Goal: Task Accomplishment & Management: Use online tool/utility

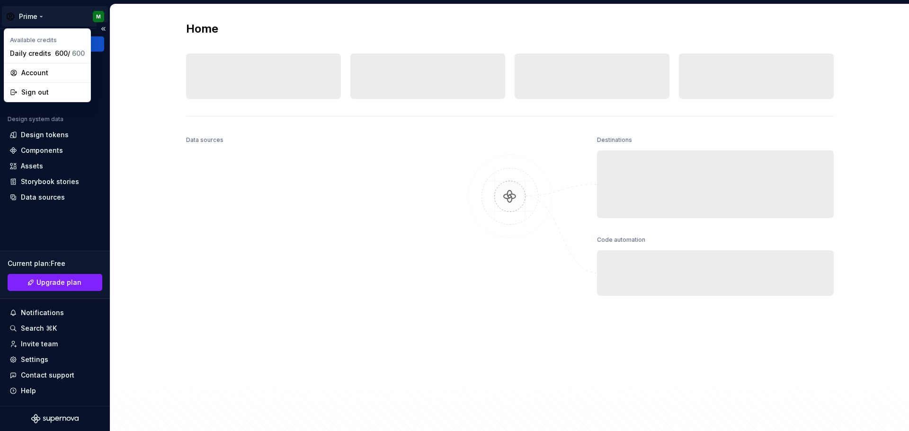
click at [93, 12] on html "Prime M Home Documentation Analytics Code automation Design system data Design …" at bounding box center [454, 215] width 909 height 431
click at [49, 75] on div "Account" at bounding box center [52, 72] width 63 height 9
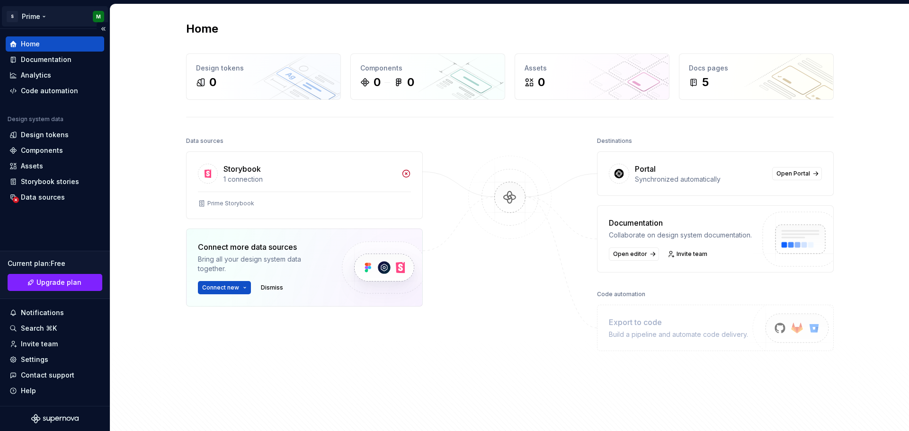
click at [97, 17] on html "S Prime M Home Documentation Analytics Code automation Design system data Desig…" at bounding box center [454, 215] width 909 height 431
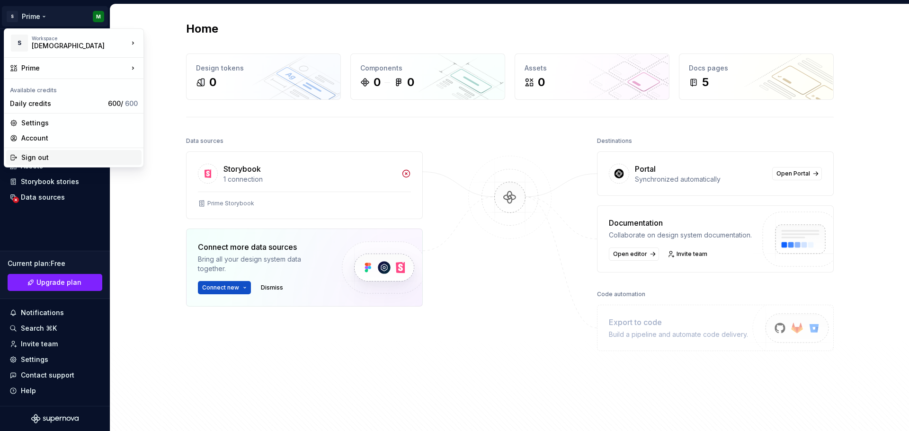
click at [38, 155] on div "Sign out" at bounding box center [79, 157] width 116 height 9
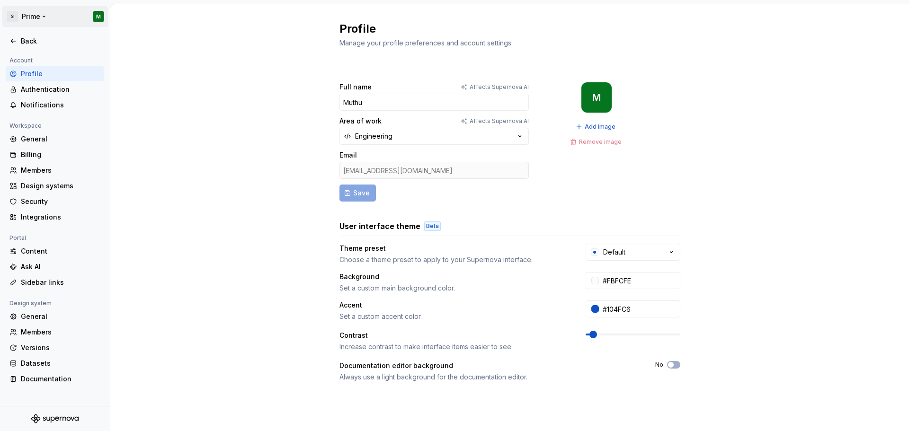
click at [102, 13] on html "S Prime M Back Account Profile Authentication Notifications Workspace General B…" at bounding box center [454, 215] width 909 height 431
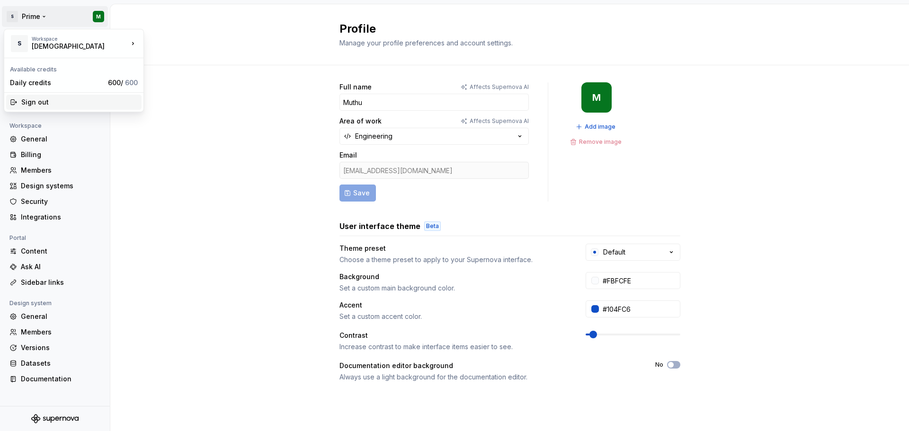
click at [35, 101] on div "Sign out" at bounding box center [79, 102] width 116 height 9
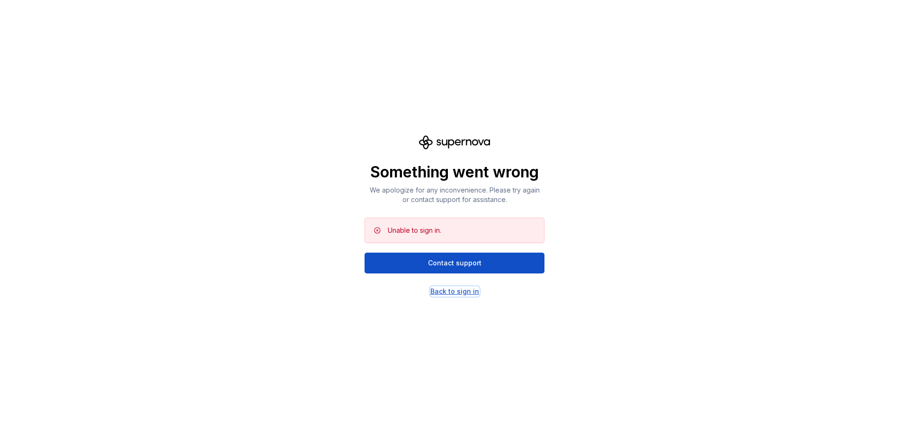
click at [464, 295] on div "Back to sign in" at bounding box center [454, 291] width 49 height 9
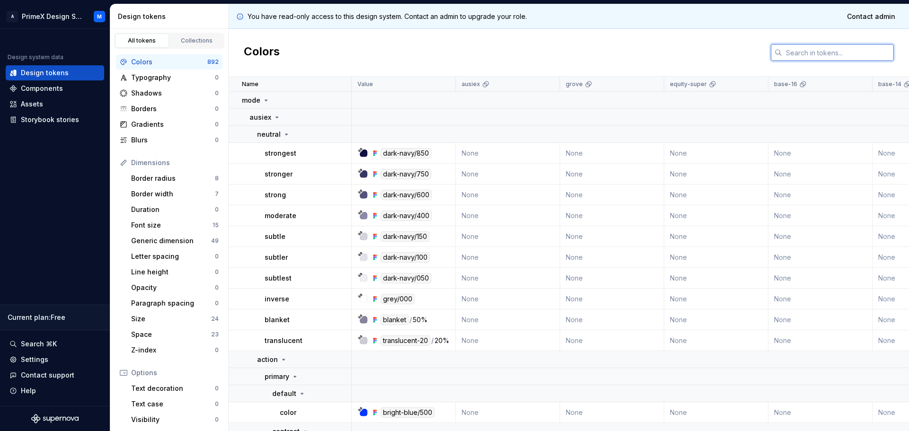
click at [839, 54] on input "text" at bounding box center [838, 52] width 112 height 17
click at [145, 78] on div "Typography" at bounding box center [173, 77] width 84 height 9
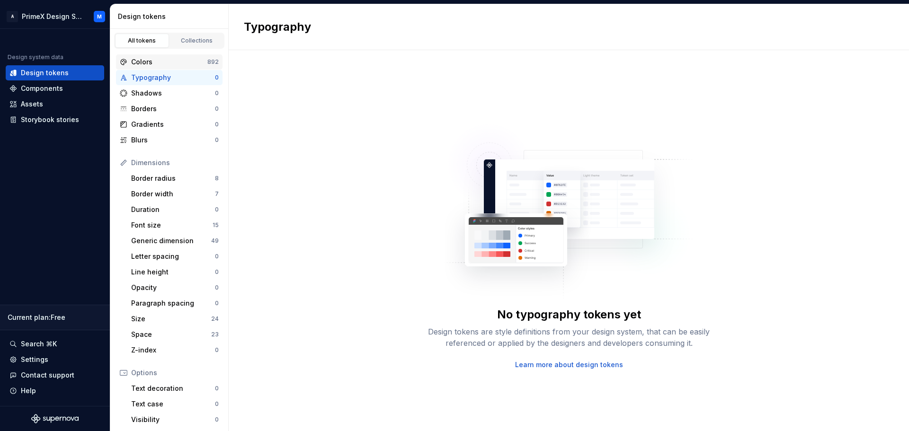
click at [151, 62] on div "Colors" at bounding box center [169, 61] width 76 height 9
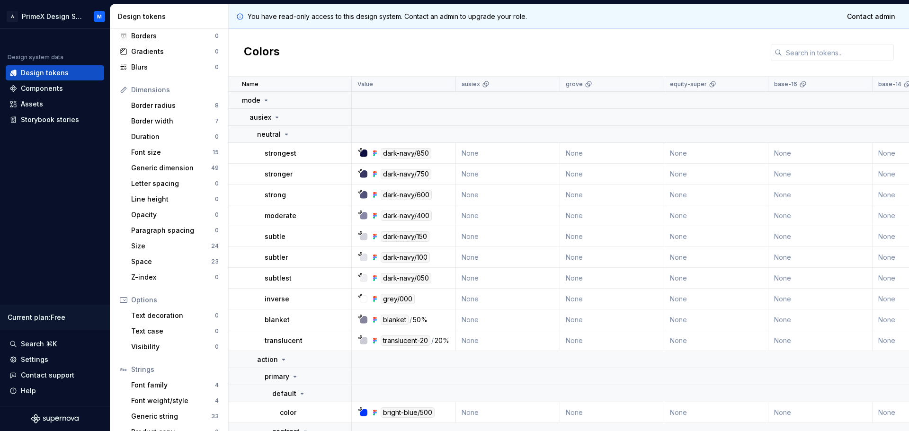
scroll to position [87, 0]
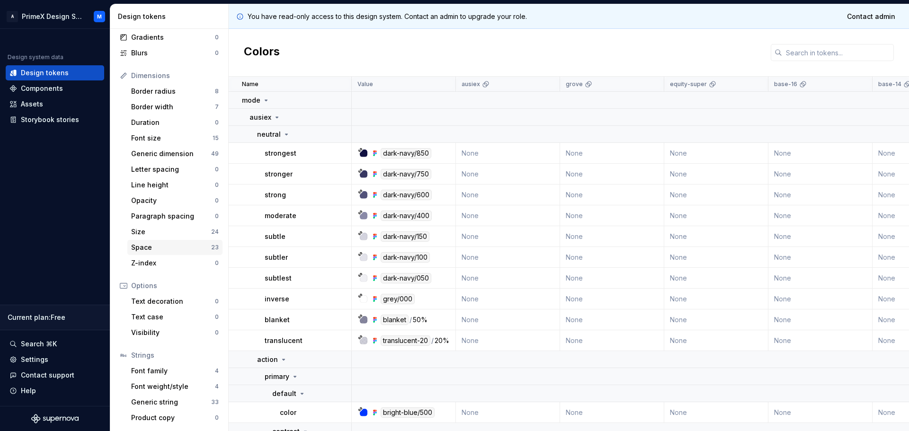
click at [169, 250] on div "Space" at bounding box center [171, 247] width 80 height 9
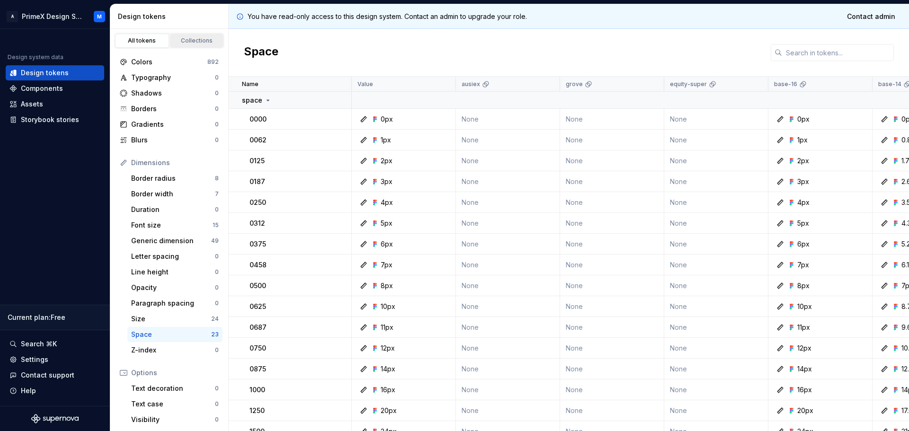
click at [195, 44] on div "Collections" at bounding box center [196, 41] width 47 height 8
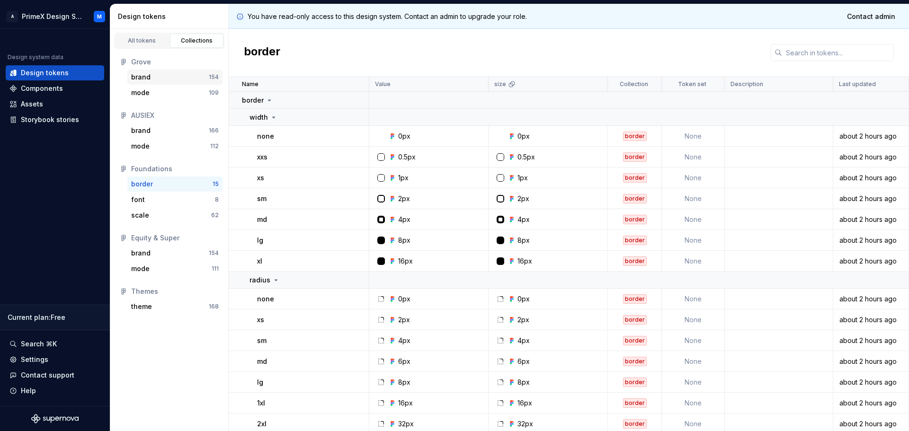
click at [145, 74] on div "brand" at bounding box center [140, 76] width 19 height 9
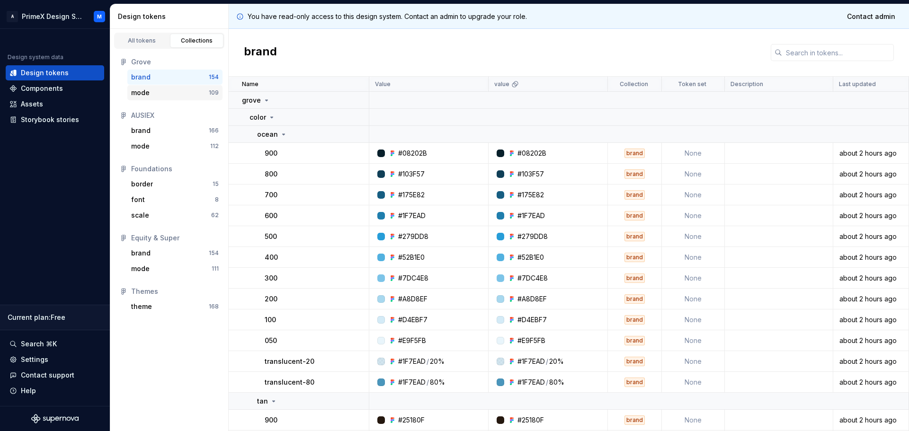
click at [148, 99] on div "mode 109" at bounding box center [174, 92] width 95 height 15
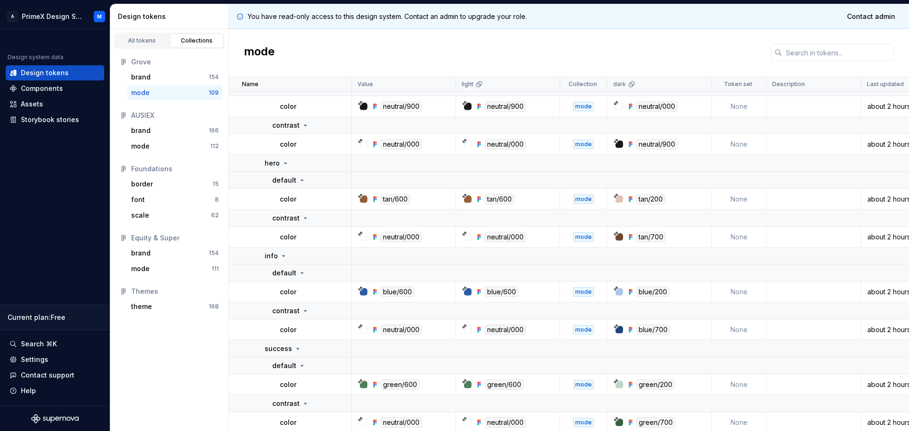
scroll to position [379, 0]
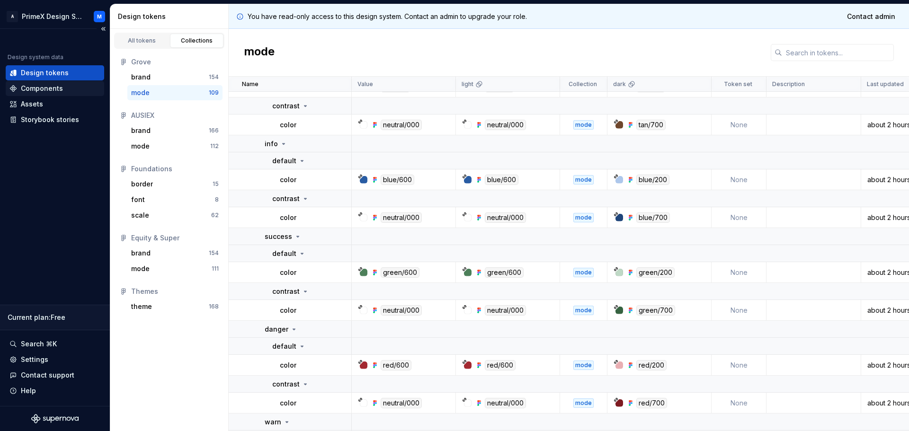
click at [54, 88] on div "Components" at bounding box center [42, 88] width 42 height 9
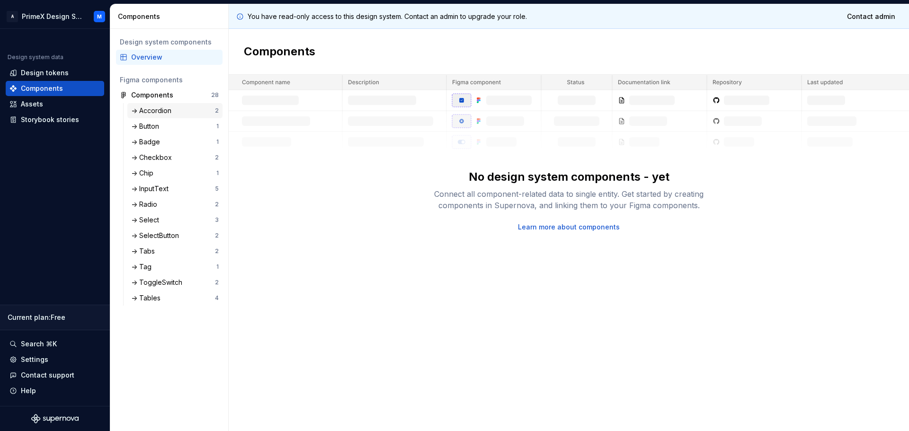
click at [151, 110] on div "-> Accordion" at bounding box center [153, 110] width 44 height 9
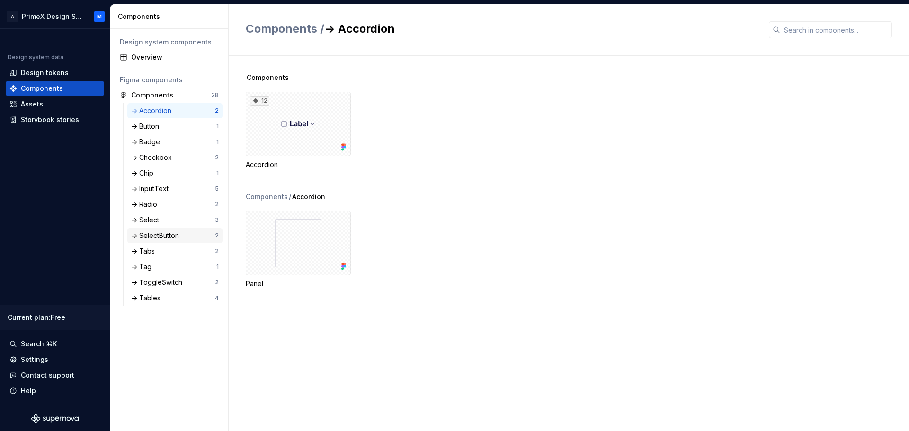
click at [166, 235] on div "-> SelectButton" at bounding box center [157, 235] width 52 height 9
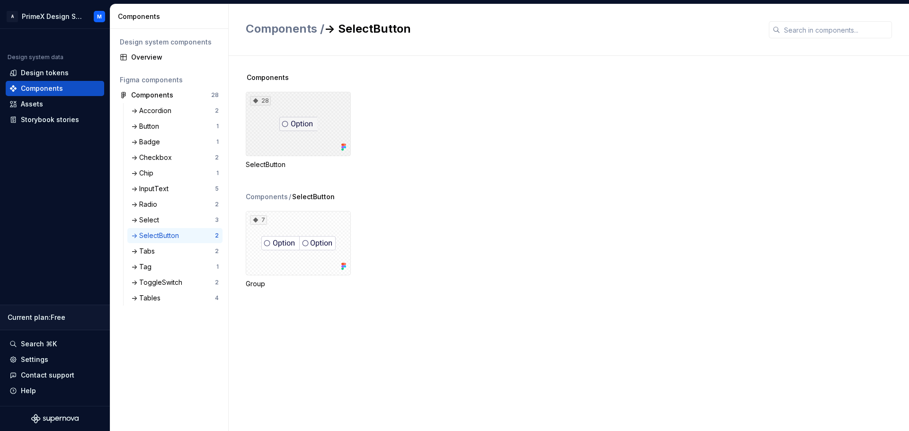
click at [325, 133] on div "28" at bounding box center [298, 124] width 105 height 64
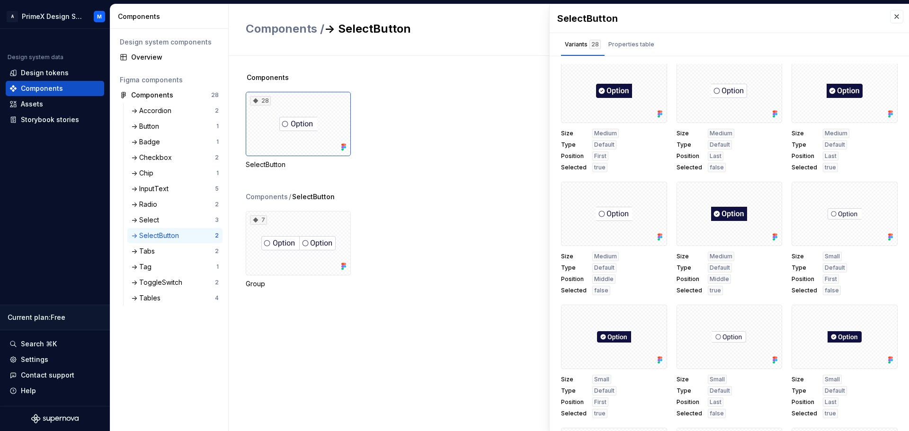
scroll to position [426, 0]
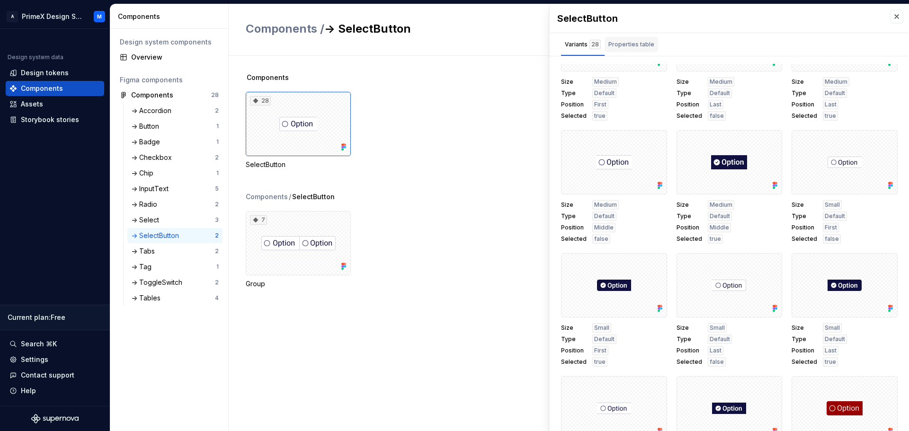
click at [631, 40] on div "Properties table" at bounding box center [631, 44] width 46 height 9
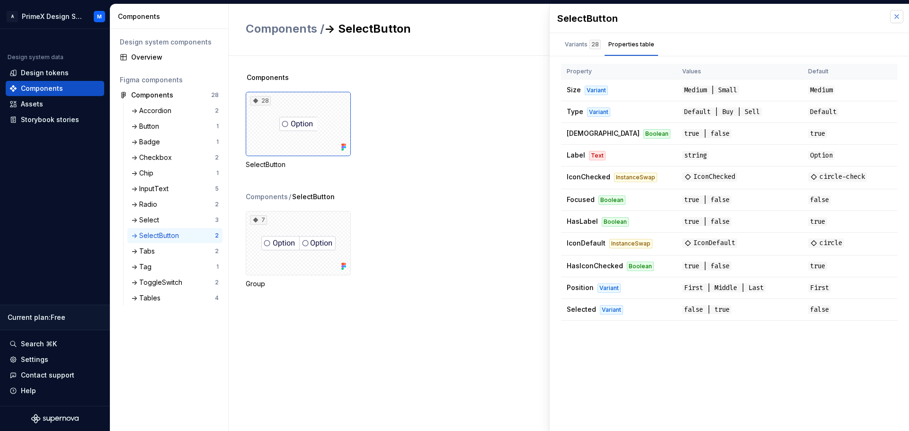
click at [900, 15] on button "button" at bounding box center [896, 16] width 13 height 13
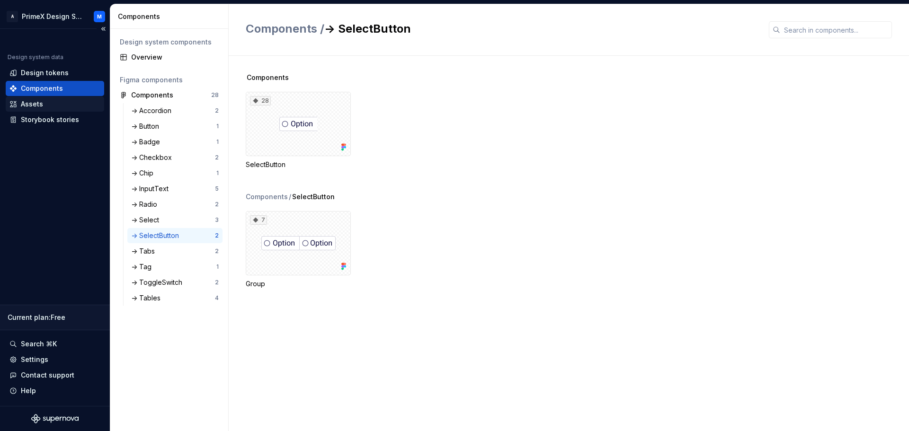
click at [55, 106] on div "Assets" at bounding box center [54, 103] width 91 height 9
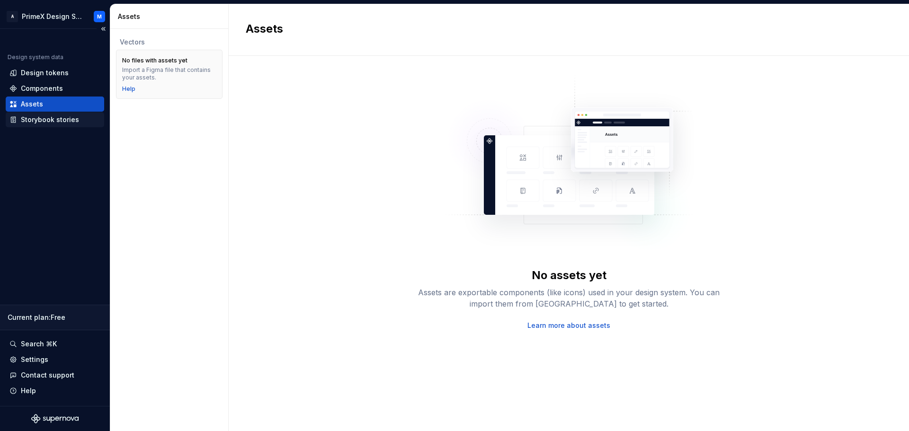
click at [66, 123] on div "Storybook stories" at bounding box center [50, 119] width 58 height 9
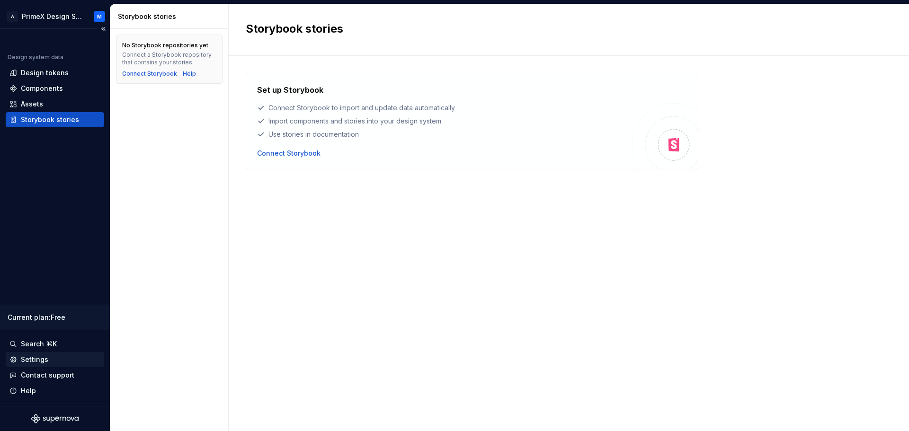
click at [52, 357] on div "Settings" at bounding box center [54, 359] width 91 height 9
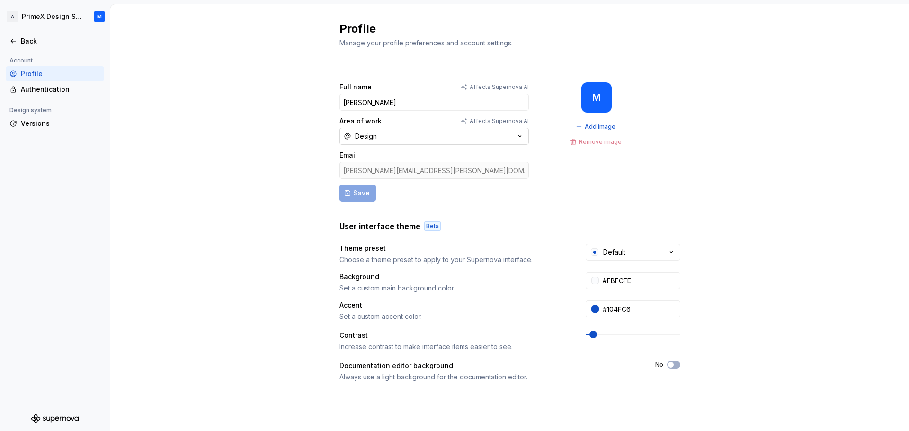
click at [387, 133] on button "Design" at bounding box center [433, 136] width 189 height 17
click at [384, 172] on div "Engineering" at bounding box center [381, 170] width 40 height 9
click at [361, 199] on button "Save" at bounding box center [357, 193] width 36 height 17
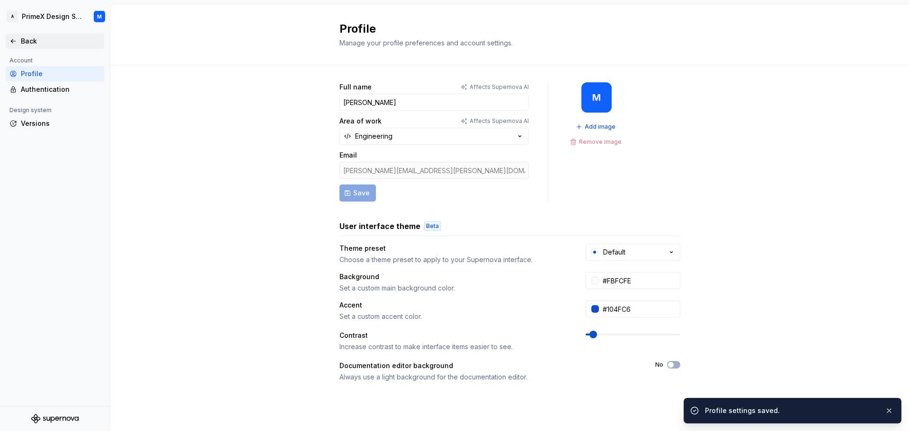
click at [22, 36] on div "Back" at bounding box center [61, 40] width 80 height 9
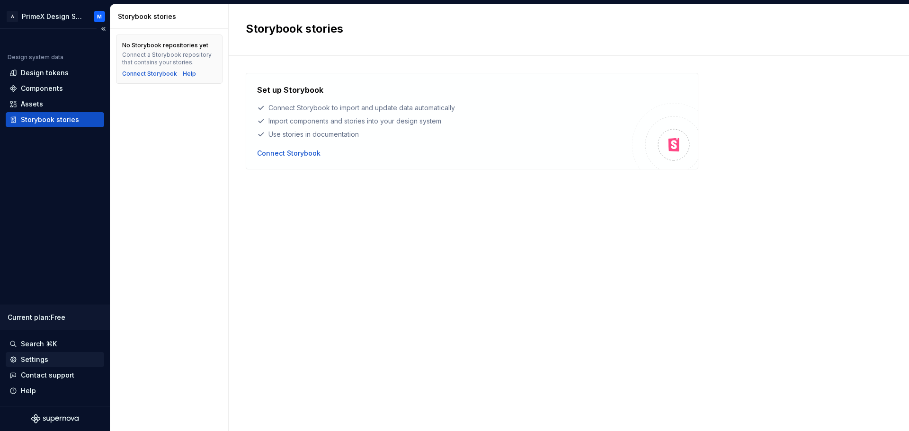
click at [38, 359] on div "Settings" at bounding box center [34, 359] width 27 height 9
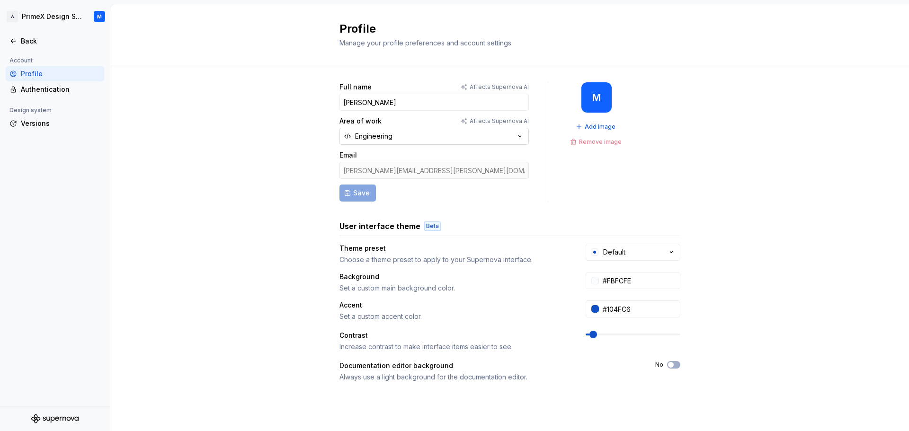
click at [376, 133] on div "Engineering" at bounding box center [373, 136] width 37 height 9
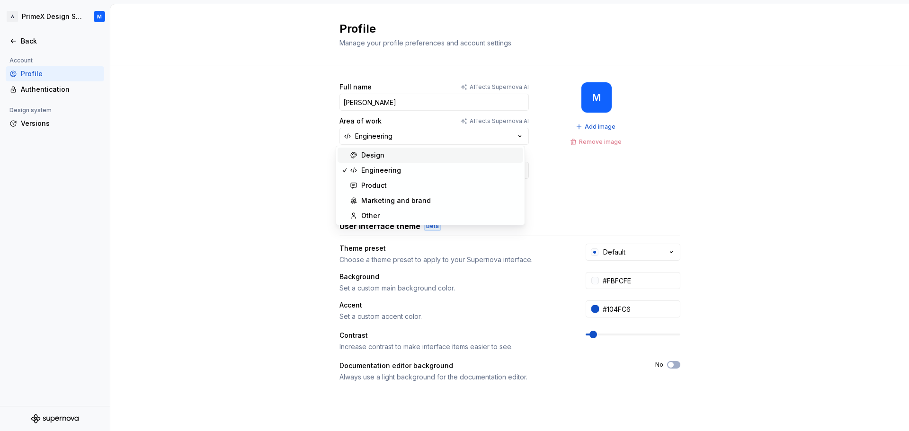
click at [372, 159] on div "Design" at bounding box center [372, 155] width 23 height 9
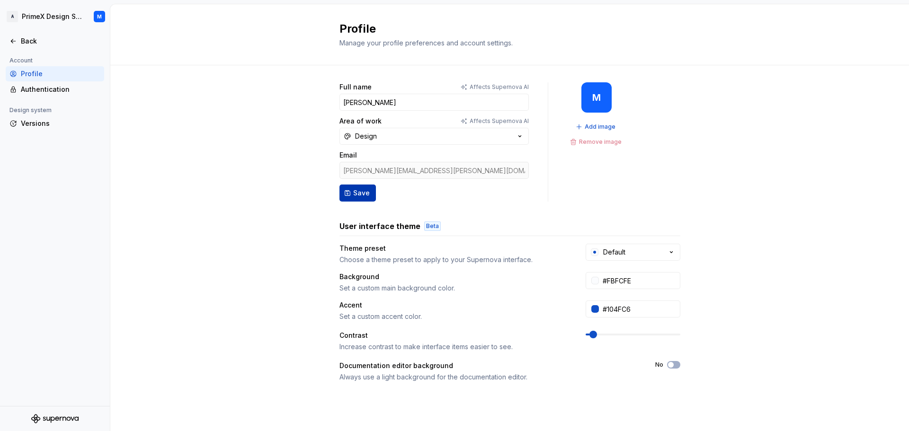
click at [348, 201] on button "Save" at bounding box center [357, 193] width 36 height 17
click at [608, 254] on div "Default" at bounding box center [614, 252] width 22 height 9
click at [552, 226] on div "User interface theme Beta" at bounding box center [509, 226] width 341 height 11
click at [40, 93] on div "Authentication" at bounding box center [61, 89] width 80 height 9
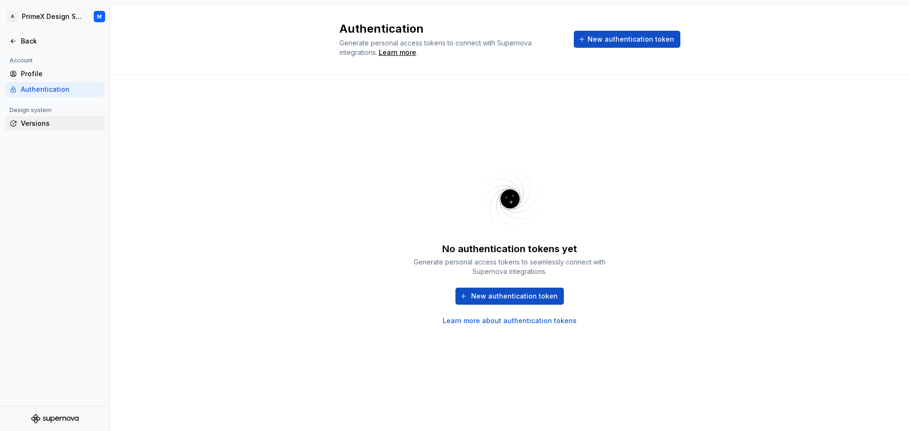
click at [24, 126] on div "Versions" at bounding box center [61, 123] width 80 height 9
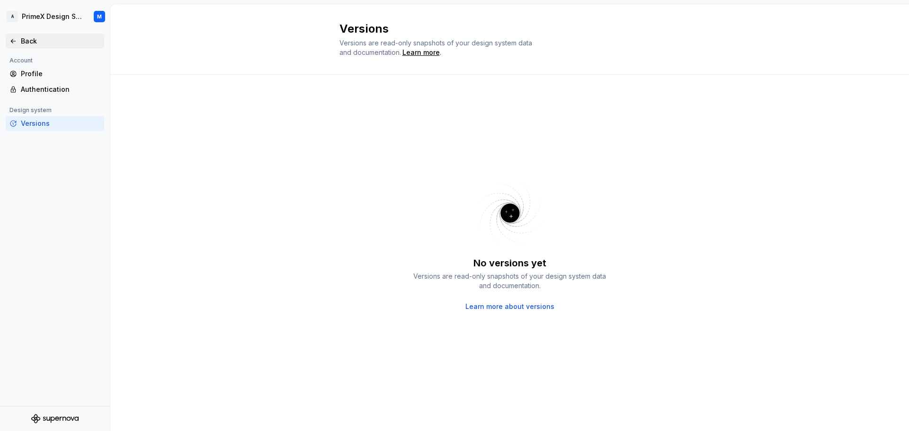
click at [22, 47] on div "Back" at bounding box center [55, 41] width 98 height 15
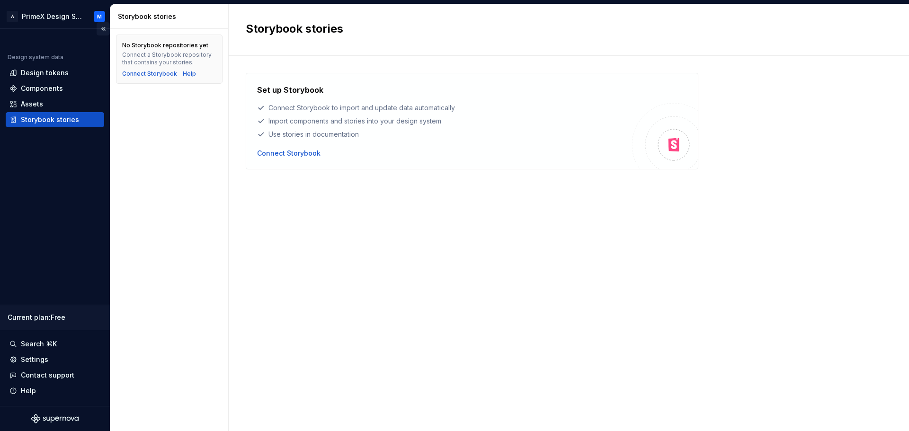
click at [100, 31] on button "Collapse sidebar" at bounding box center [103, 28] width 13 height 13
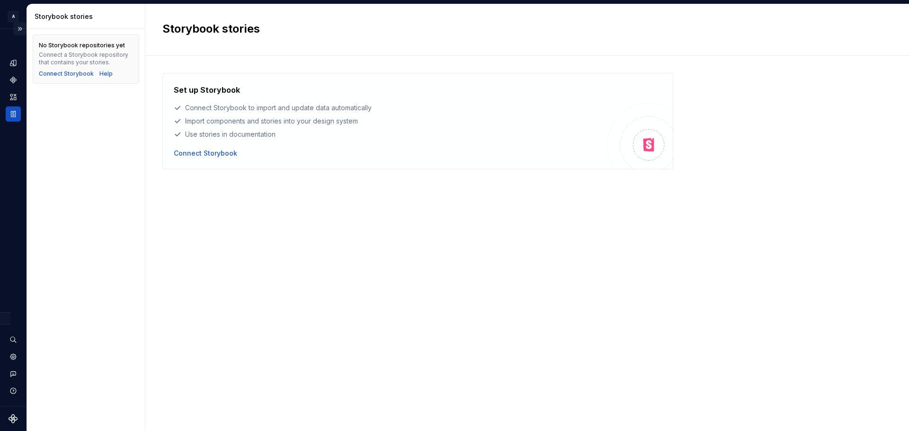
click at [22, 32] on button "Expand sidebar" at bounding box center [19, 28] width 13 height 13
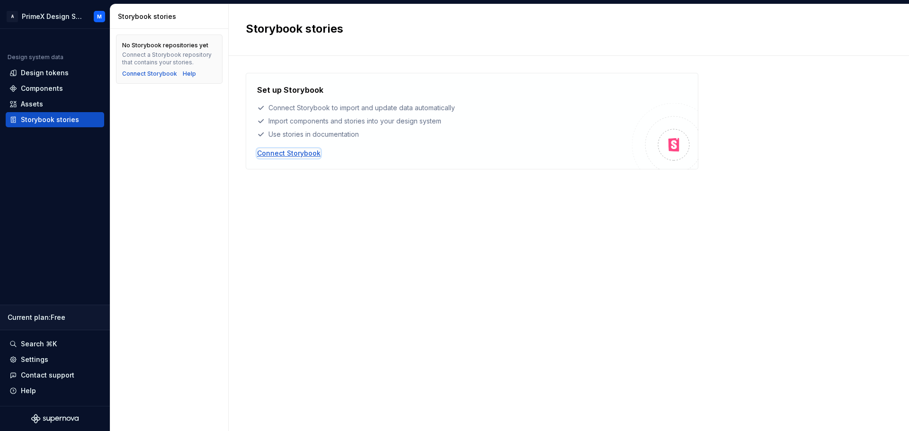
click at [269, 153] on div "Connect Storybook" at bounding box center [288, 153] width 63 height 9
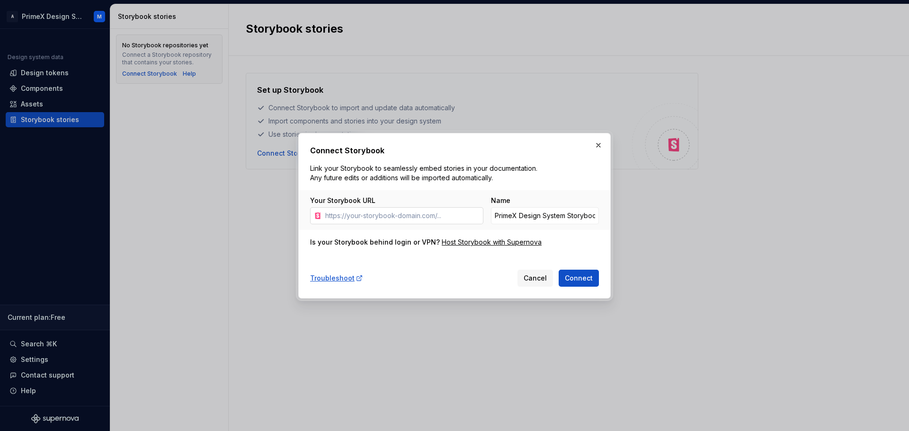
click at [384, 217] on input "Your Storybook URL" at bounding box center [402, 215] width 162 height 17
click at [582, 282] on span "Connect" at bounding box center [579, 278] width 28 height 9
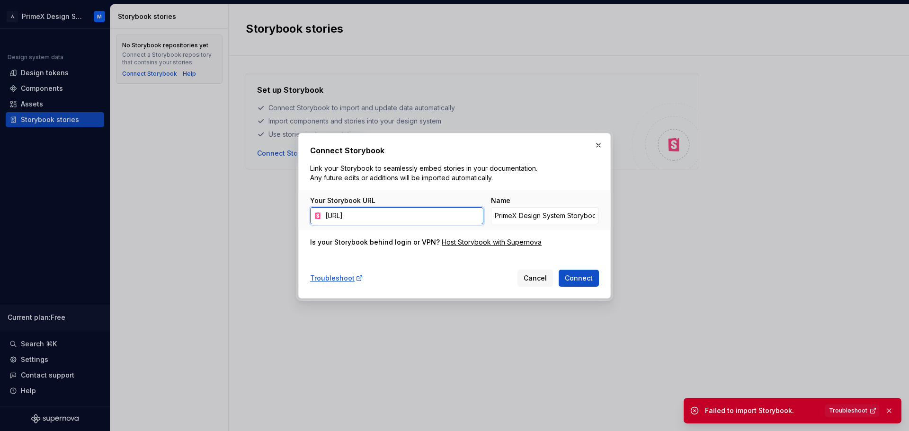
drag, startPoint x: 394, startPoint y: 216, endPoint x: 667, endPoint y: 217, distance: 273.6
click at [667, 217] on div "Connect Storybook Link your Storybook to seamlessly embed stories in your docum…" at bounding box center [454, 215] width 909 height 431
type input "https://localhost:6006/"
click at [580, 280] on span "Connect" at bounding box center [579, 278] width 28 height 9
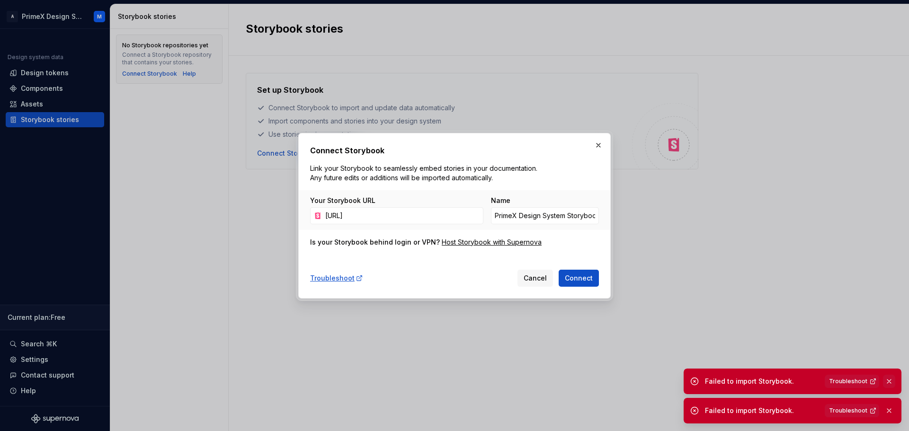
click at [893, 409] on body "A PrimeX Design System M Design system data Design tokens Components Assets Sto…" at bounding box center [454, 215] width 909 height 431
drag, startPoint x: 857, startPoint y: 382, endPoint x: 862, endPoint y: 383, distance: 5.4
click at [862, 383] on span "Troubleshoot" at bounding box center [848, 382] width 38 height 8
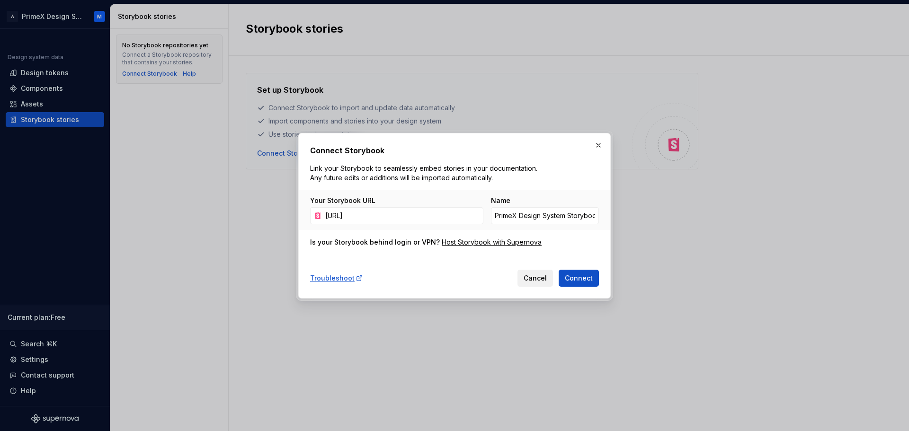
click at [547, 283] on span "Cancel" at bounding box center [535, 278] width 23 height 9
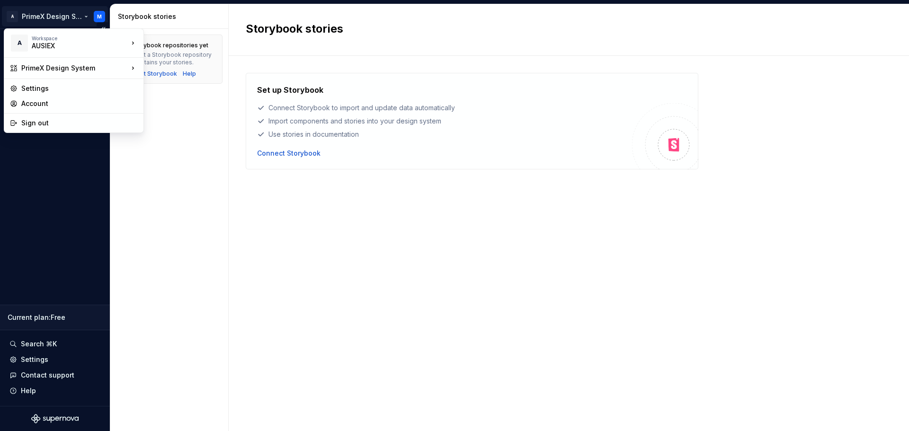
click at [98, 17] on html "A PrimeX Design System M Design system data Design tokens Components Assets Sto…" at bounding box center [454, 215] width 909 height 431
click at [64, 122] on div "Sign out" at bounding box center [79, 122] width 116 height 9
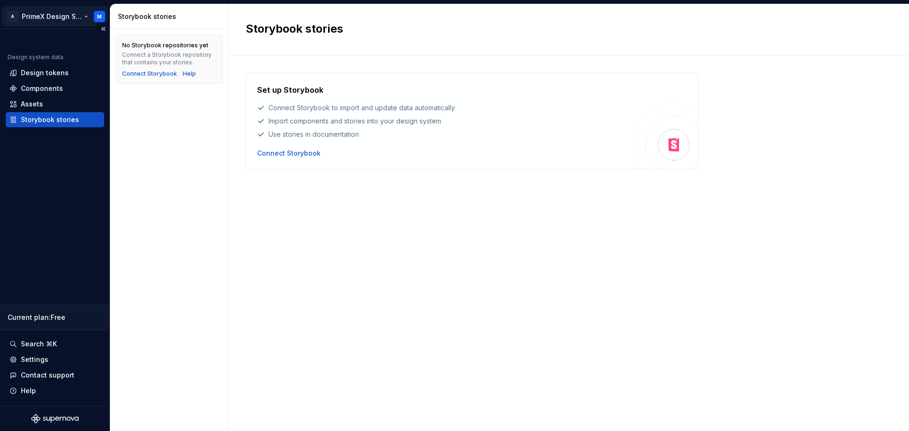
click at [99, 13] on html "A PrimeX Design System M Design system data Design tokens Components Assets Sto…" at bounding box center [454, 215] width 909 height 431
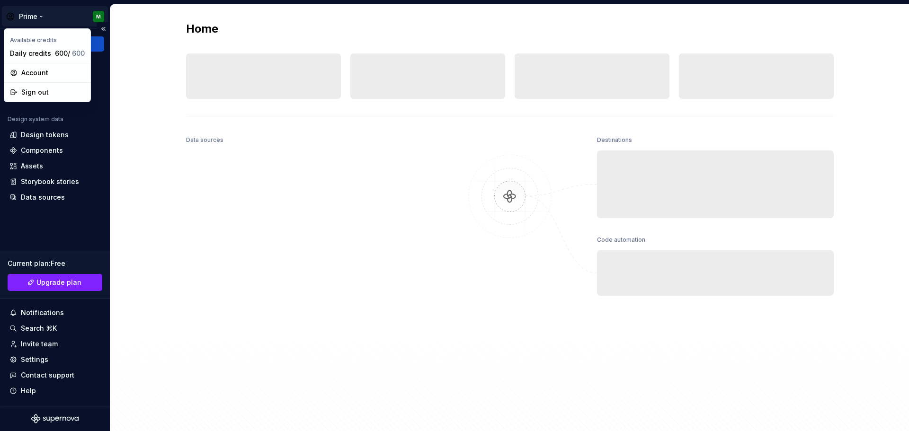
click at [100, 16] on html "Prime M Home Documentation Analytics Code automation Design system data Design …" at bounding box center [454, 215] width 909 height 431
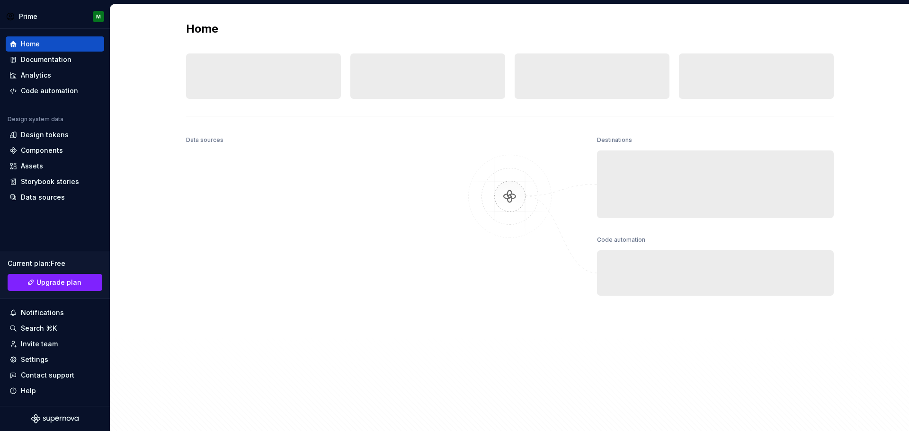
click at [213, 297] on html "Prime M Home Documentation Analytics Code automation Design system data Design …" at bounding box center [454, 215] width 909 height 431
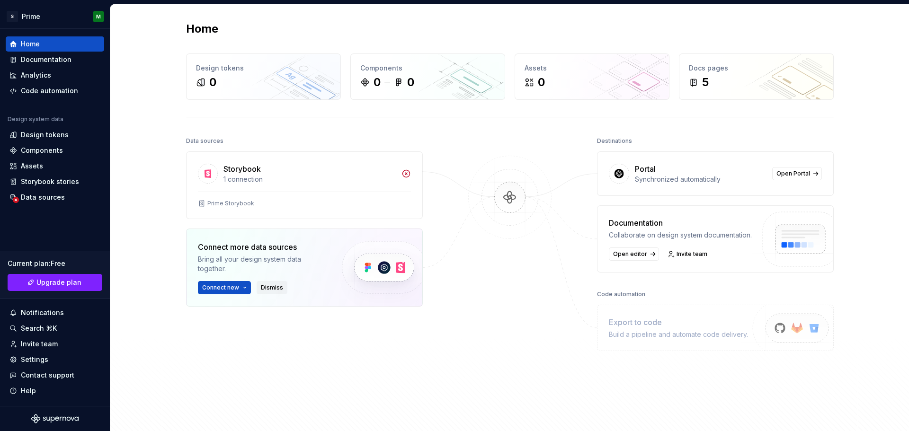
click at [266, 284] on span "Dismiss" at bounding box center [272, 288] width 22 height 8
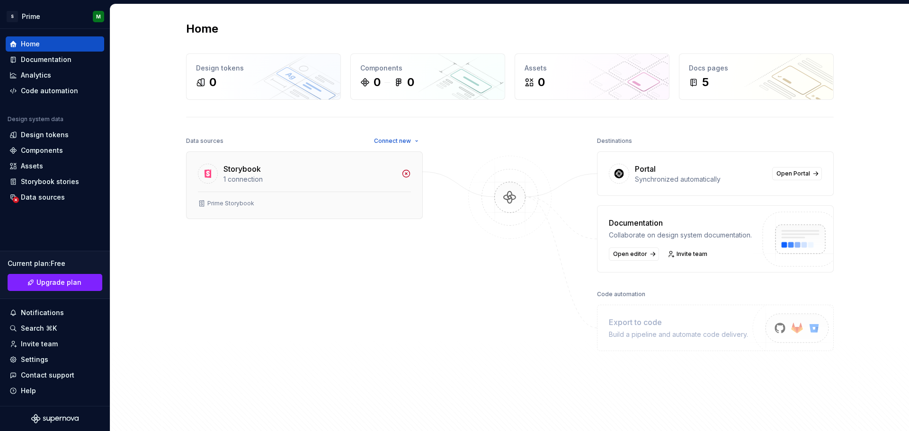
click at [320, 172] on div "Storybook" at bounding box center [309, 168] width 172 height 11
click at [251, 183] on div "1 connection" at bounding box center [309, 179] width 172 height 9
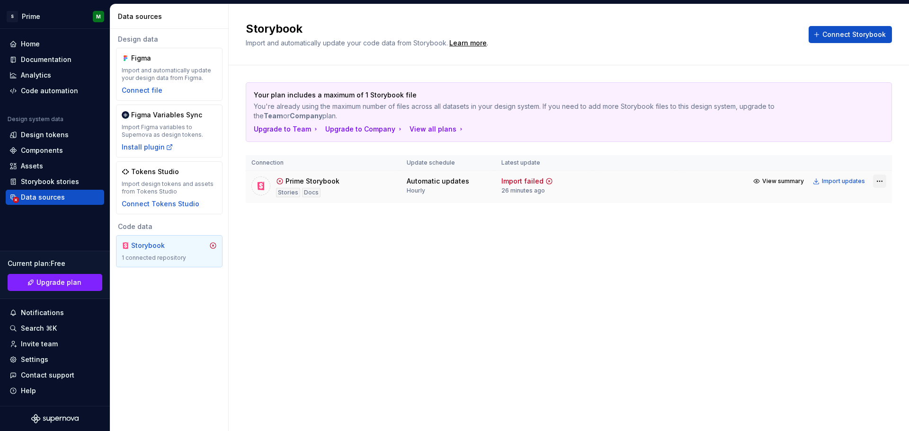
click at [873, 182] on html "S Prime M Home Documentation Analytics Code automation Design system data Desig…" at bounding box center [454, 215] width 909 height 431
click at [845, 197] on div "View import summary" at bounding box center [846, 199] width 71 height 9
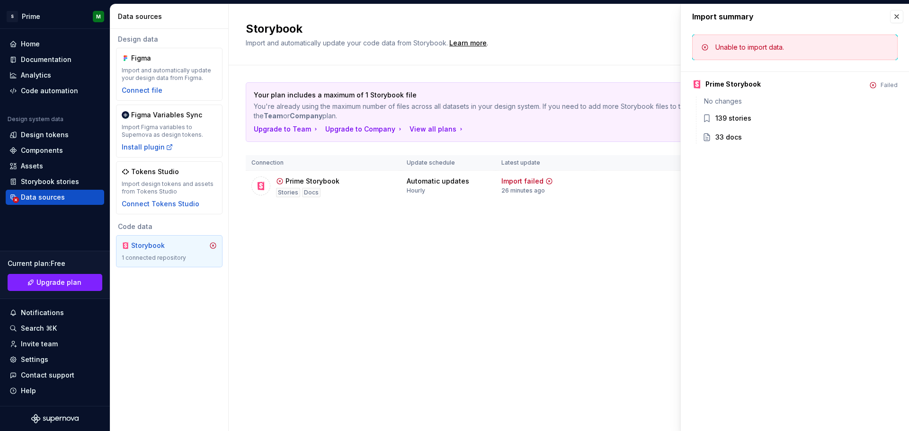
click at [727, 115] on div "139 stories" at bounding box center [733, 118] width 36 height 9
click at [726, 134] on div "33 docs" at bounding box center [728, 137] width 27 height 9
click at [726, 84] on div "Prime Storybook" at bounding box center [732, 84] width 55 height 9
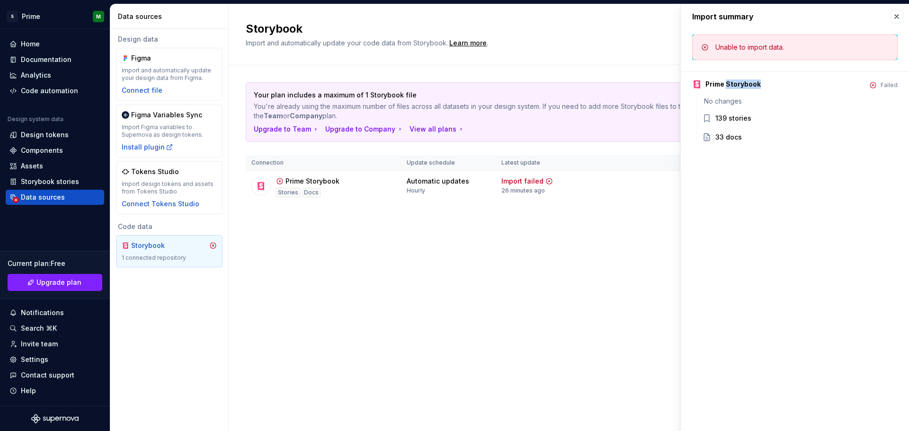
click at [726, 84] on div "Prime Storybook" at bounding box center [732, 84] width 55 height 9
click at [898, 18] on button "button" at bounding box center [896, 16] width 13 height 13
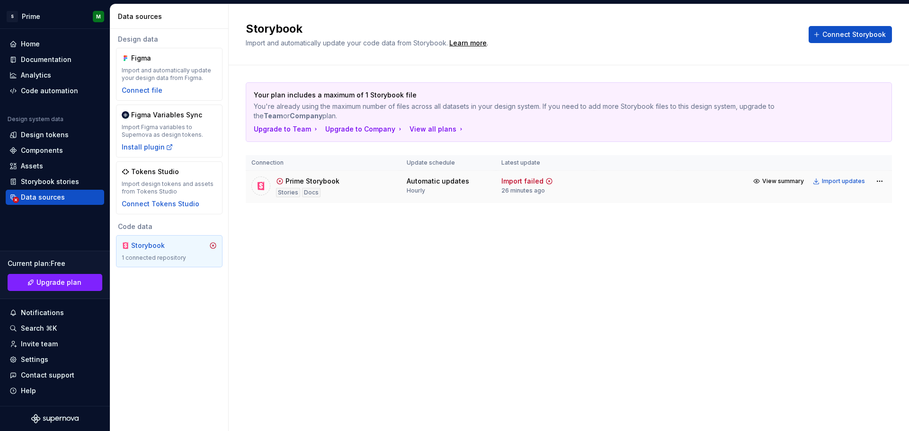
click at [872, 182] on div "View summary Import updates" at bounding box center [818, 181] width 136 height 13
click at [763, 180] on button "View summary" at bounding box center [779, 181] width 58 height 13
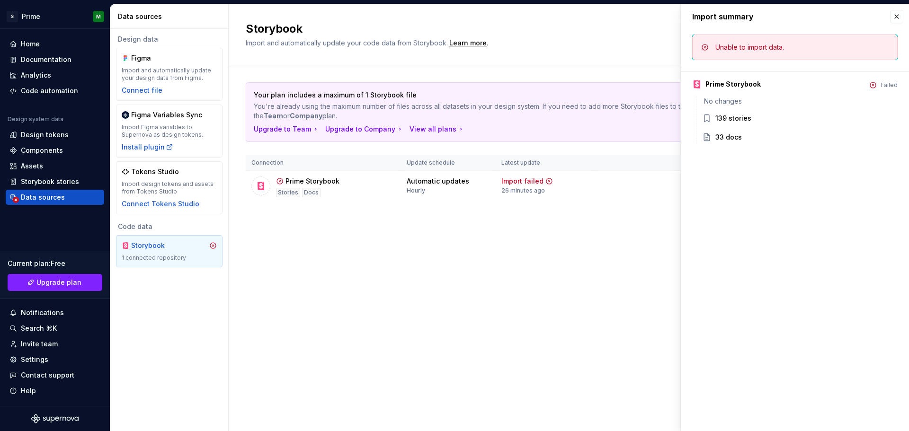
click at [611, 151] on div "Your plan includes a maximum of 1 Storybook file You're already using the maxim…" at bounding box center [569, 142] width 646 height 121
click at [895, 20] on button "button" at bounding box center [896, 16] width 13 height 13
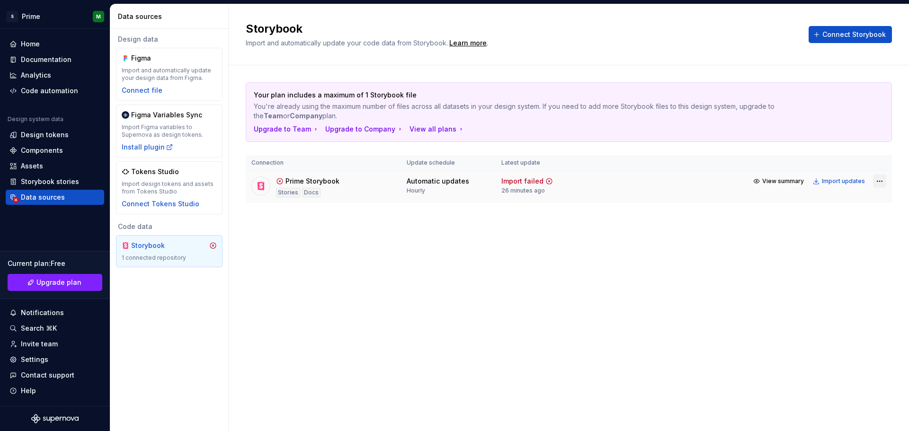
click at [881, 181] on html "S Prime M Home Documentation Analytics Code automation Design system data Desig…" at bounding box center [454, 215] width 909 height 431
click at [837, 218] on link "Open Storybook" at bounding box center [846, 214] width 71 height 9
click at [879, 178] on html "S Prime M Home Documentation Analytics Code automation Design system data Desig…" at bounding box center [454, 215] width 909 height 431
click at [51, 182] on html "S Prime M Home Documentation Analytics Code automation Design system data Desig…" at bounding box center [454, 215] width 909 height 431
click at [53, 178] on div "Storybook stories" at bounding box center [50, 181] width 58 height 9
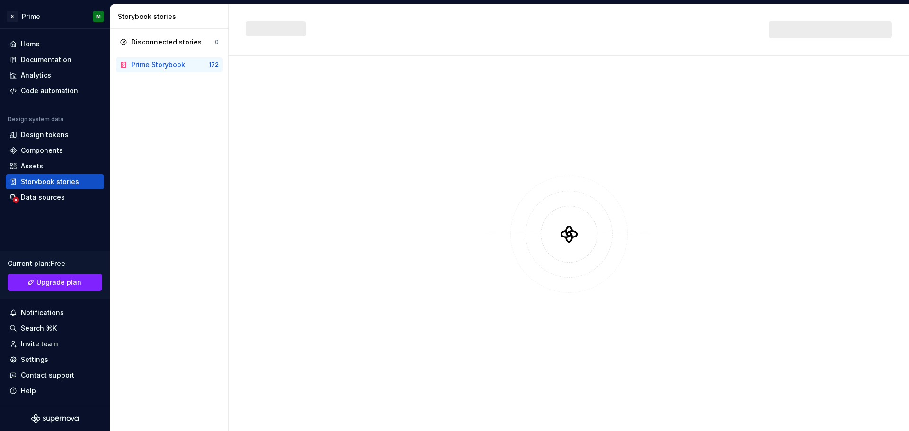
click at [146, 65] on div "Prime Storybook" at bounding box center [158, 64] width 54 height 9
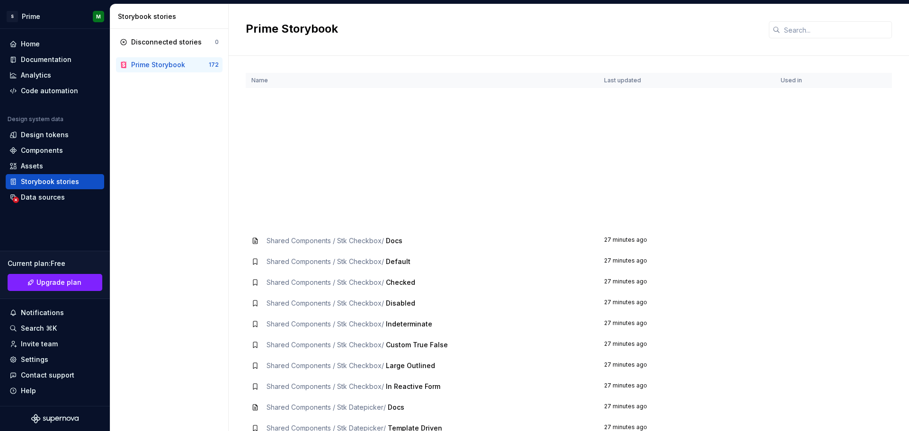
scroll to position [899, 0]
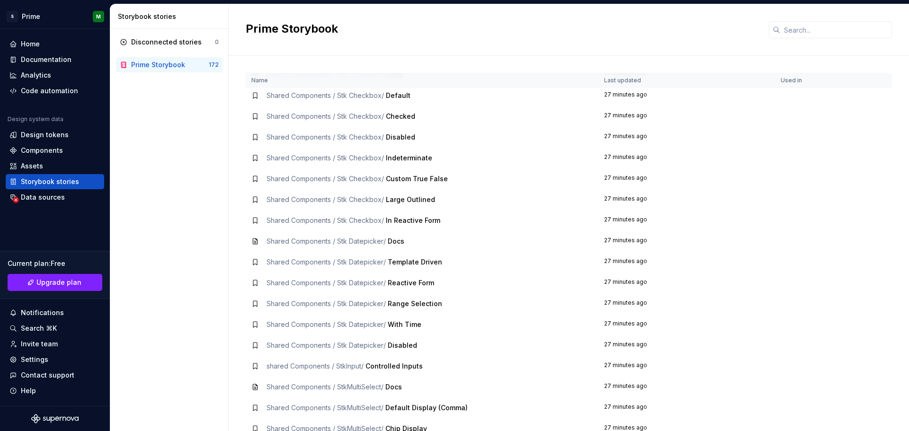
click at [358, 201] on span "Shared Components / Stk Checkbox /" at bounding box center [325, 200] width 117 height 8
click at [289, 202] on span "Shared Components / Stk Checkbox /" at bounding box center [325, 200] width 117 height 8
click at [255, 245] on icon at bounding box center [255, 242] width 8 height 8
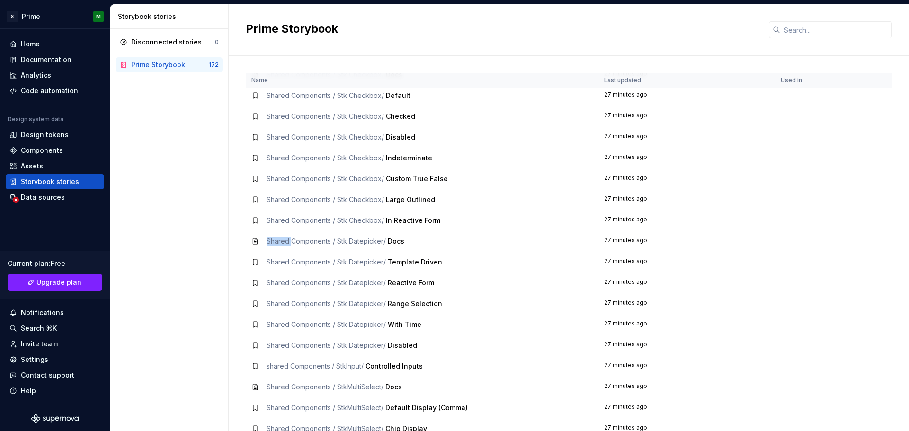
click at [255, 245] on icon at bounding box center [255, 242] width 8 height 8
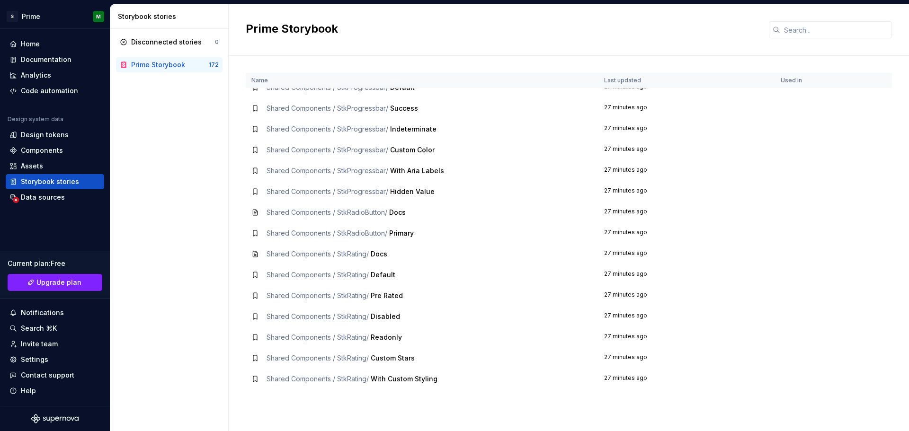
scroll to position [1299, 0]
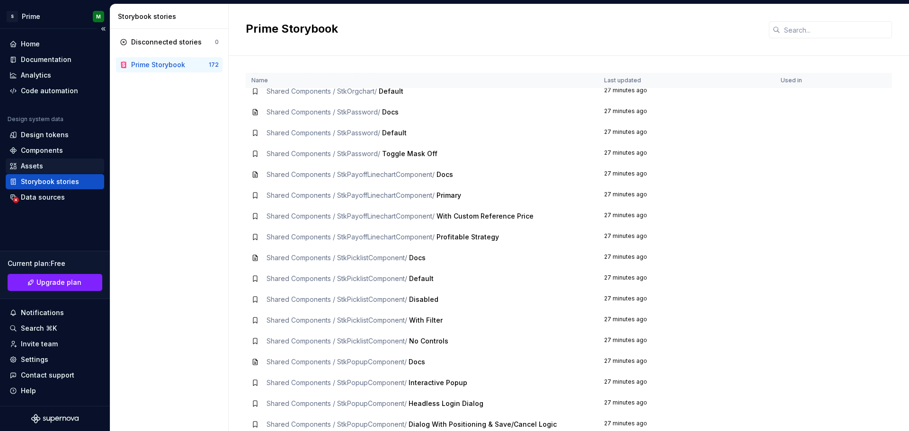
click at [53, 166] on div "Assets" at bounding box center [54, 165] width 91 height 9
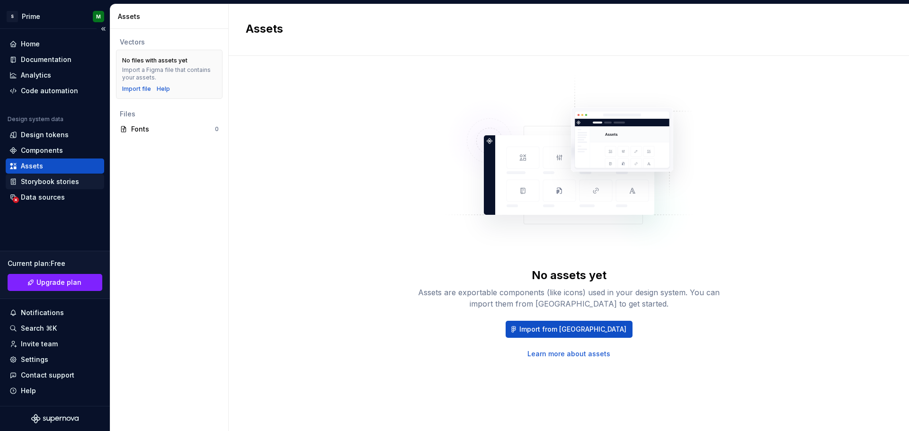
click at [50, 179] on div "Storybook stories" at bounding box center [50, 181] width 58 height 9
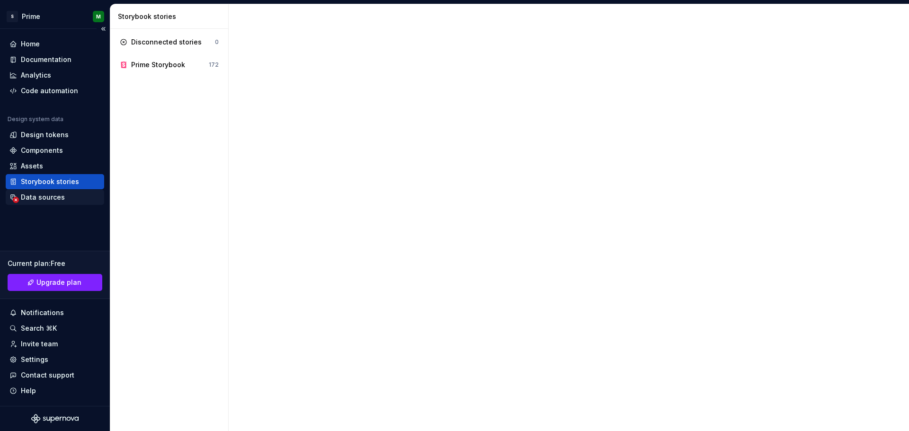
click at [41, 202] on div "Data sources" at bounding box center [55, 197] width 98 height 15
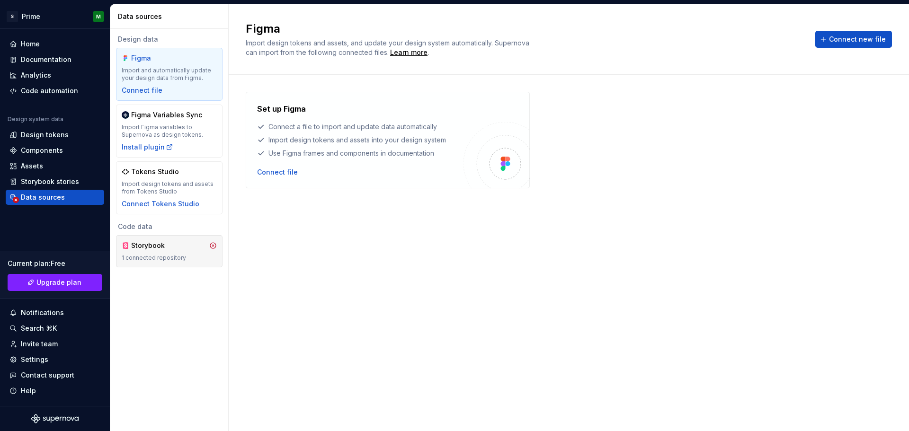
click at [202, 250] on div "Storybook 1 connected repository" at bounding box center [169, 251] width 95 height 21
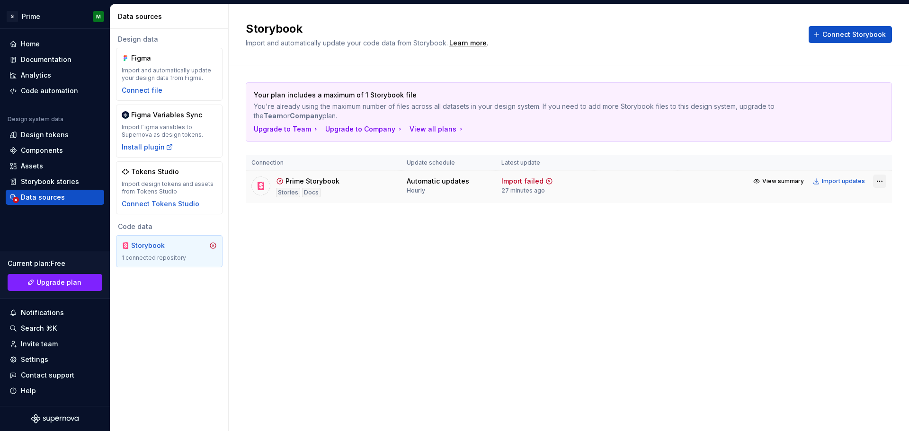
click at [875, 182] on html "S Prime M Home Documentation Analytics Code automation Design system data Desig…" at bounding box center [454, 215] width 909 height 431
click at [841, 235] on div "Remove connection" at bounding box center [846, 234] width 71 height 9
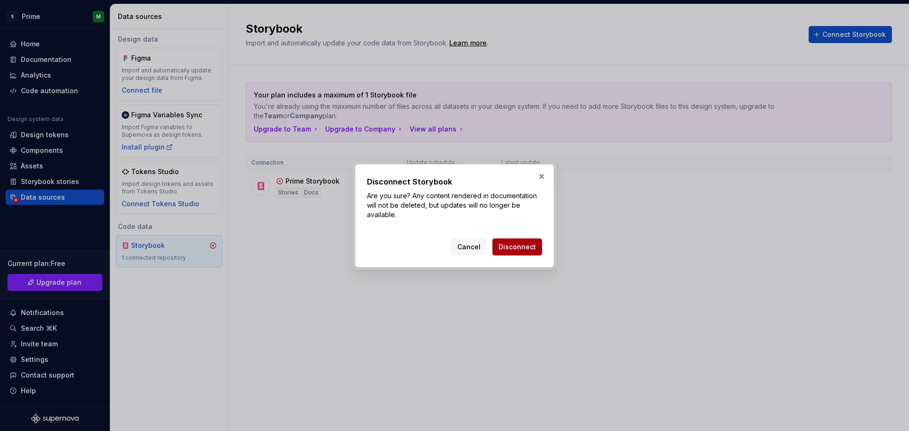
click at [507, 242] on button "Disconnect" at bounding box center [517, 247] width 50 height 17
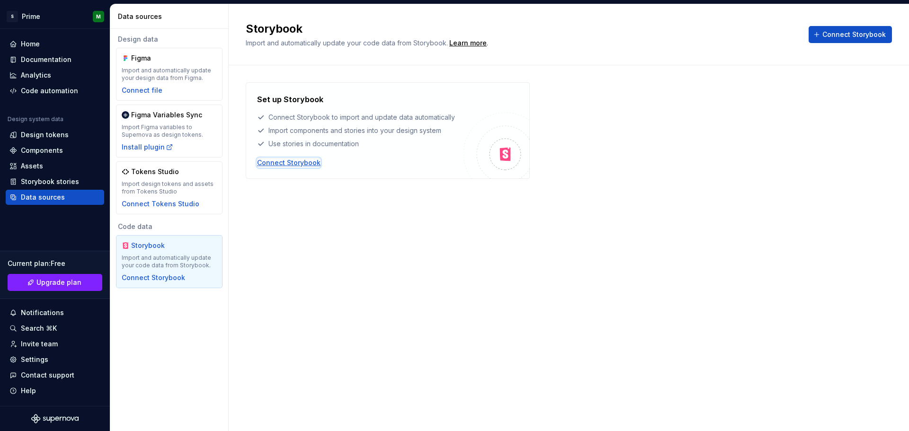
click at [293, 163] on div "Connect Storybook" at bounding box center [288, 162] width 63 height 9
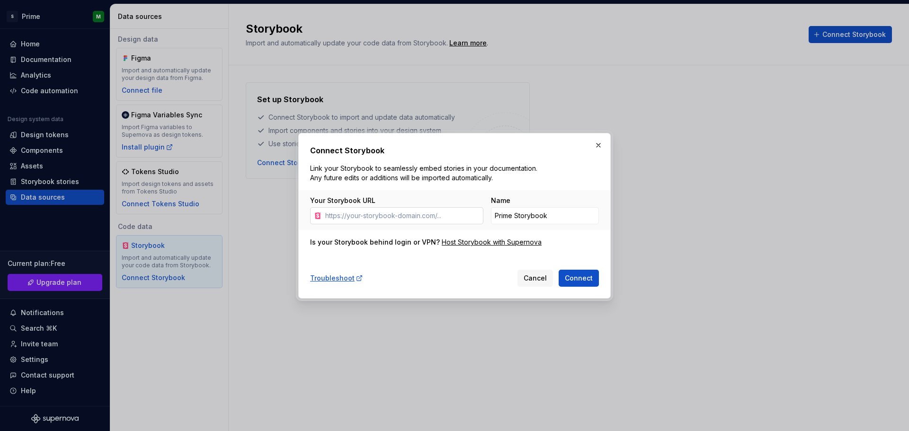
click at [416, 222] on input "Your Storybook URL" at bounding box center [402, 215] width 162 height 17
type input "https://localhost:6006/"
click at [586, 277] on span "Connect" at bounding box center [579, 278] width 28 height 9
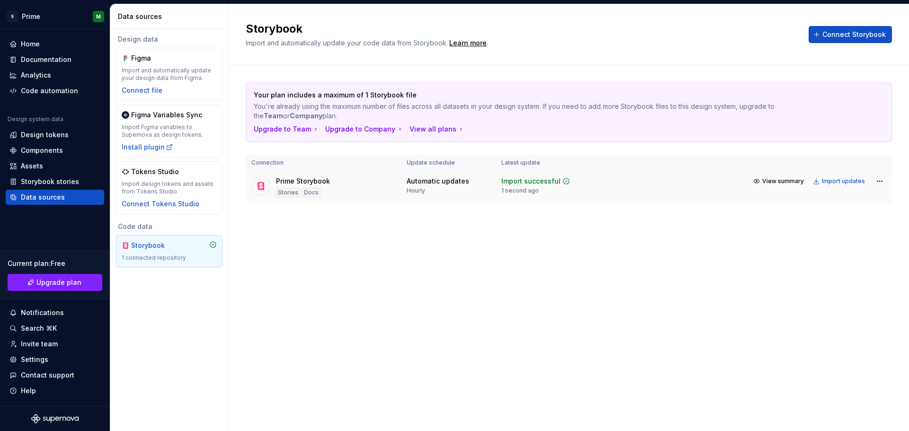
click at [352, 184] on div "Prime Storybook Stories Docs" at bounding box center [323, 187] width 144 height 21
click at [765, 180] on button "View summary" at bounding box center [779, 181] width 58 height 13
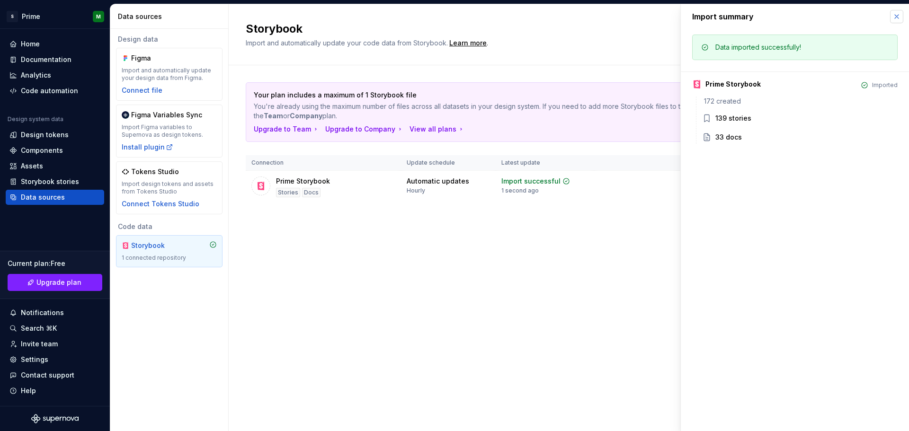
click at [898, 17] on button "button" at bounding box center [896, 16] width 13 height 13
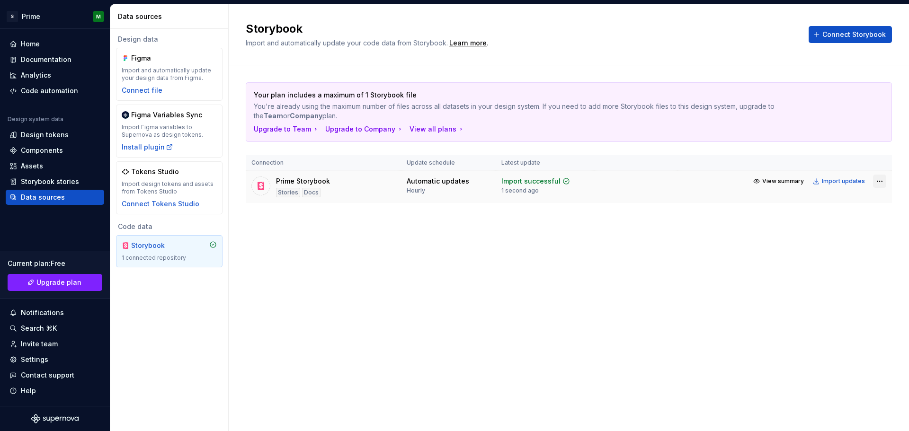
click at [876, 182] on html "S Prime M Home Documentation Analytics Code automation Design system data Desig…" at bounding box center [454, 215] width 909 height 431
click at [74, 183] on html "S Prime M Home Documentation Analytics Code automation Design system data Desig…" at bounding box center [454, 215] width 909 height 431
click at [53, 180] on div "Storybook stories" at bounding box center [50, 181] width 58 height 9
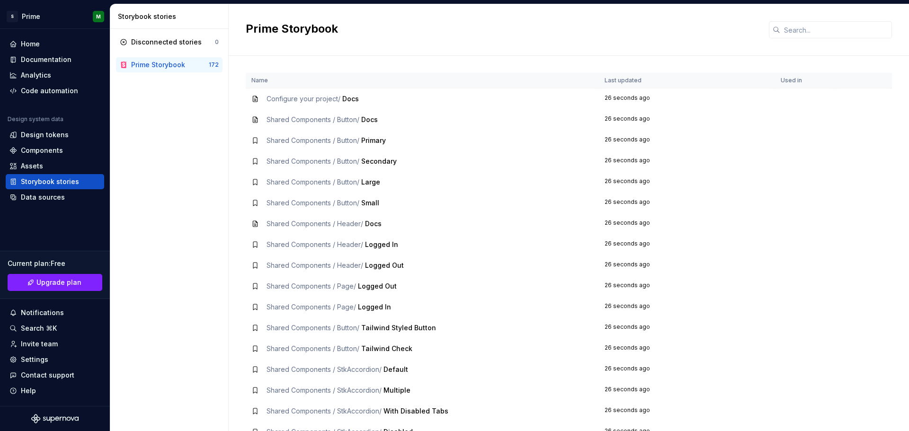
click at [184, 65] on div "Prime Storybook" at bounding box center [158, 64] width 54 height 9
click at [59, 196] on div "Data sources" at bounding box center [43, 197] width 44 height 9
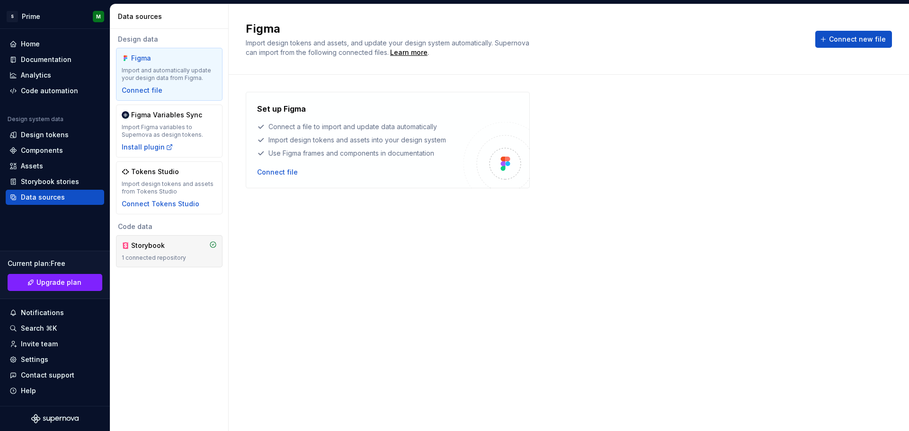
click at [178, 252] on div "Storybook 1 connected repository" at bounding box center [169, 251] width 95 height 21
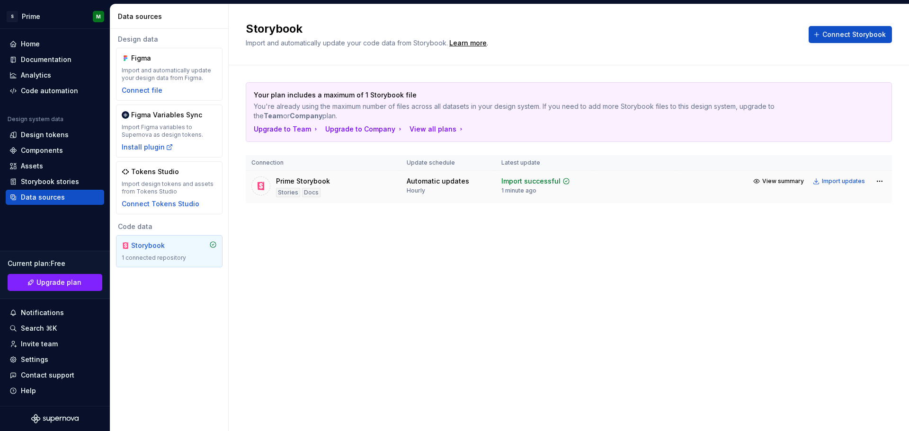
drag, startPoint x: 334, startPoint y: 180, endPoint x: 314, endPoint y: 180, distance: 19.9
click at [334, 180] on div "Prime Storybook Stories Docs" at bounding box center [323, 187] width 144 height 21
click at [250, 184] on td "Prime Storybook Stories Docs" at bounding box center [323, 187] width 155 height 33
click at [268, 190] on div at bounding box center [260, 186] width 19 height 19
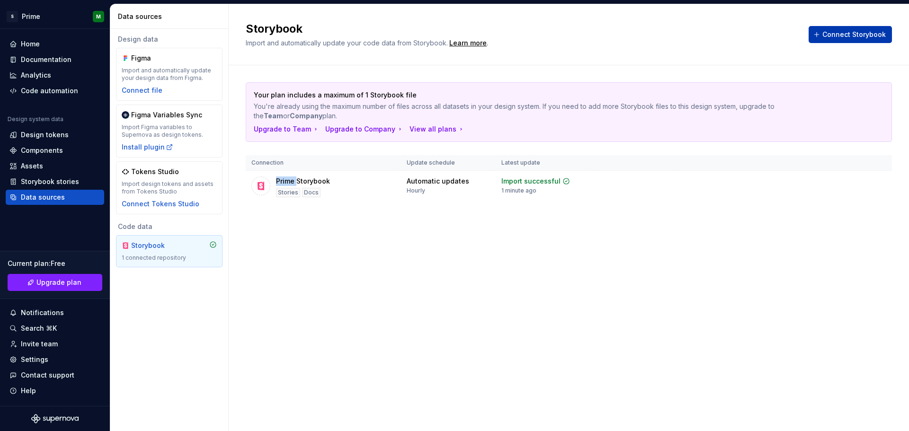
click at [848, 32] on span "Connect Storybook" at bounding box center [853, 34] width 63 height 9
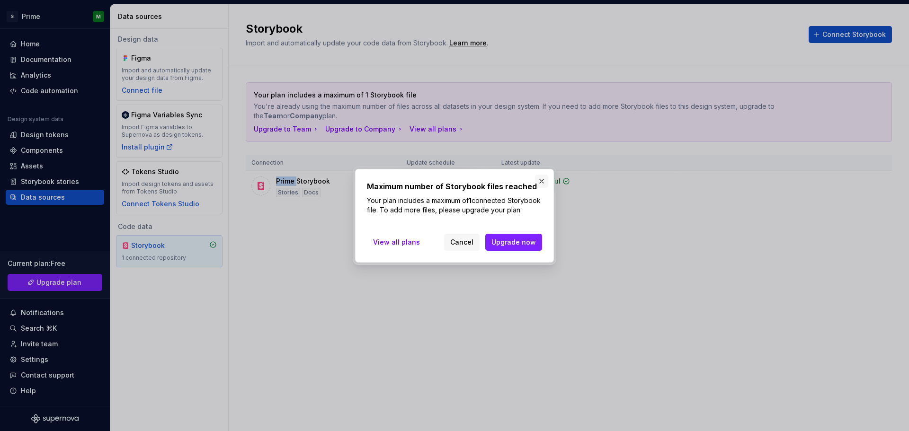
click at [544, 175] on button "button" at bounding box center [541, 181] width 13 height 13
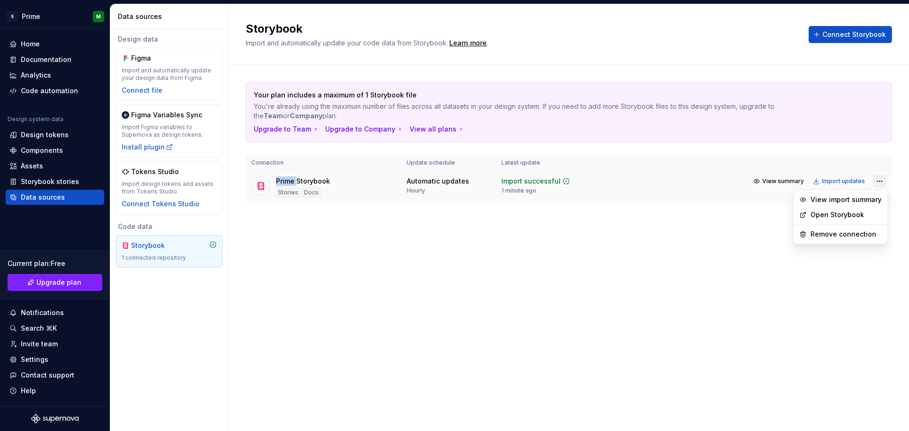
click at [884, 179] on html "S Prime M Home Documentation Analytics Code automation Design system data Desig…" at bounding box center [454, 215] width 909 height 431
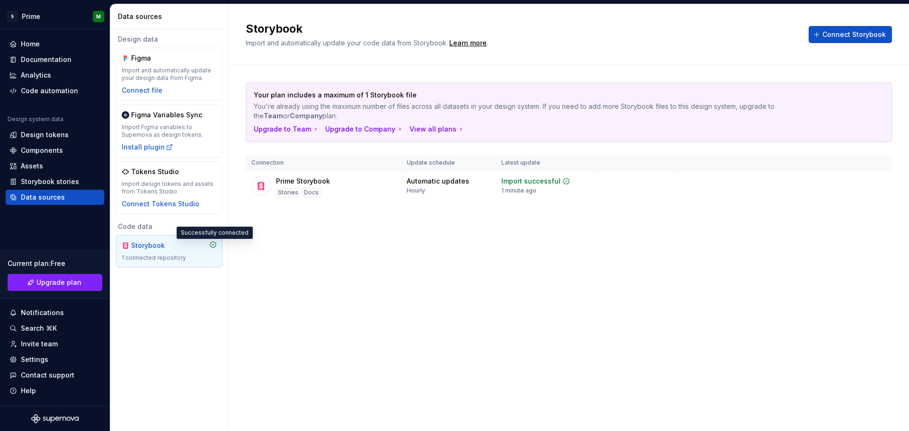
click at [214, 247] on html "S Prime M Home Documentation Analytics Code automation Design system data Desig…" at bounding box center [454, 215] width 909 height 431
click at [62, 184] on div "Storybook stories" at bounding box center [50, 181] width 58 height 9
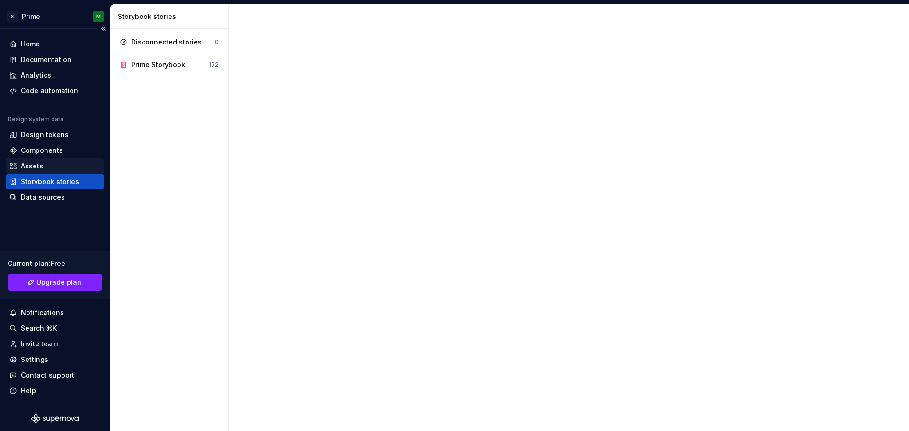
click at [62, 168] on div "Assets" at bounding box center [54, 165] width 91 height 9
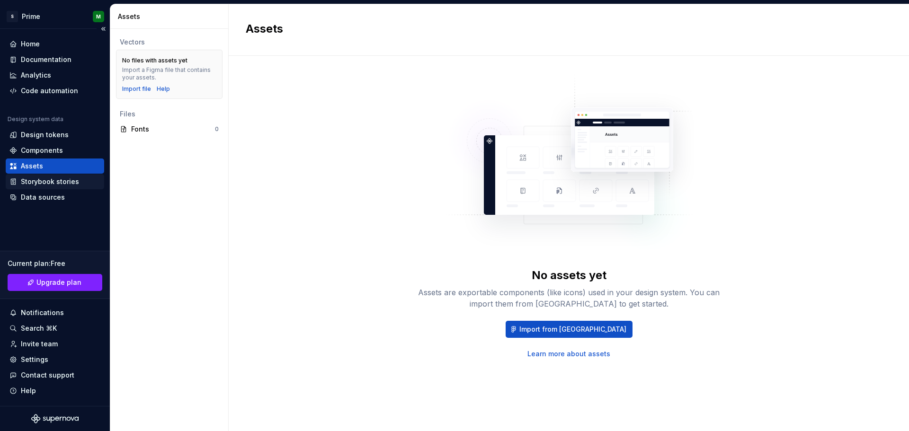
click at [42, 186] on div "Storybook stories" at bounding box center [50, 181] width 58 height 9
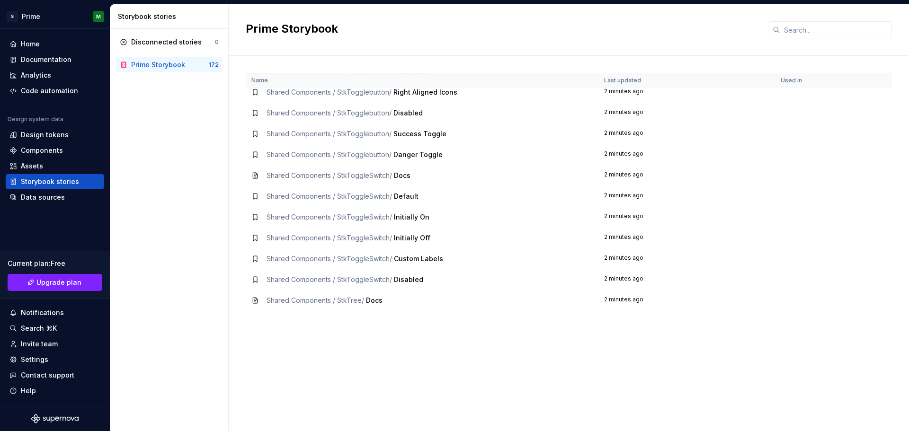
scroll to position [3172, 0]
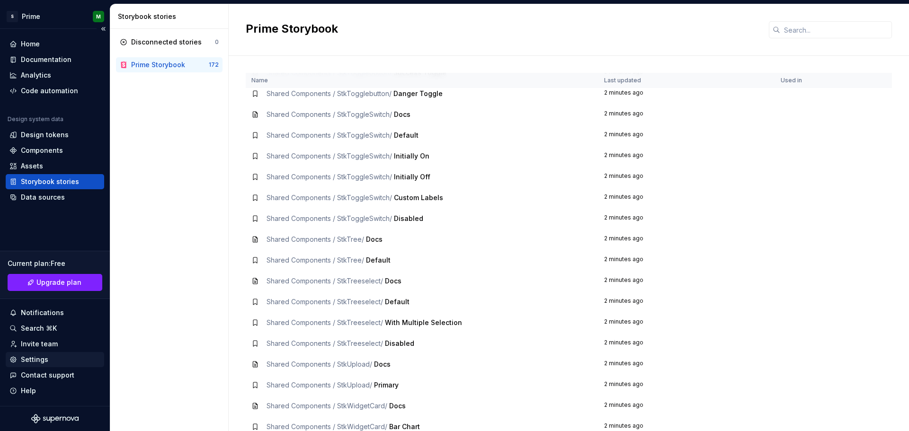
click at [47, 365] on div "Settings" at bounding box center [55, 359] width 98 height 15
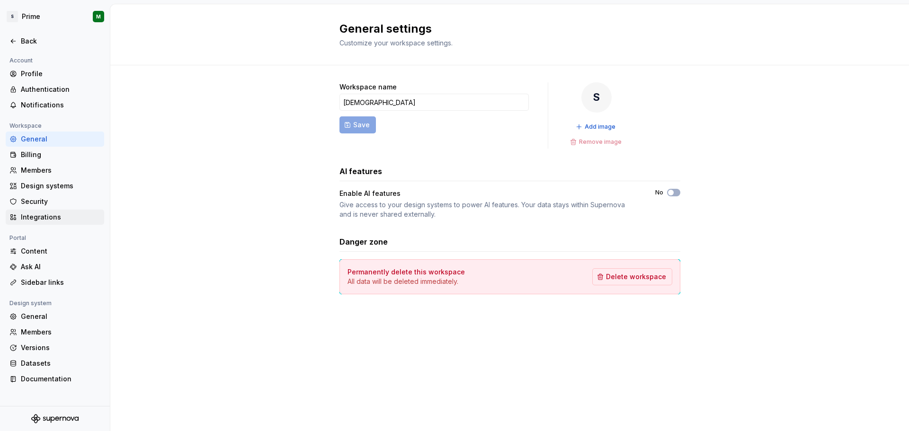
click at [59, 220] on div "Integrations" at bounding box center [61, 217] width 80 height 9
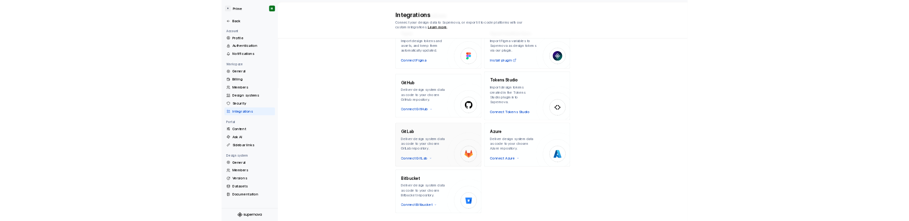
scroll to position [79, 0]
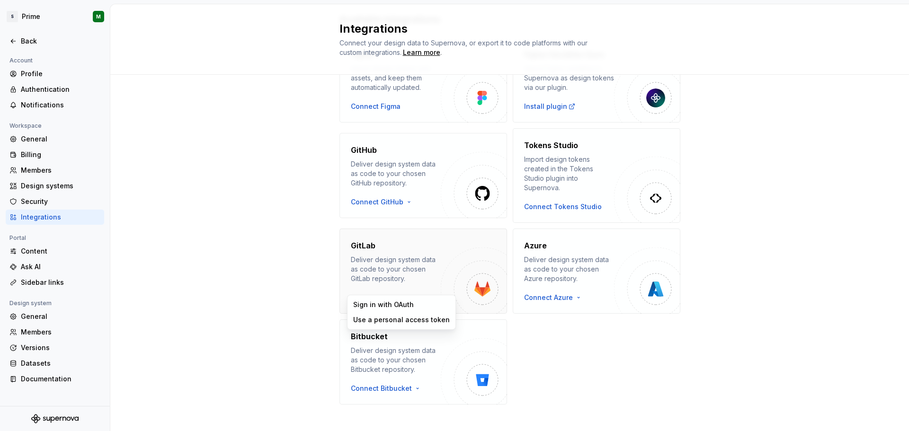
click at [378, 288] on html "S Prime M Back Account Profile Authentication Notifications Workspace General B…" at bounding box center [454, 215] width 909 height 431
click at [386, 325] on div "Use a personal access token" at bounding box center [401, 319] width 104 height 15
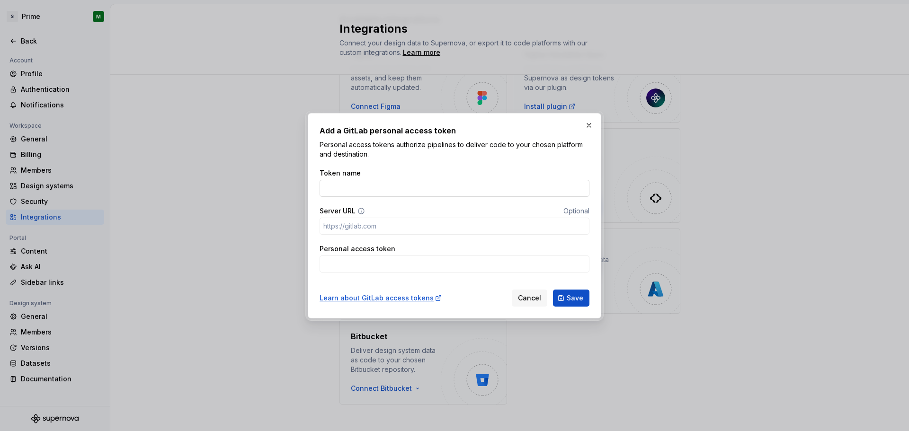
click at [417, 187] on input "Token name" at bounding box center [455, 188] width 270 height 17
click at [360, 261] on input "Personal access token" at bounding box center [455, 264] width 270 height 17
paste input "BsvHStzYdwQFUgDEgjky"
type input "BsvHStzYdwQFUgDEgjky"
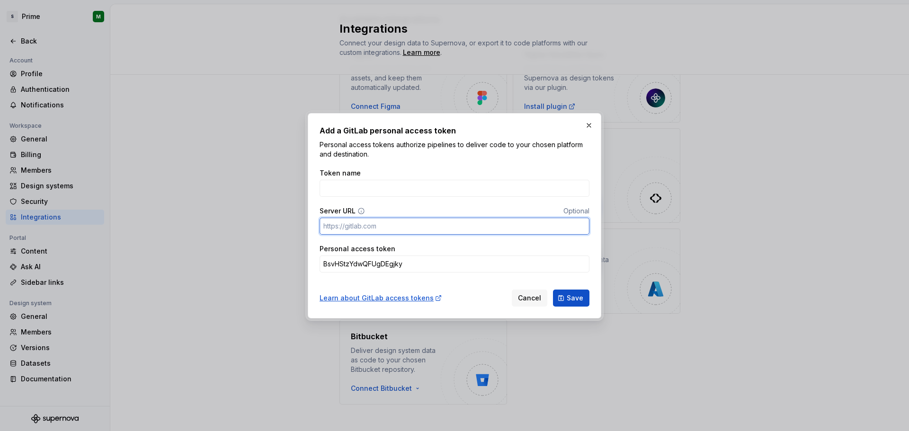
click at [380, 229] on input "Server URL" at bounding box center [455, 226] width 270 height 17
paste input "http://svgitlab.sysveda.co.in/users/sign_in"
type input "http://svgitlab.sysveda.co.in/users/sign_in"
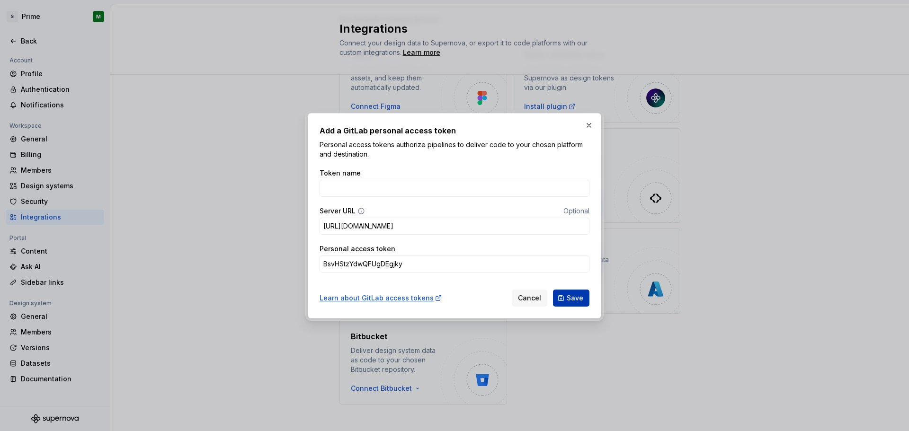
click at [564, 302] on button "Save" at bounding box center [571, 298] width 36 height 17
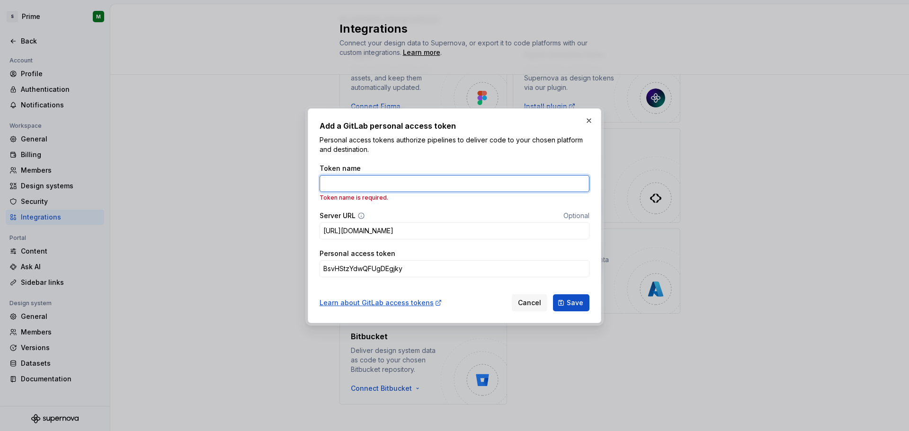
click at [389, 183] on input "Token name" at bounding box center [455, 183] width 270 height 17
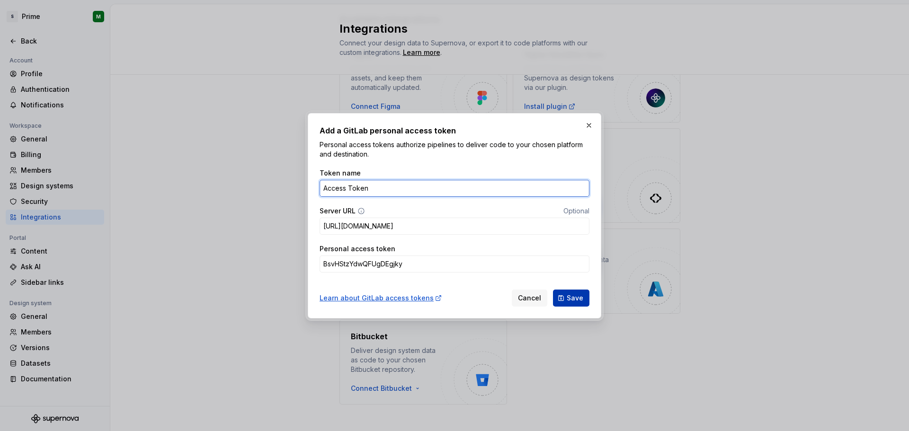
type input "Access Token"
click at [576, 300] on span "Save" at bounding box center [575, 298] width 17 height 9
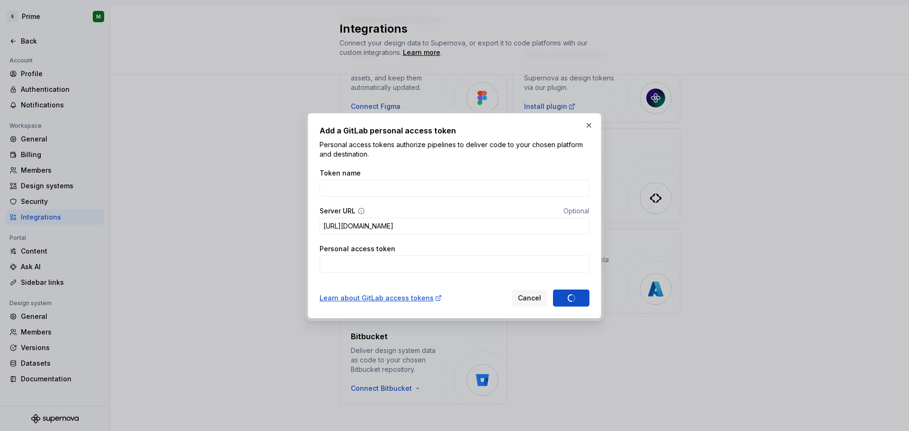
drag, startPoint x: 213, startPoint y: 402, endPoint x: 227, endPoint y: 397, distance: 14.2
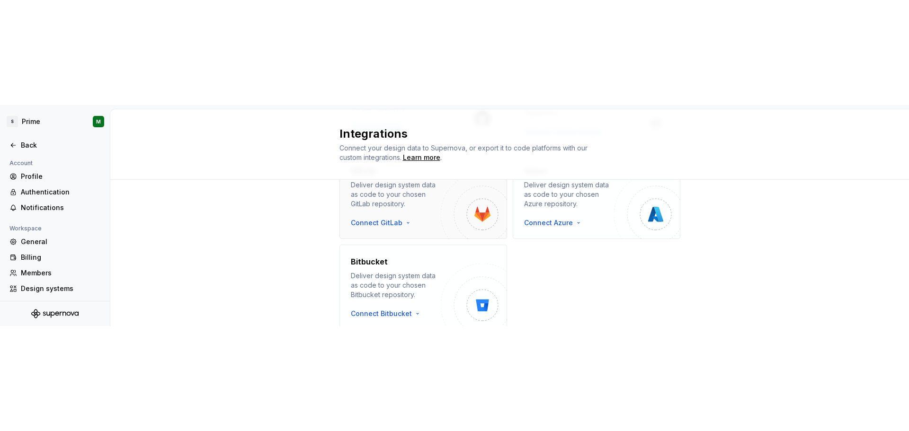
scroll to position [242, 0]
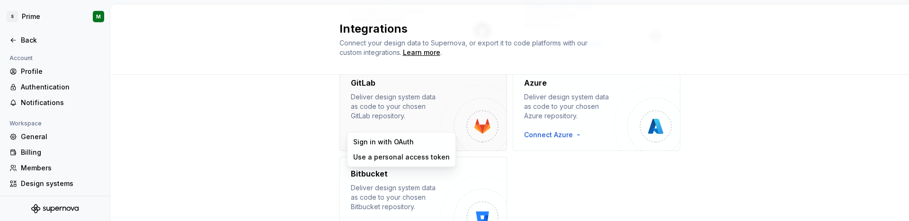
click at [385, 126] on html "S Prime M Back Account Profile Authentication Notifications Workspace General B…" at bounding box center [454, 110] width 909 height 221
click at [388, 141] on div "Sign in with OAuth" at bounding box center [401, 141] width 97 height 9
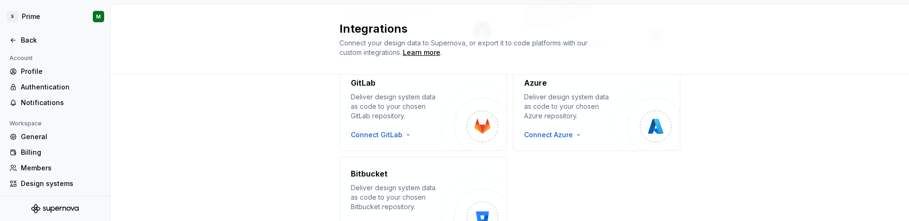
scroll to position [79, 0]
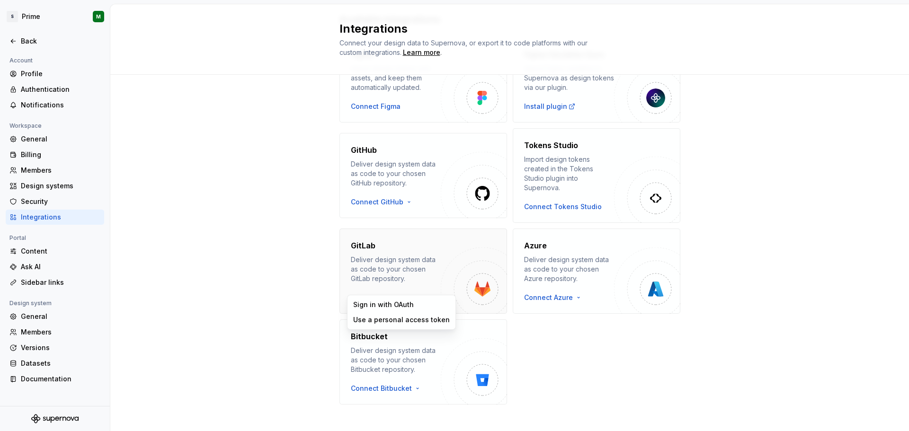
click at [395, 288] on html "S Prime M Back Account Profile Authentication Notifications Workspace General B…" at bounding box center [454, 215] width 909 height 431
click at [385, 322] on div "Use a personal access token" at bounding box center [401, 319] width 97 height 9
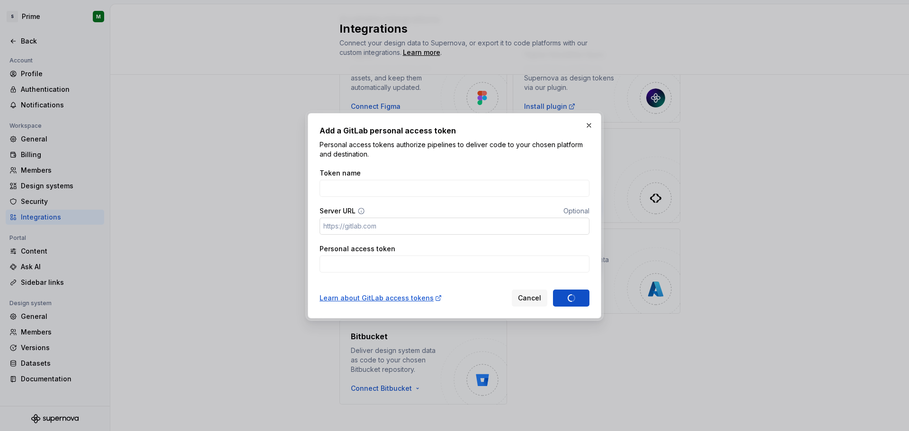
click at [402, 218] on input "Server URL" at bounding box center [455, 226] width 270 height 17
paste input "http://svgitlab.sysveda.co.in/users/sign_in"
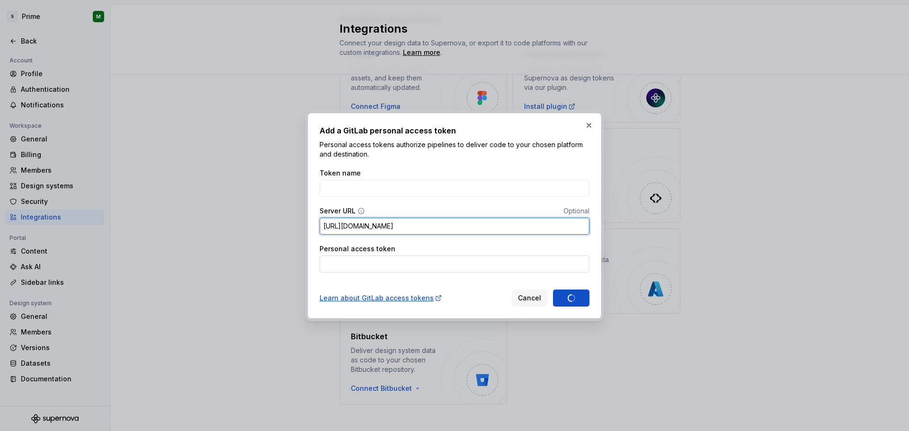
type input "http://svgitlab.sysveda.co.in/users/sign_in"
click at [374, 265] on input "Personal access token" at bounding box center [455, 264] width 270 height 17
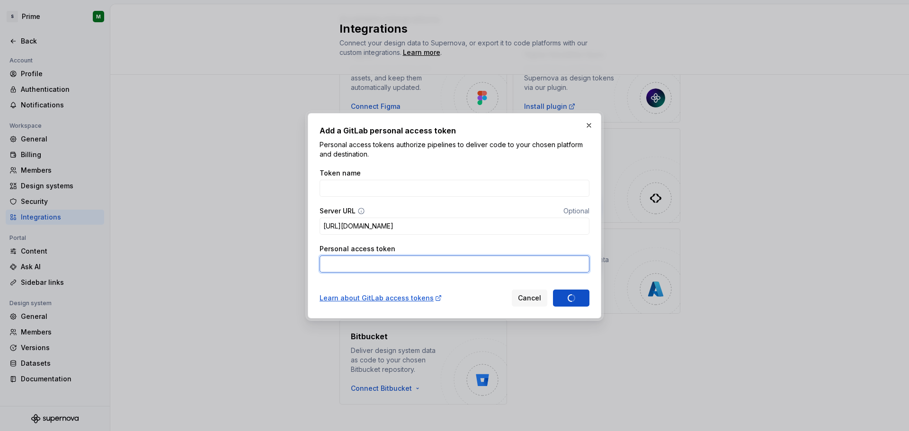
paste input "BsvHStzYdwQFUgDEgjky"
type input "BsvHStzYdwQFUgDEgjky"
click at [470, 184] on input "Token name" at bounding box center [455, 188] width 270 height 17
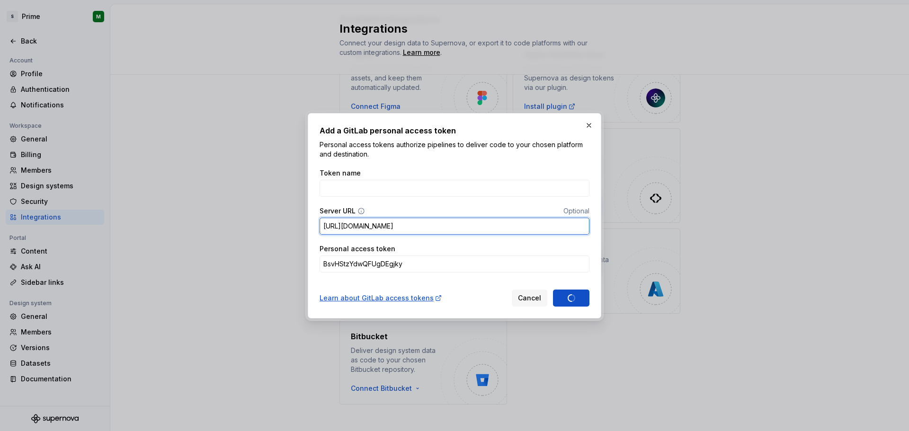
drag, startPoint x: 480, startPoint y: 226, endPoint x: 296, endPoint y: 231, distance: 184.2
click at [296, 231] on div "Add a GitLab personal access token Personal access tokens authorize pipelines t…" at bounding box center [454, 215] width 909 height 431
click at [388, 209] on div "Server URL Optional" at bounding box center [455, 210] width 270 height 9
click at [361, 211] on icon at bounding box center [361, 211] width 8 height 8
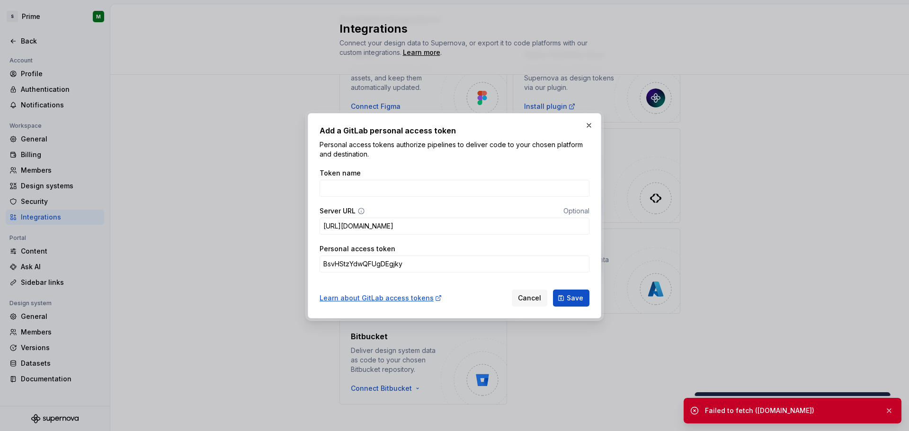
click at [397, 211] on div "Server URL Optional" at bounding box center [455, 210] width 270 height 9
click at [456, 187] on input "Token name" at bounding box center [455, 188] width 270 height 17
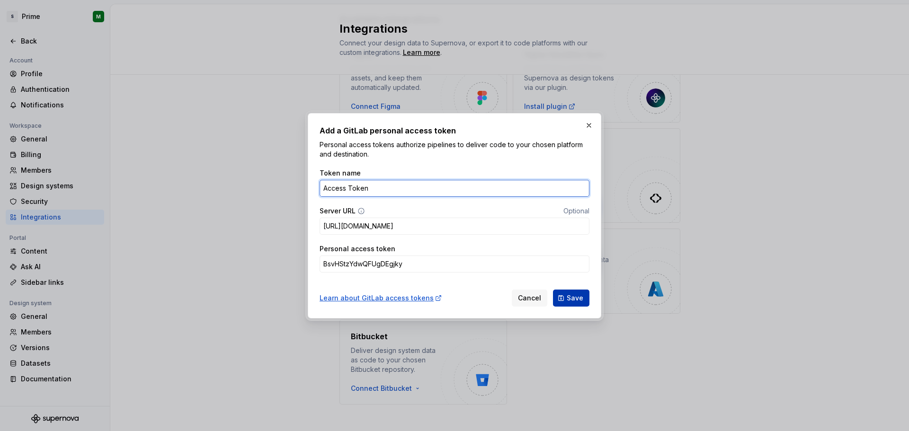
type input "Access Token"
click at [566, 299] on button "Save" at bounding box center [571, 298] width 36 height 17
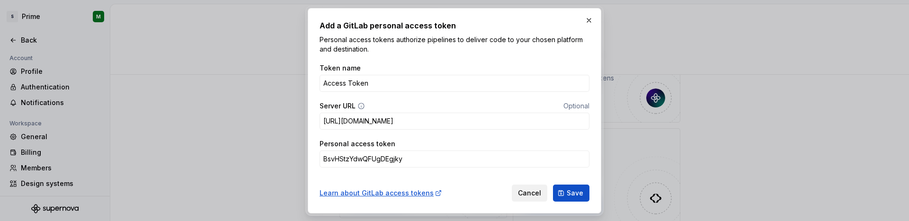
click at [521, 190] on span "Cancel" at bounding box center [529, 192] width 23 height 9
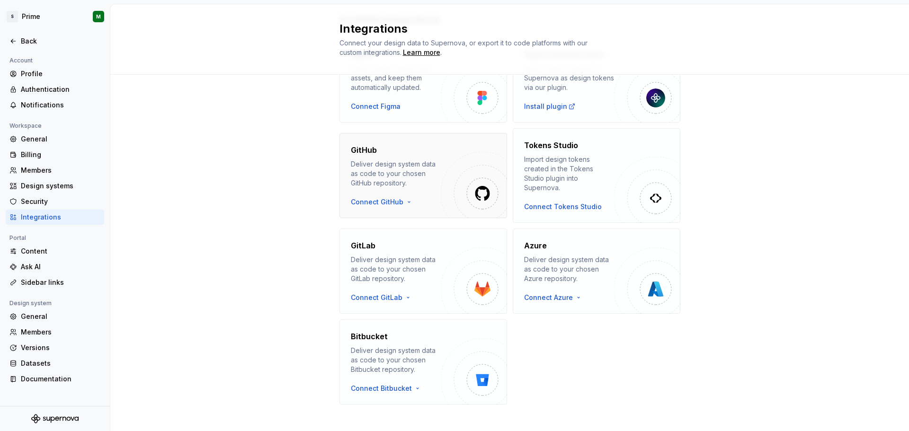
scroll to position [0, 0]
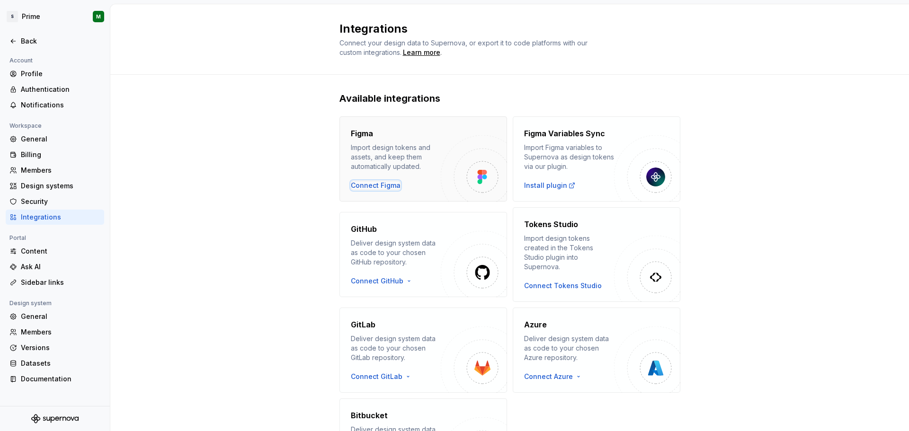
click at [383, 187] on div "Connect Figma" at bounding box center [376, 185] width 50 height 9
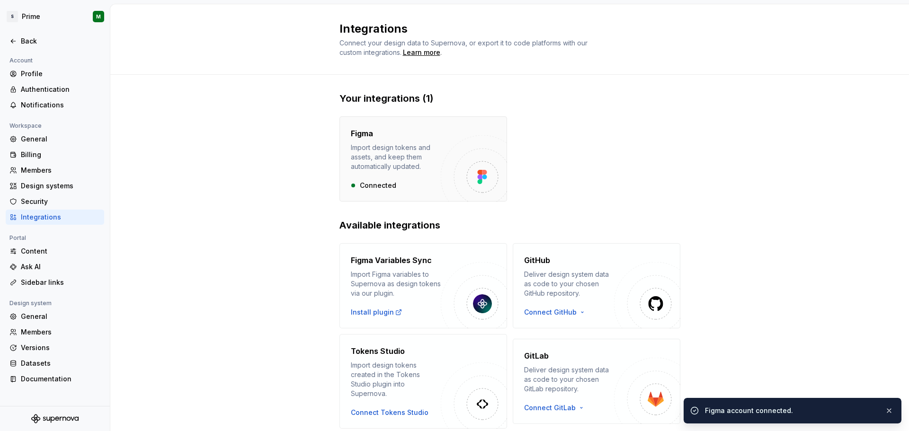
click at [441, 182] on img "button" at bounding box center [474, 168] width 66 height 66
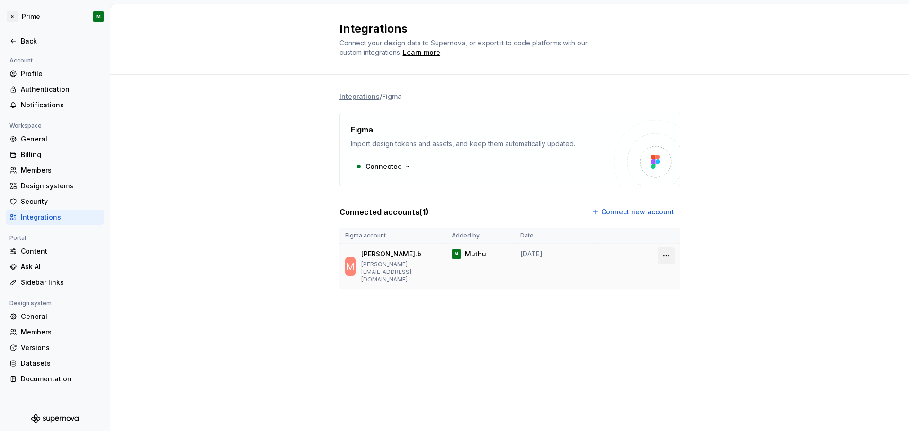
click at [669, 257] on html "S Prime M Back Account Profile Authentication Notifications Workspace General B…" at bounding box center [454, 215] width 909 height 431
click at [674, 292] on div "Remove connection" at bounding box center [702, 291] width 85 height 15
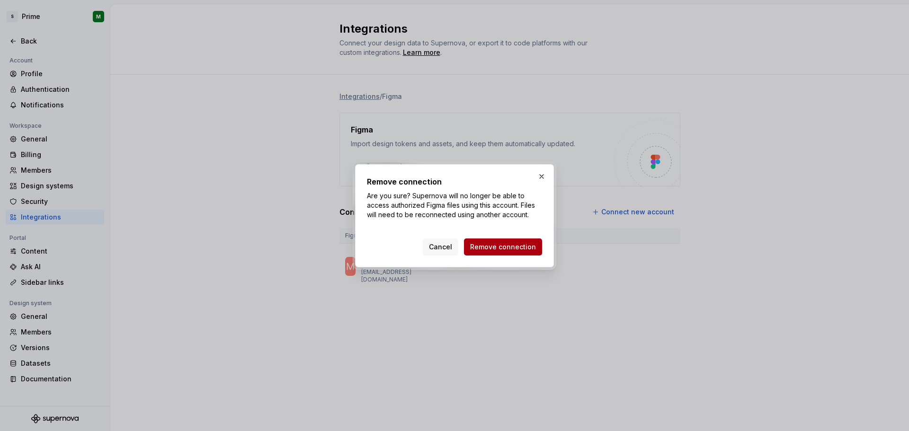
click at [489, 250] on span "Remove connection" at bounding box center [503, 246] width 66 height 9
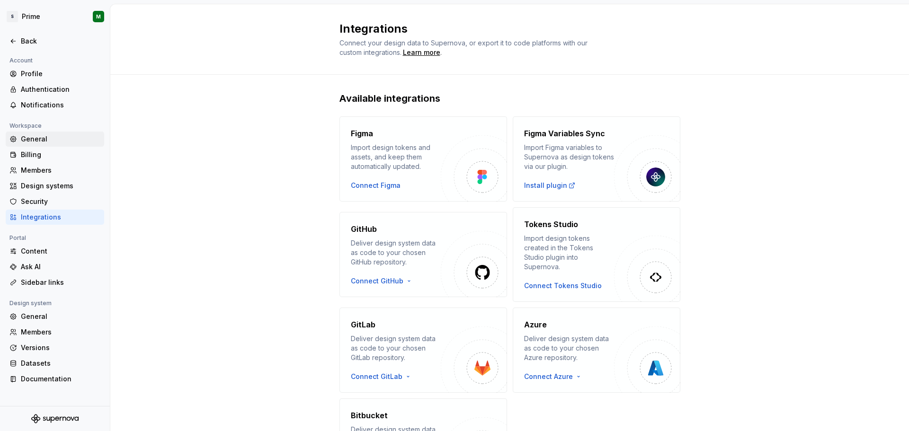
click at [59, 145] on div "General" at bounding box center [55, 139] width 98 height 15
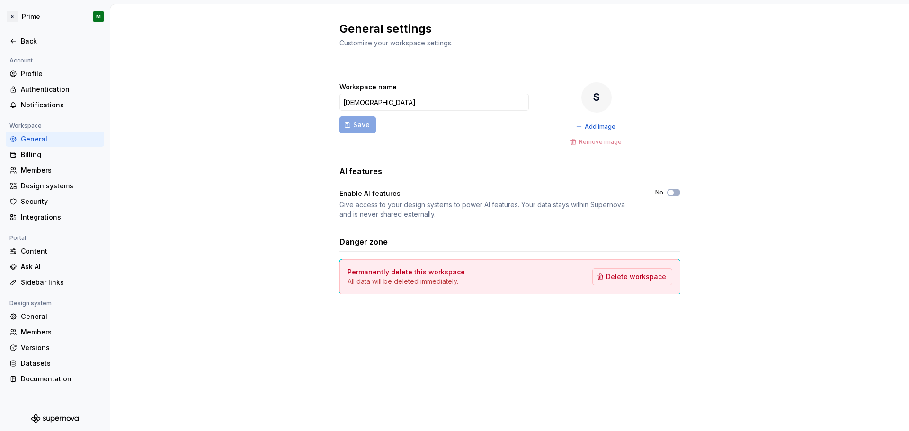
click at [32, 145] on div "General" at bounding box center [55, 139] width 98 height 15
click at [28, 158] on div "Billing" at bounding box center [61, 154] width 80 height 9
click at [27, 173] on div "Members" at bounding box center [61, 170] width 80 height 9
click at [28, 184] on div "Design systems" at bounding box center [61, 185] width 80 height 9
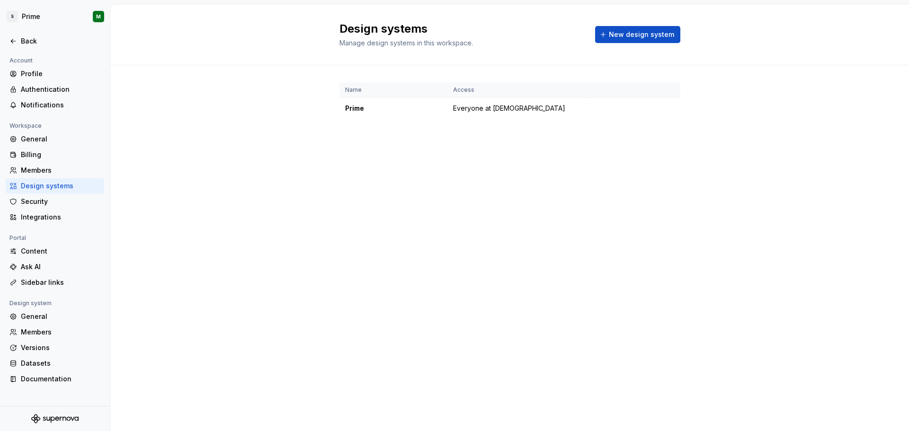
click at [28, 184] on div "Design systems" at bounding box center [61, 185] width 80 height 9
click at [41, 208] on div "Security" at bounding box center [55, 201] width 98 height 15
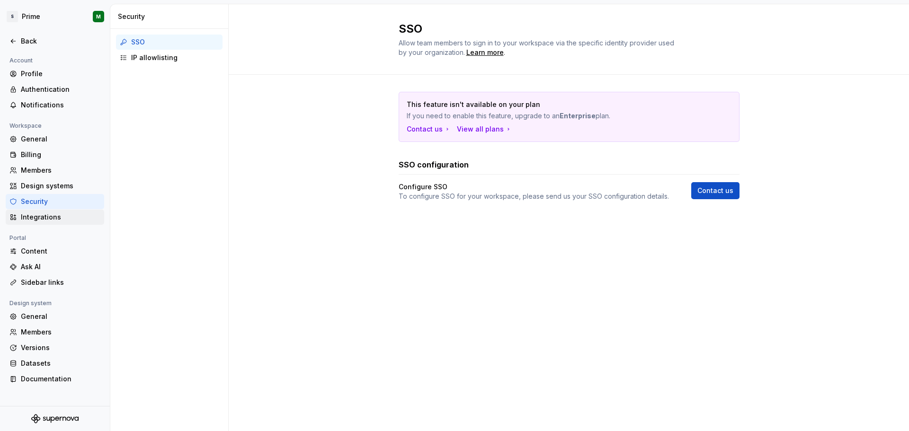
click at [44, 218] on div "Integrations" at bounding box center [61, 217] width 80 height 9
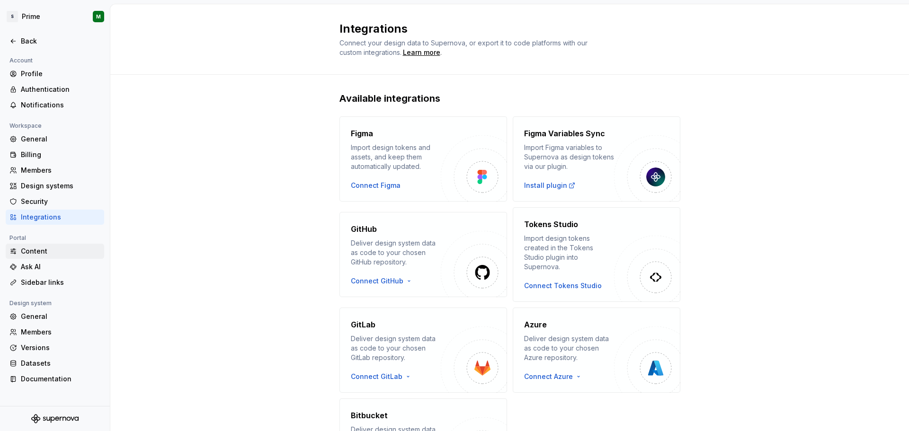
click at [46, 252] on div "Content" at bounding box center [61, 251] width 80 height 9
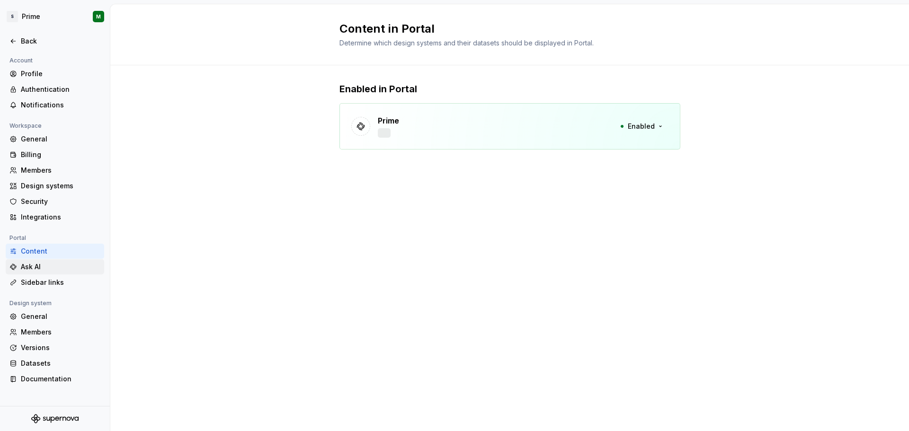
click at [35, 270] on div "Ask AI" at bounding box center [61, 266] width 80 height 9
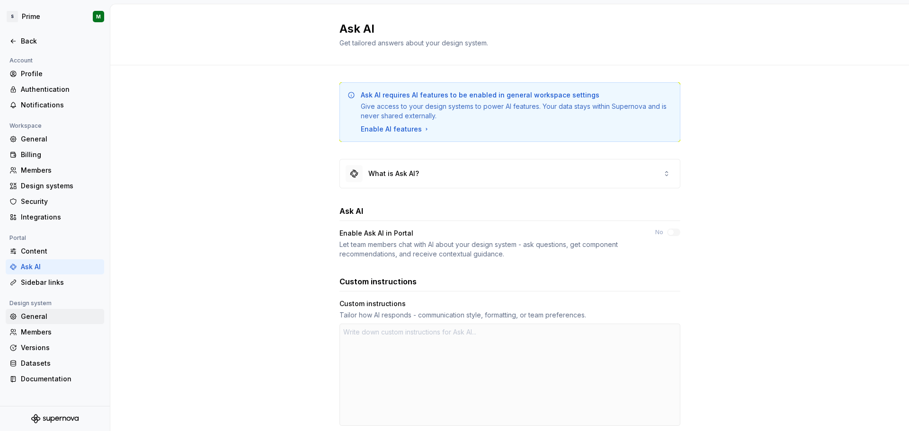
click at [44, 320] on div "General" at bounding box center [61, 316] width 80 height 9
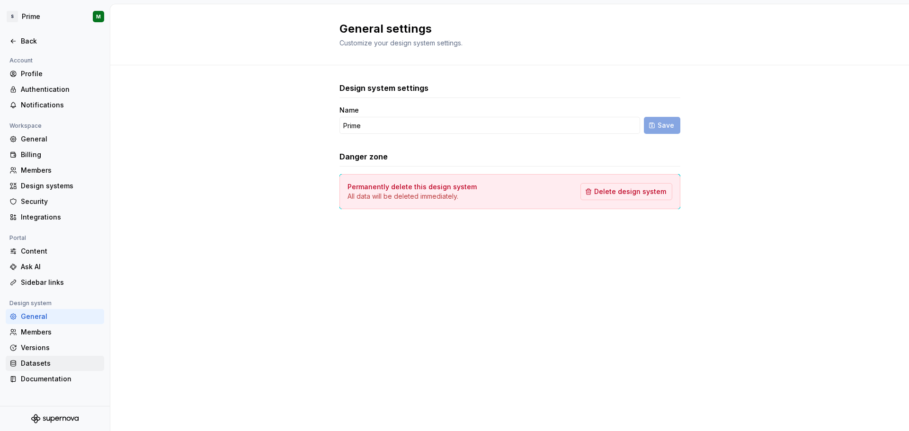
click at [46, 362] on div "Datasets" at bounding box center [61, 363] width 80 height 9
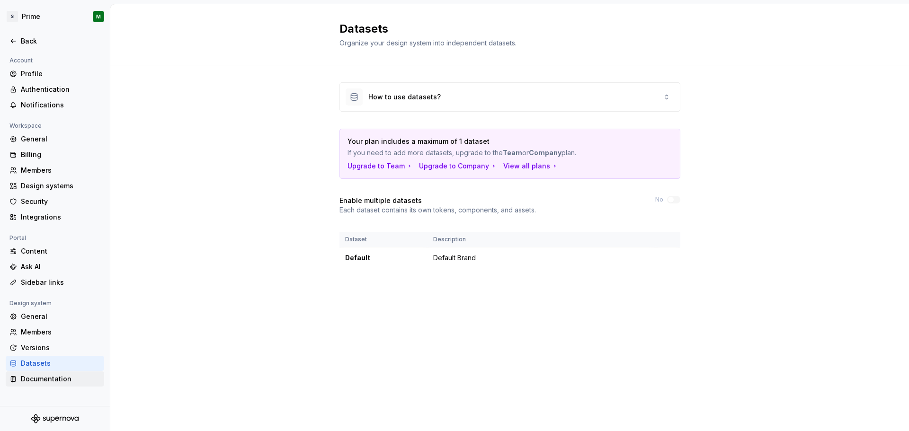
click at [67, 382] on div "Documentation" at bounding box center [61, 378] width 80 height 9
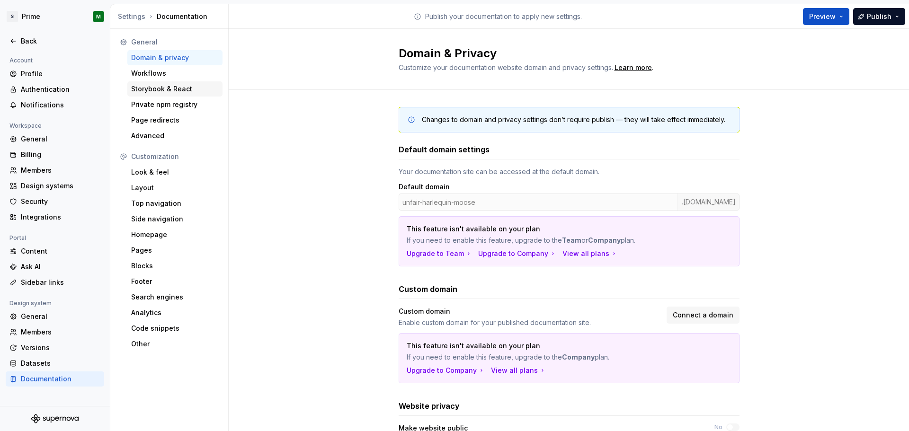
click at [176, 93] on div "Storybook & React" at bounding box center [175, 88] width 88 height 9
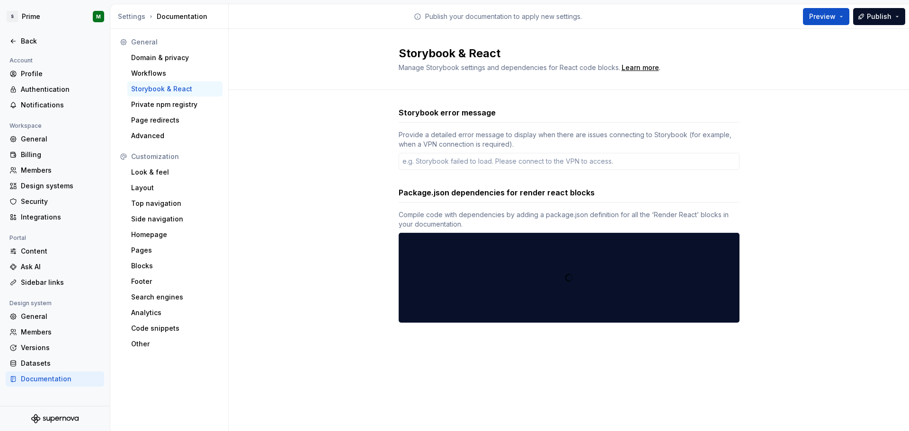
type textarea "*"
click at [35, 148] on div "Billing" at bounding box center [55, 154] width 98 height 15
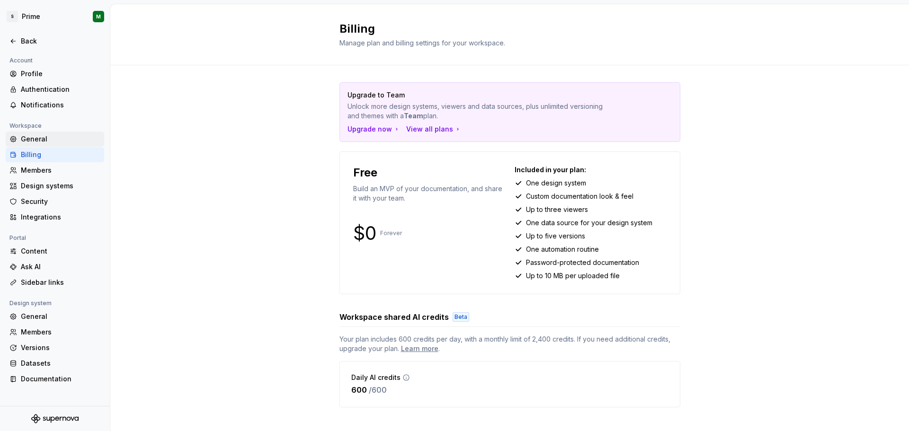
click at [39, 140] on div "General" at bounding box center [61, 138] width 80 height 9
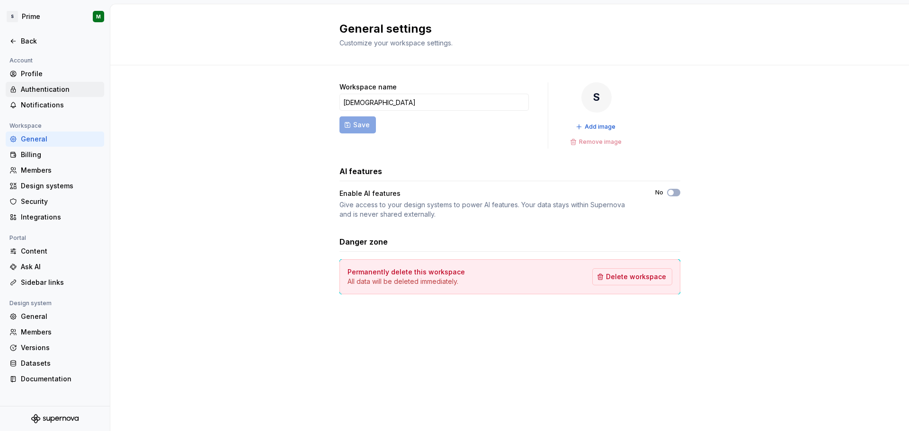
click at [46, 86] on div "Authentication" at bounding box center [61, 89] width 80 height 9
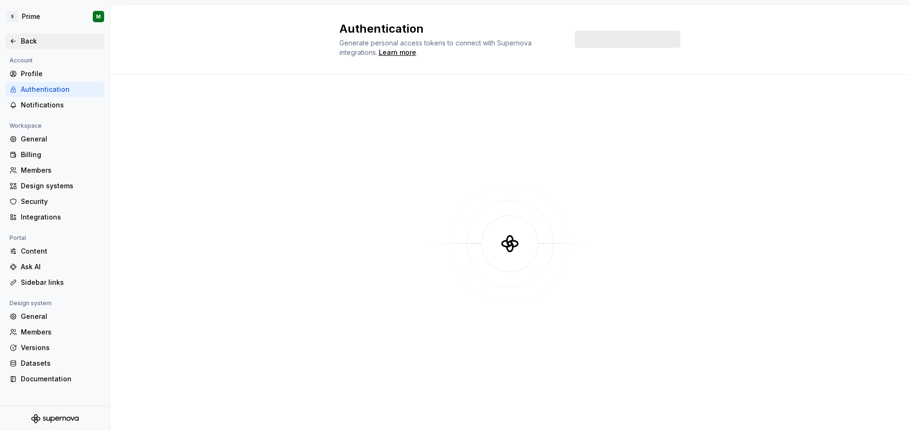
click at [14, 42] on icon at bounding box center [13, 41] width 8 height 8
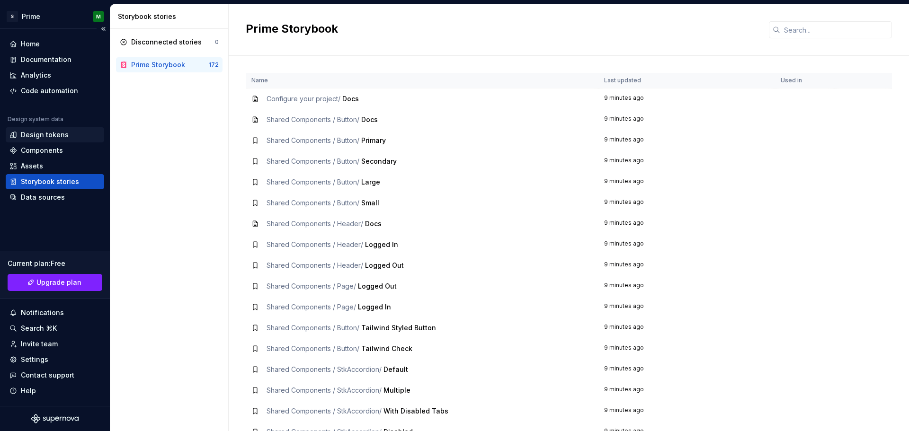
click at [70, 129] on div "Design tokens" at bounding box center [55, 134] width 98 height 15
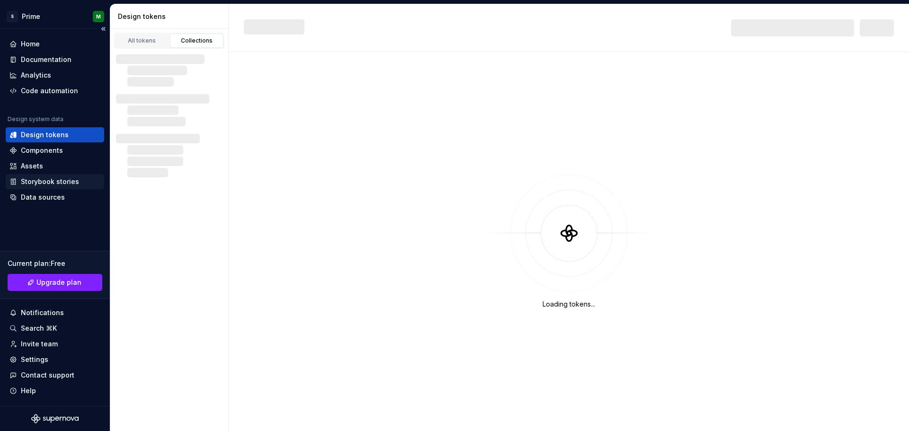
click at [56, 176] on div "Storybook stories" at bounding box center [55, 181] width 98 height 15
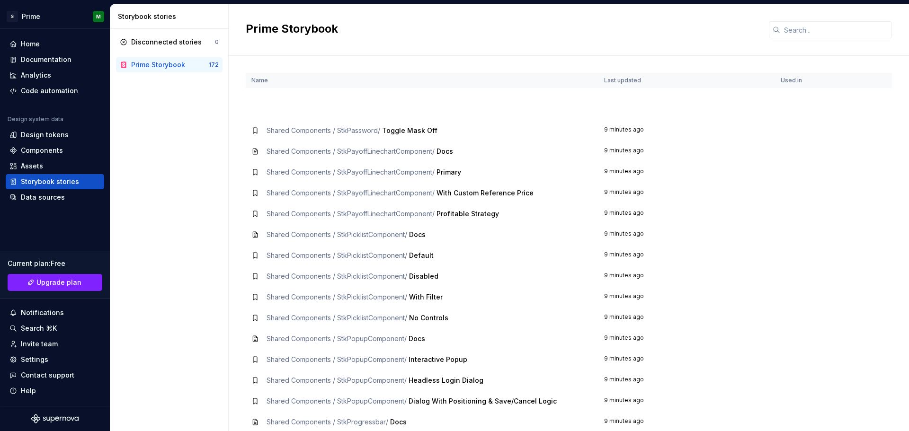
scroll to position [1373, 0]
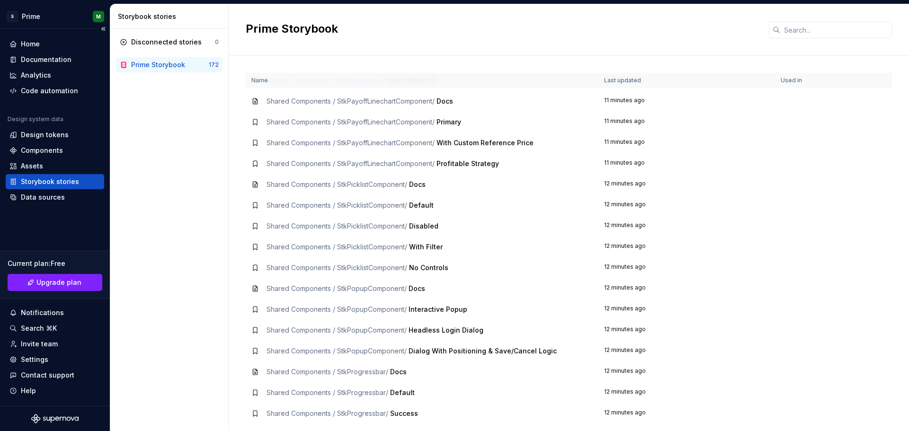
click at [48, 188] on div "Storybook stories" at bounding box center [55, 181] width 98 height 15
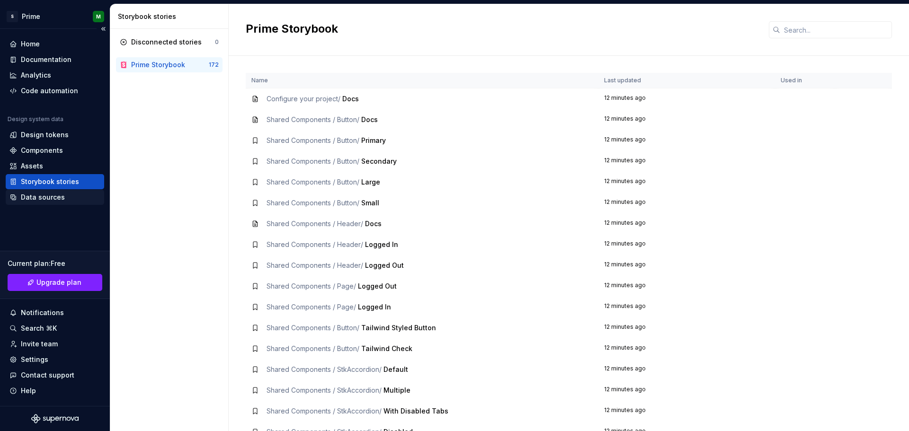
click at [72, 203] on div "Data sources" at bounding box center [55, 197] width 98 height 15
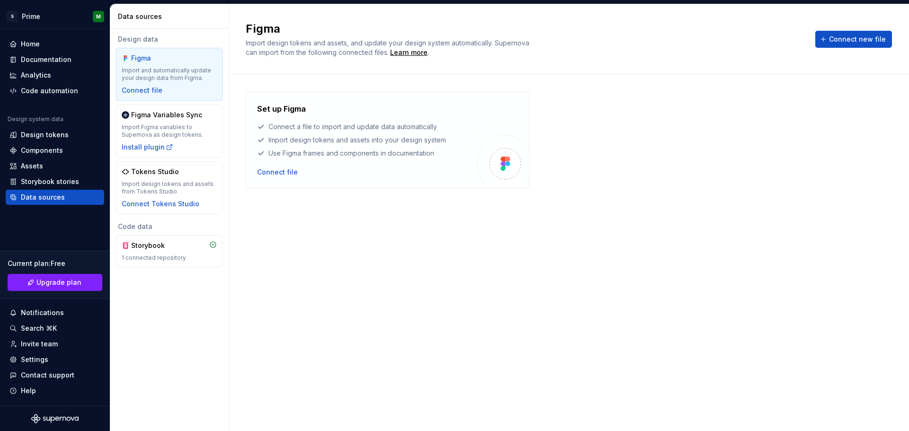
click at [270, 178] on div "Set up Figma Connect a file to import and update data automatically Import desi…" at bounding box center [388, 140] width 284 height 97
click at [271, 176] on div "Connect file" at bounding box center [277, 172] width 41 height 9
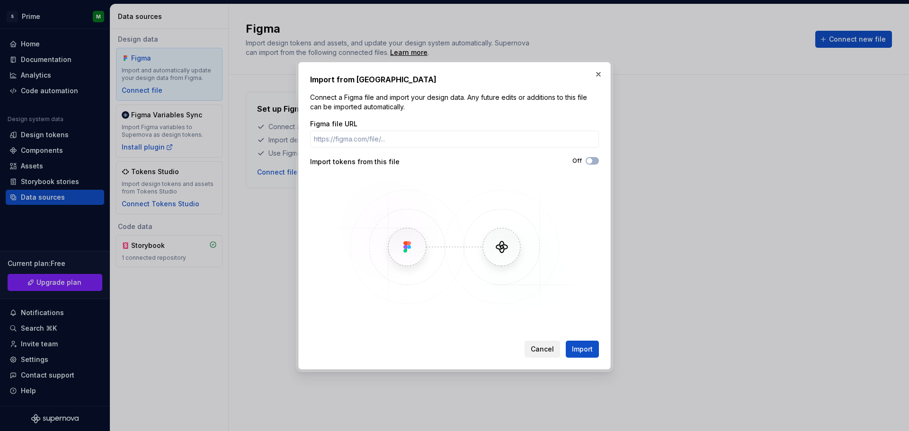
click at [535, 357] on button "Cancel" at bounding box center [543, 349] width 36 height 17
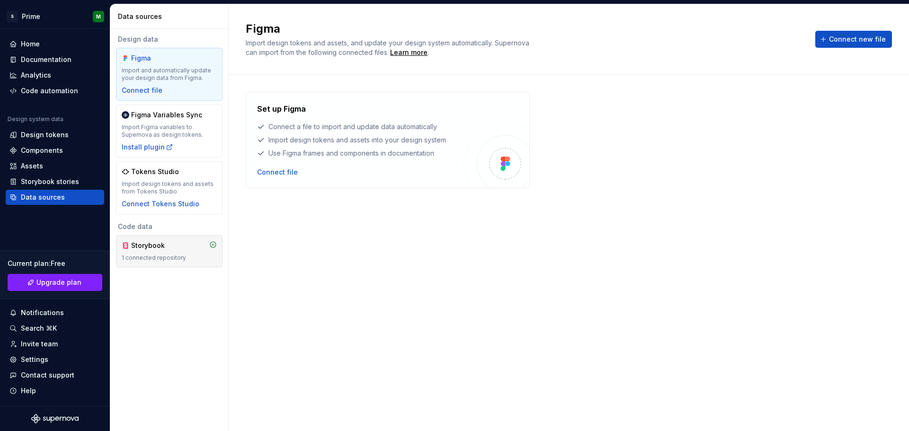
click at [160, 249] on div "Storybook" at bounding box center [153, 245] width 45 height 9
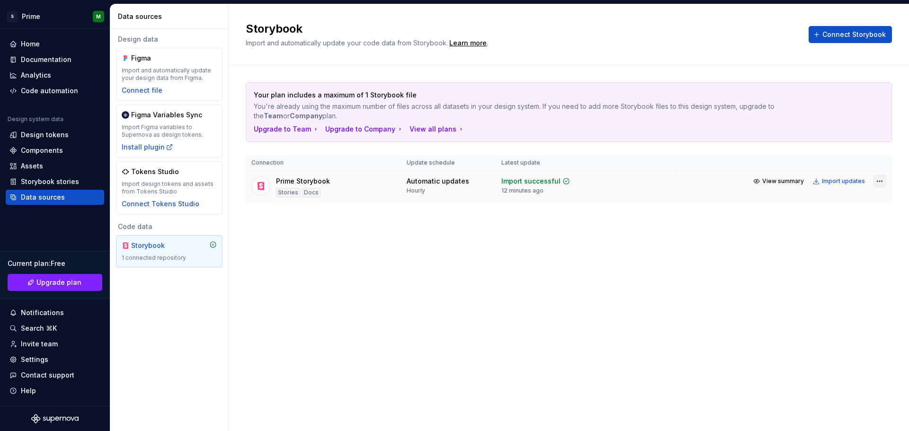
click at [879, 182] on html "S Prime M Home Documentation Analytics Code automation Design system data Desig…" at bounding box center [454, 215] width 909 height 431
click at [840, 239] on div "Remove connection" at bounding box center [841, 234] width 90 height 15
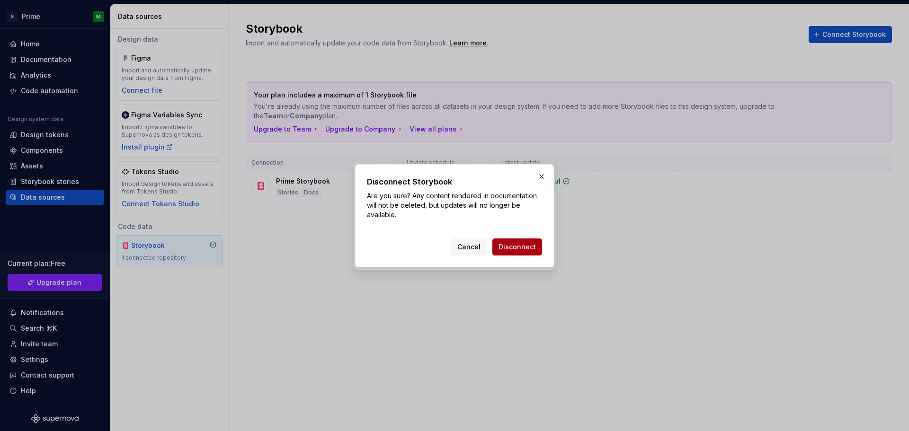
click at [528, 244] on span "Disconnect" at bounding box center [516, 246] width 37 height 9
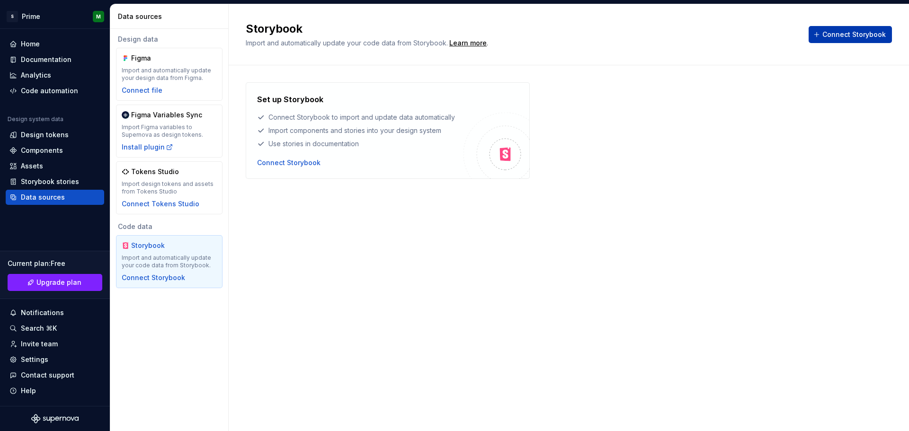
click at [827, 36] on span "Connect Storybook" at bounding box center [853, 34] width 63 height 9
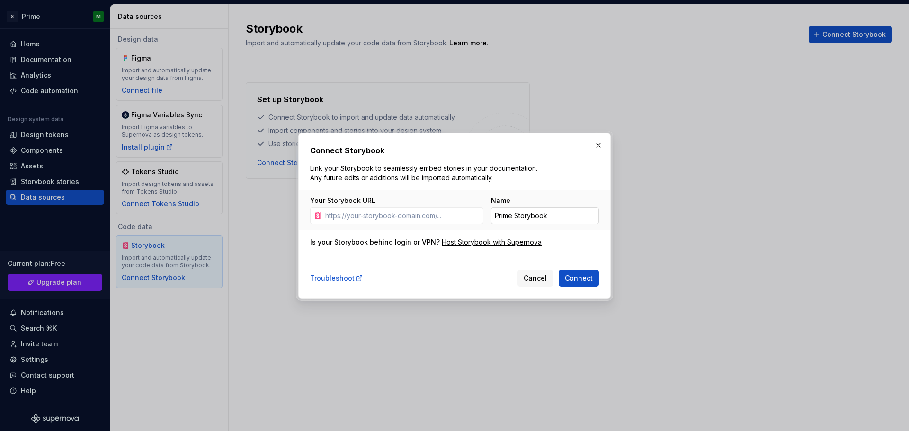
click at [555, 214] on input "Prime Storybook" at bounding box center [545, 215] width 108 height 17
click at [381, 219] on input "Your Storybook URL" at bounding box center [402, 215] width 162 height 17
click at [332, 280] on div "Troubleshoot" at bounding box center [336, 278] width 53 height 9
click at [600, 145] on button "button" at bounding box center [598, 145] width 13 height 13
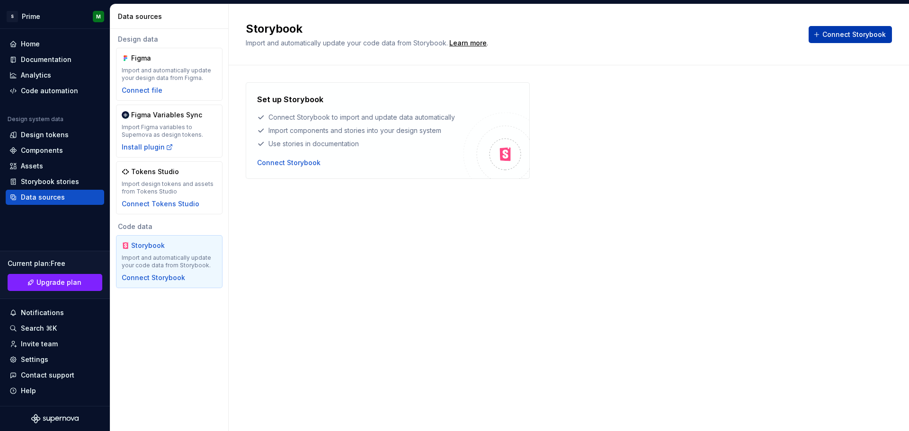
click at [831, 39] on span "Connect Storybook" at bounding box center [853, 34] width 63 height 9
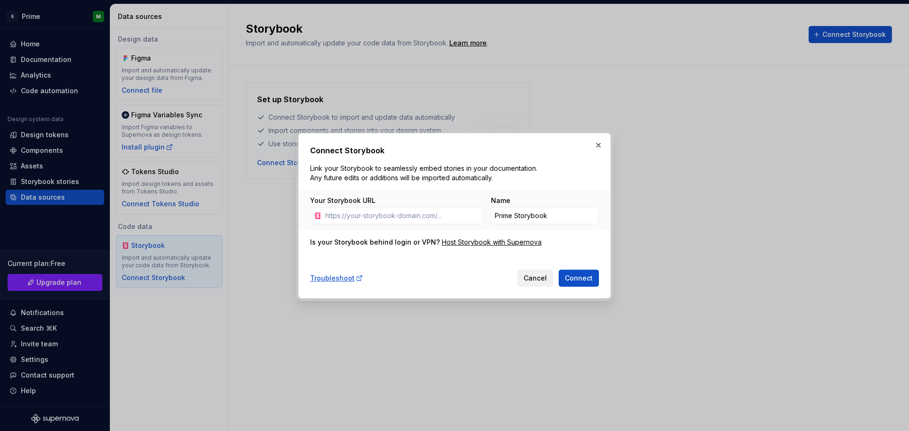
click at [543, 276] on span "Cancel" at bounding box center [535, 278] width 23 height 9
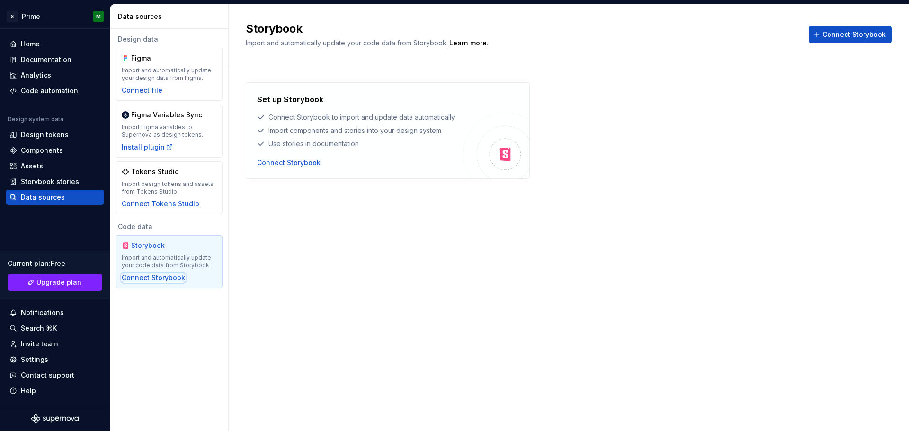
click at [170, 277] on div "Connect Storybook" at bounding box center [153, 277] width 63 height 9
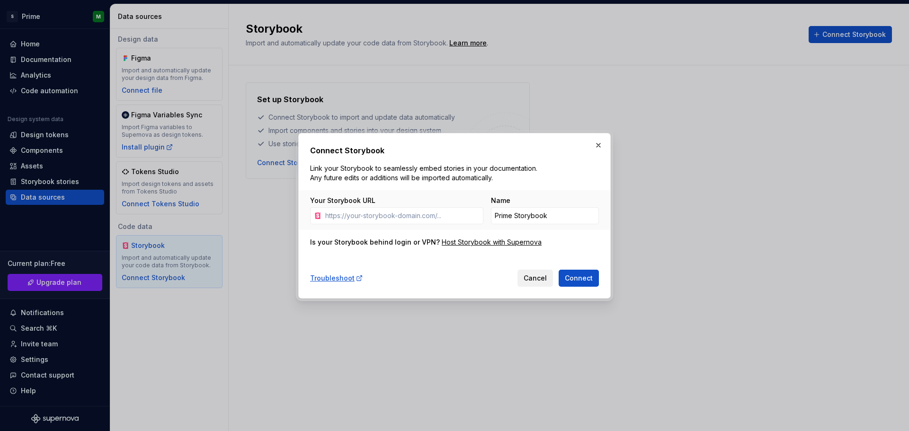
click at [524, 273] on button "Cancel" at bounding box center [535, 278] width 36 height 17
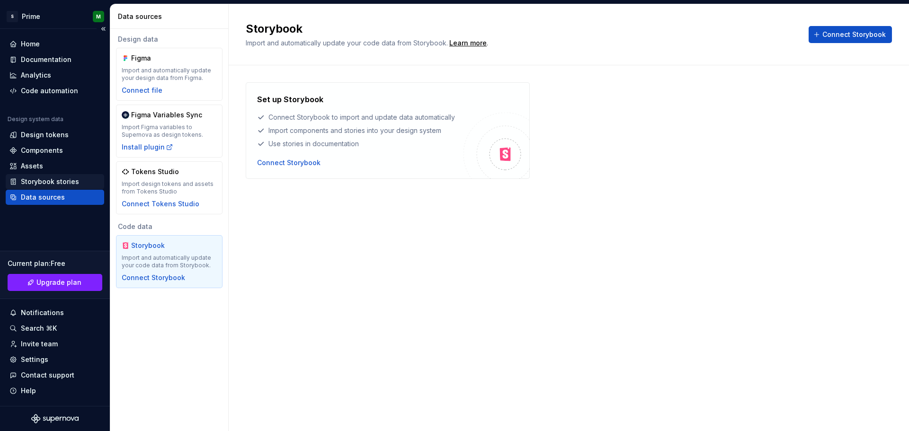
click at [52, 176] on div "Storybook stories" at bounding box center [55, 181] width 98 height 15
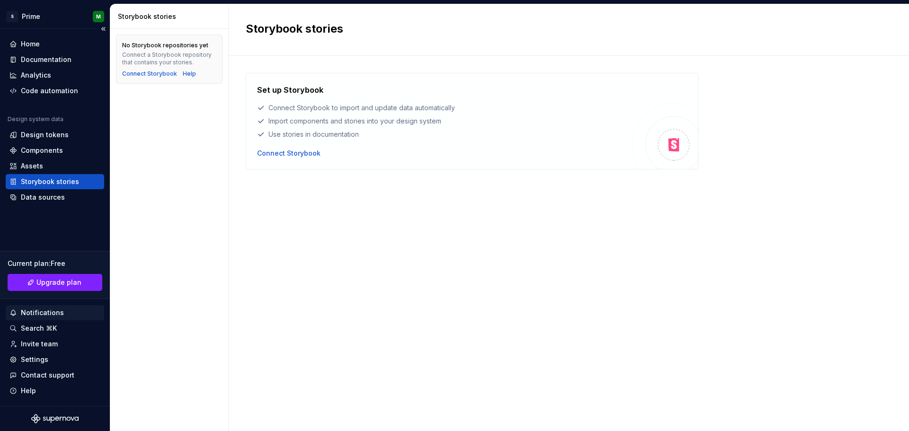
click at [49, 314] on div "Notifications" at bounding box center [42, 312] width 43 height 9
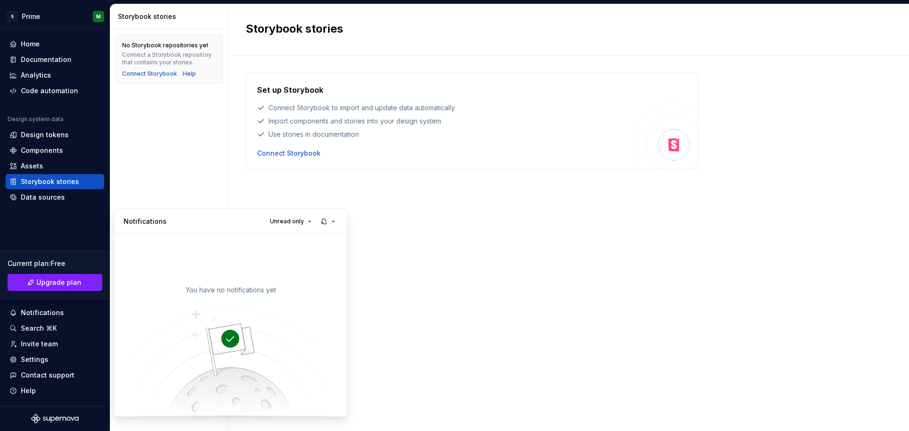
click at [46, 329] on html "S Prime M Home Documentation Analytics Code automation Design system data Desig…" at bounding box center [454, 215] width 909 height 431
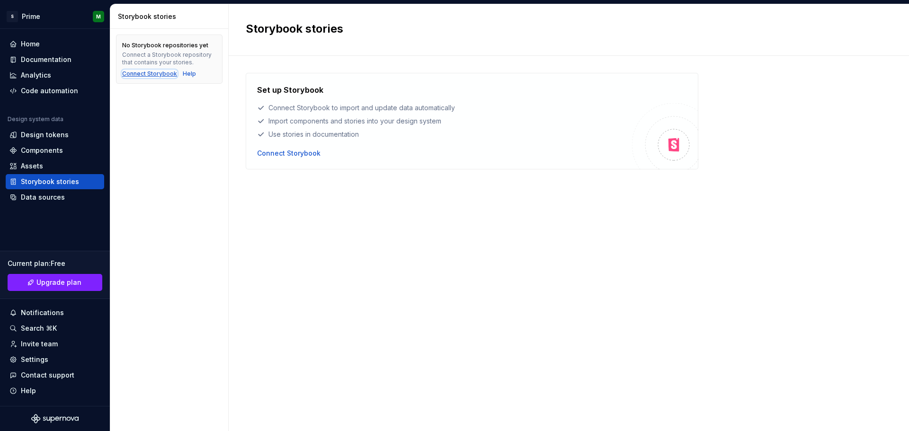
click at [151, 73] on div "Connect Storybook" at bounding box center [149, 74] width 55 height 8
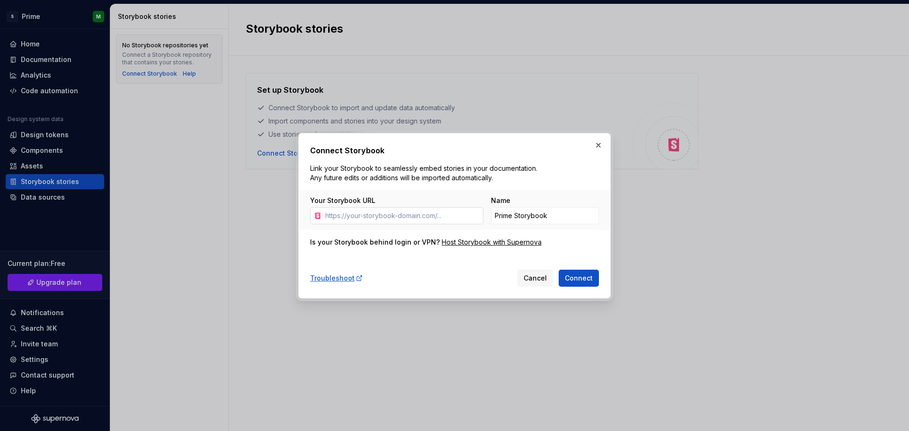
click at [397, 219] on input "Your Storybook URL" at bounding box center [402, 215] width 162 height 17
type input "https://localhost:6006/?path=/docs/configure-your-project--docs"
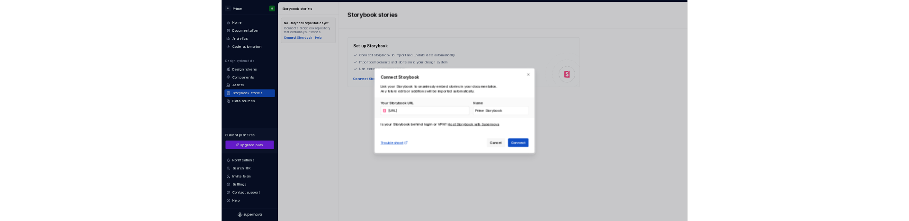
scroll to position [0, 52]
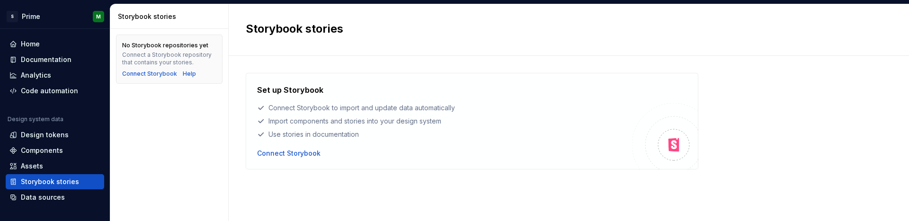
click at [275, 158] on div "Set up Storybook Connect Storybook to import and update data automatically Impo…" at bounding box center [472, 121] width 453 height 97
click at [277, 155] on div "Connect Storybook" at bounding box center [288, 153] width 63 height 9
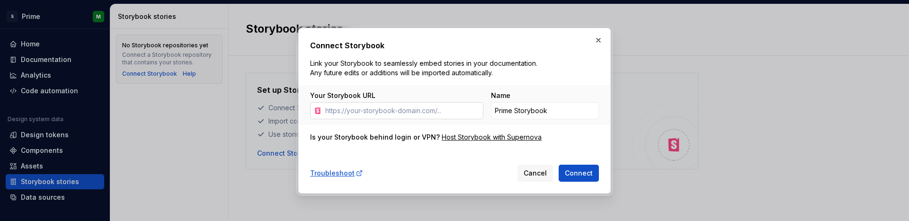
click at [362, 116] on input "Your Storybook URL" at bounding box center [402, 110] width 162 height 17
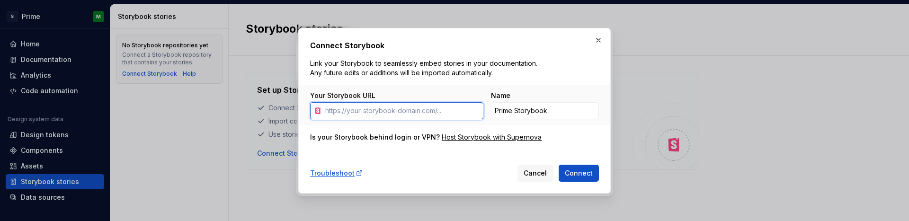
paste input "https://localhost:6006/?path=/docs/configure-your-project--docs"
drag, startPoint x: 345, startPoint y: 111, endPoint x: 747, endPoint y: 107, distance: 401.9
click at [747, 107] on div "Connect Storybook Link your Storybook to seamlessly embed stories in your docum…" at bounding box center [454, 110] width 909 height 221
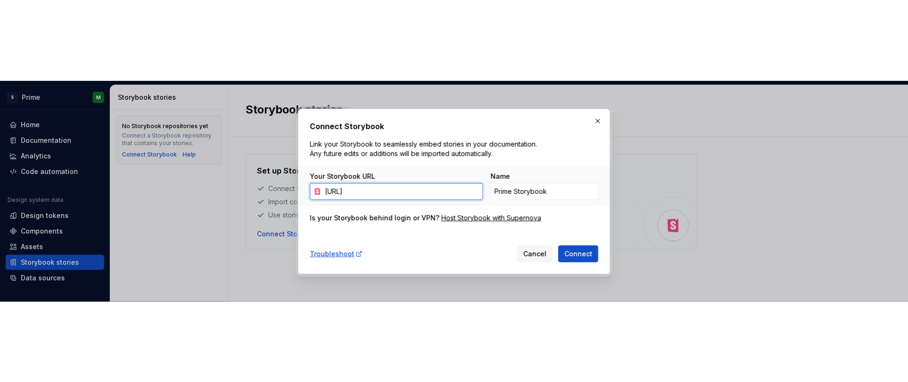
scroll to position [0, 0]
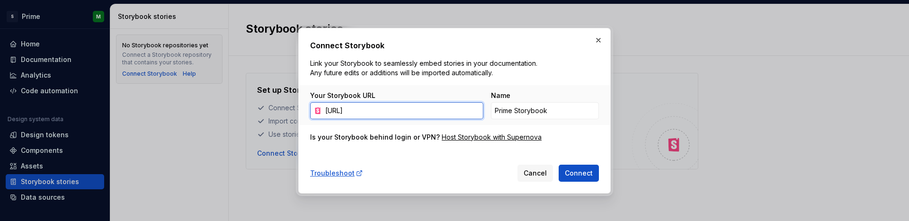
type input "https://localhost:6006/"
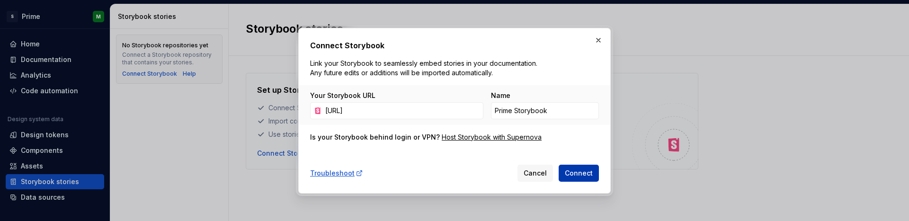
click at [586, 176] on span "Connect" at bounding box center [579, 173] width 28 height 9
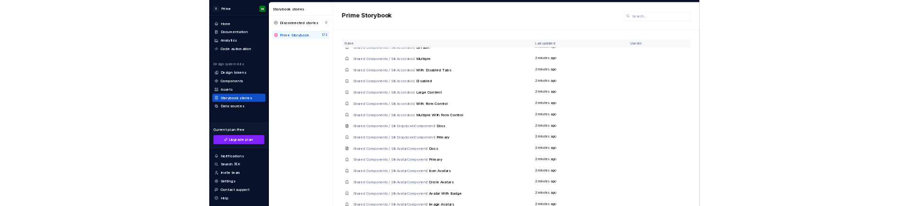
scroll to position [284, 0]
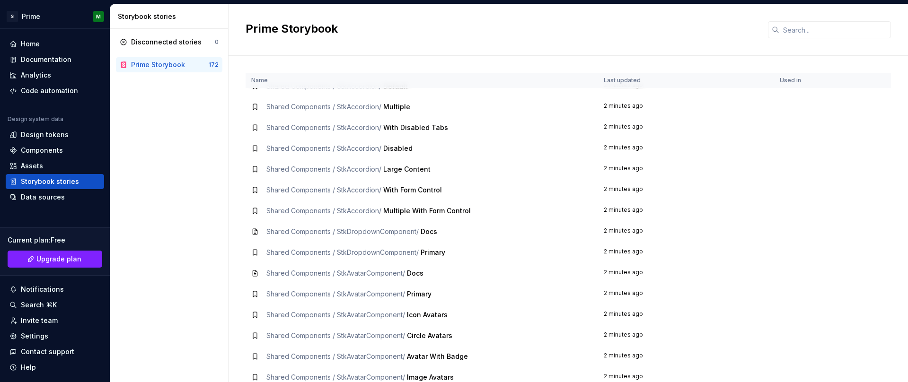
click at [285, 181] on td "Shared Components / StkAccordion / With Form Control" at bounding box center [422, 190] width 353 height 21
click at [255, 179] on td "Shared Components / StkAccordion / Large Content" at bounding box center [422, 169] width 353 height 21
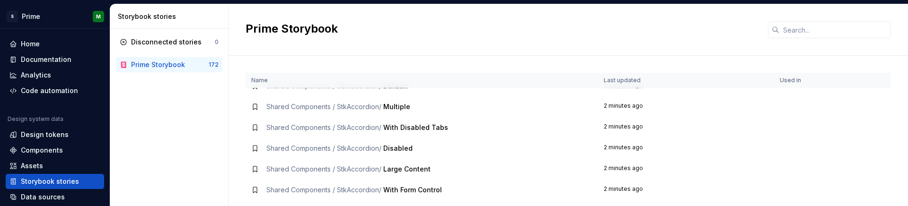
click at [317, 169] on span "Shared Components / StkAccordion /" at bounding box center [324, 169] width 115 height 8
click at [391, 169] on span "Large Content" at bounding box center [406, 169] width 47 height 8
click at [442, 170] on div "Shared Components / StkAccordion / Large Content" at bounding box center [421, 169] width 341 height 9
click at [642, 170] on td "2 minutes ago" at bounding box center [686, 169] width 176 height 21
click at [173, 61] on div "Prime Storybook" at bounding box center [158, 64] width 54 height 9
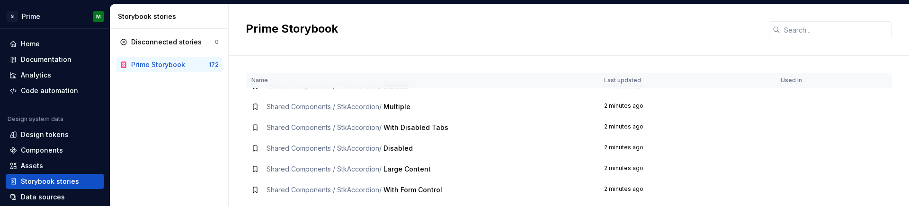
click at [173, 61] on div "Prime Storybook" at bounding box center [158, 64] width 54 height 9
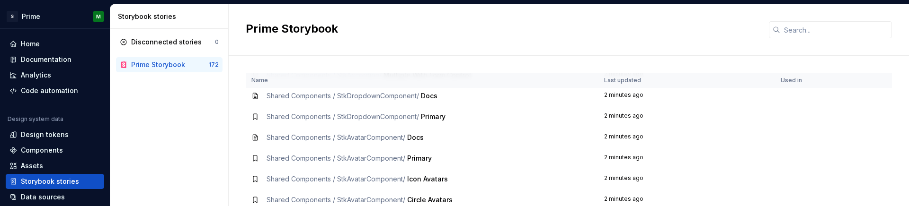
scroll to position [473, 0]
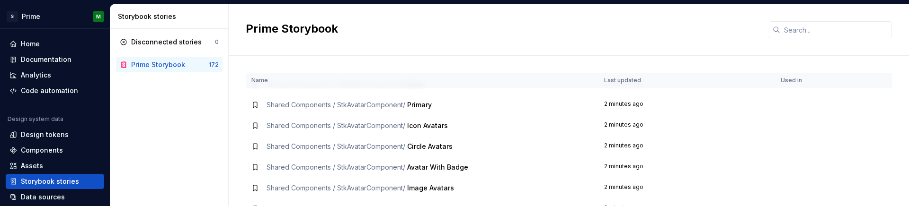
click at [864, 80] on th at bounding box center [863, 81] width 57 height 16
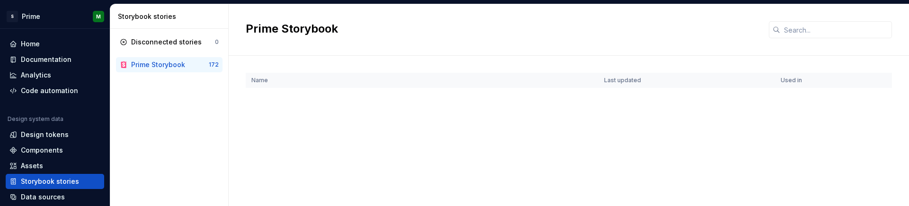
scroll to position [0, 0]
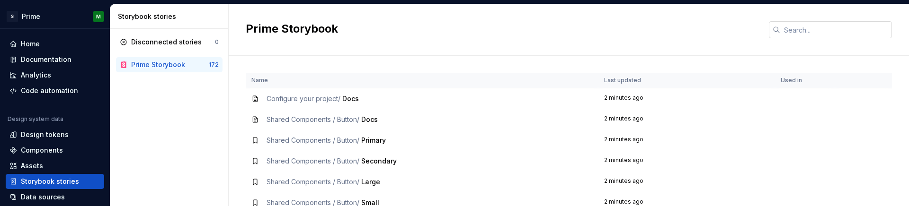
drag, startPoint x: 768, startPoint y: 16, endPoint x: 795, endPoint y: 27, distance: 29.4
click at [774, 18] on div "Prime Storybook" at bounding box center [569, 30] width 680 height 52
click at [796, 28] on input "text" at bounding box center [836, 29] width 112 height 17
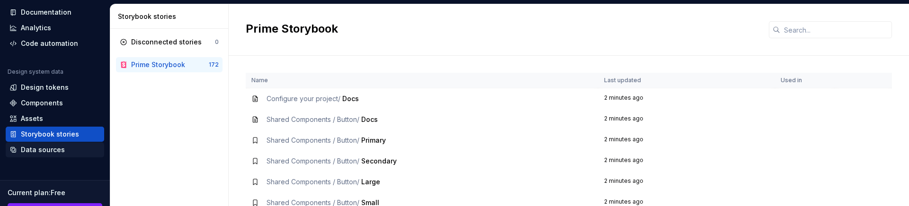
click at [57, 148] on div "Data sources" at bounding box center [43, 149] width 44 height 9
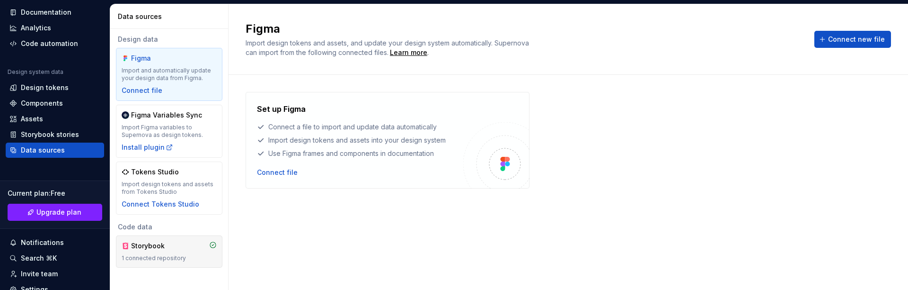
click at [194, 258] on div "1 connected repository" at bounding box center [169, 258] width 95 height 8
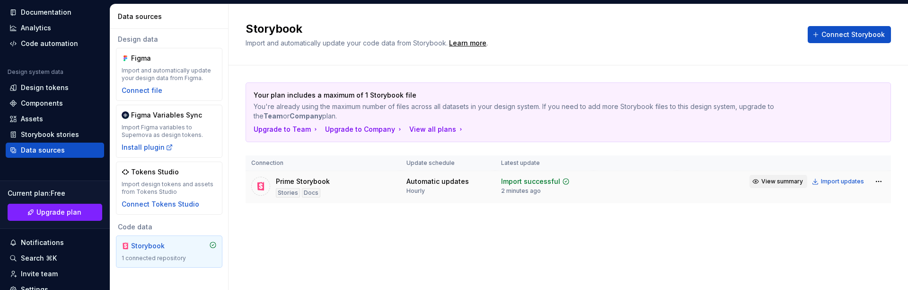
click at [760, 180] on button "View summary" at bounding box center [779, 181] width 58 height 13
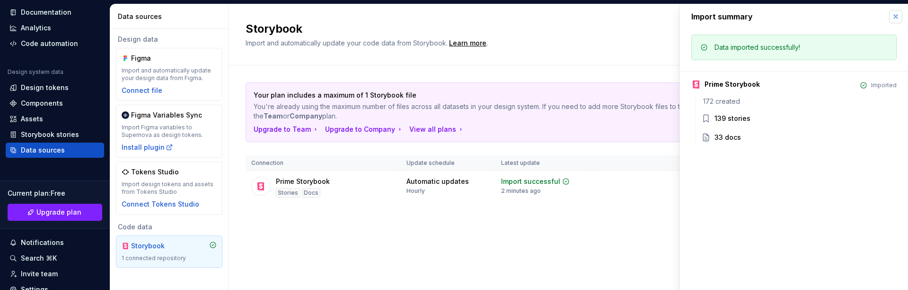
click at [893, 17] on button "button" at bounding box center [896, 16] width 13 height 13
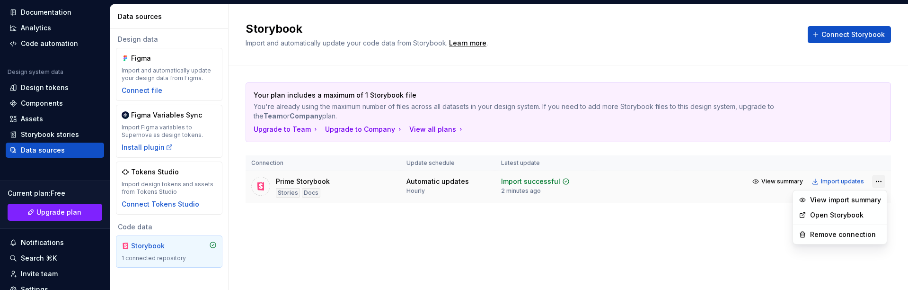
click at [877, 179] on html "S Prime M Home Documentation Analytics Code automation Design system data Desig…" at bounding box center [454, 145] width 908 height 290
click at [826, 216] on link "Open Storybook" at bounding box center [845, 214] width 71 height 9
click at [877, 180] on html "S Prime M Home Documentation Analytics Code automation Design system data Desig…" at bounding box center [454, 145] width 908 height 290
drag, startPoint x: 866, startPoint y: 203, endPoint x: 887, endPoint y: 176, distance: 34.1
click at [887, 176] on html "S Prime M Home Documentation Analytics Code automation Design system data Desig…" at bounding box center [454, 145] width 908 height 290
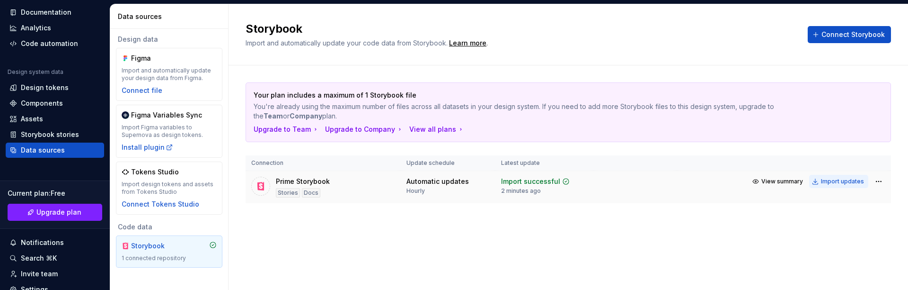
click at [844, 183] on div "Import updates" at bounding box center [842, 182] width 43 height 8
click at [286, 194] on div "Stories" at bounding box center [288, 192] width 24 height 9
click at [312, 194] on div "Docs" at bounding box center [311, 192] width 18 height 9
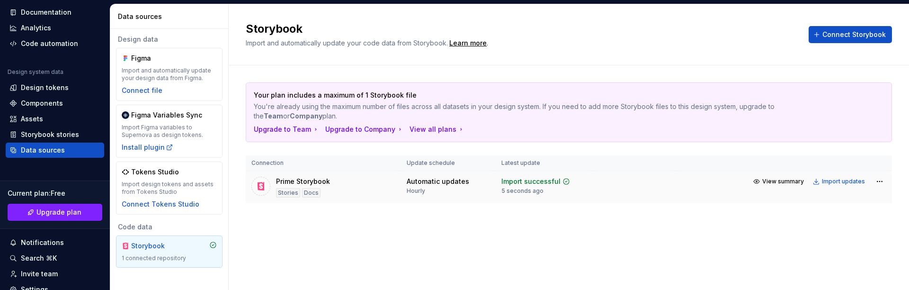
click at [391, 186] on div "Prime Storybook Stories Docs" at bounding box center [323, 187] width 144 height 21
click at [294, 193] on div "Stories" at bounding box center [288, 192] width 24 height 9
drag, startPoint x: 253, startPoint y: 91, endPoint x: 454, endPoint y: 113, distance: 202.4
click at [454, 113] on div "Your plan includes a maximum of 1 Storybook file You're already using the maxim…" at bounding box center [568, 112] width 645 height 59
copy div "Your plan includes a maximum of 1 Storybook file You're already using the maxim…"
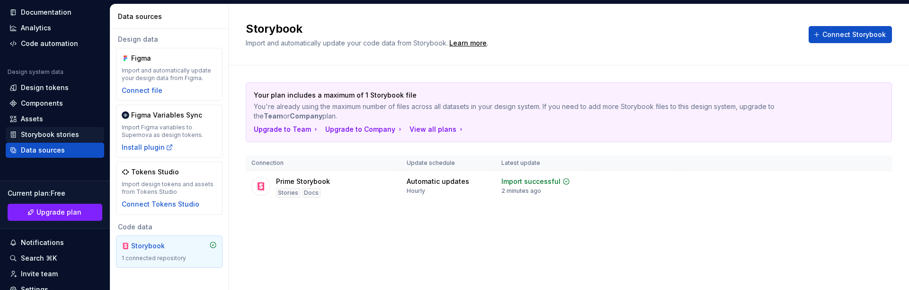
click at [55, 133] on div "Storybook stories" at bounding box center [50, 134] width 58 height 9
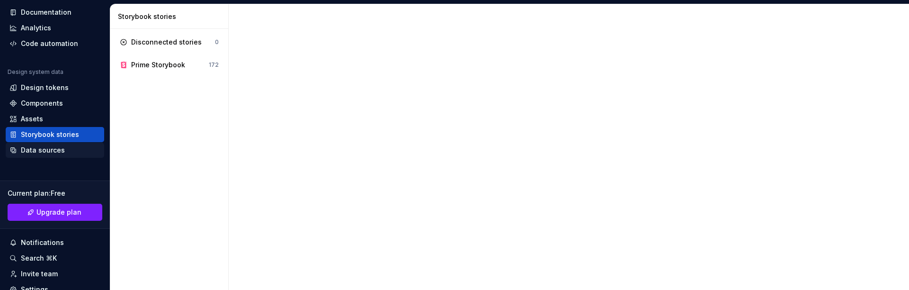
click at [63, 150] on div "Data sources" at bounding box center [54, 149] width 91 height 9
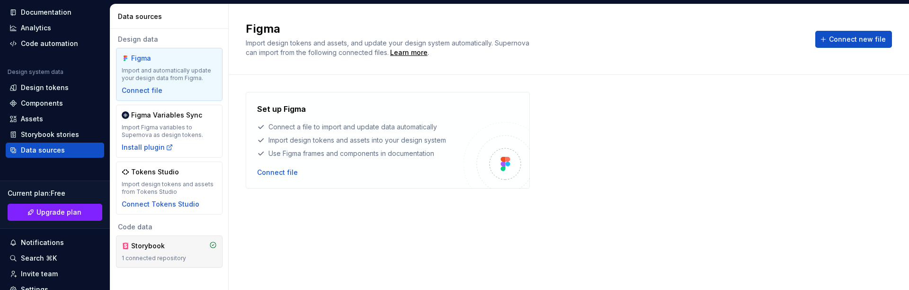
click at [165, 245] on div "Storybook" at bounding box center [153, 245] width 45 height 9
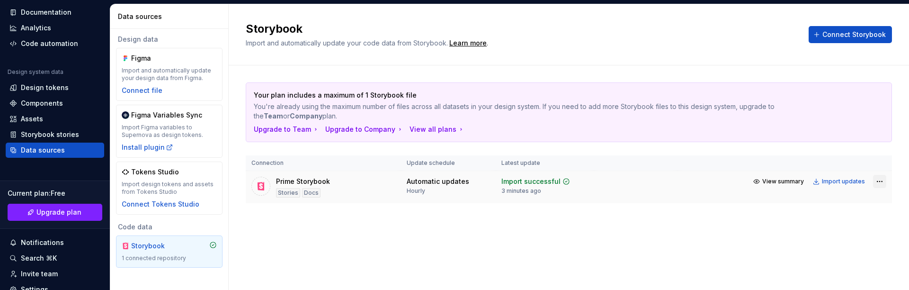
click at [879, 180] on html "S Prime M Home Documentation Analytics Code automation Design system data Desig…" at bounding box center [454, 145] width 909 height 290
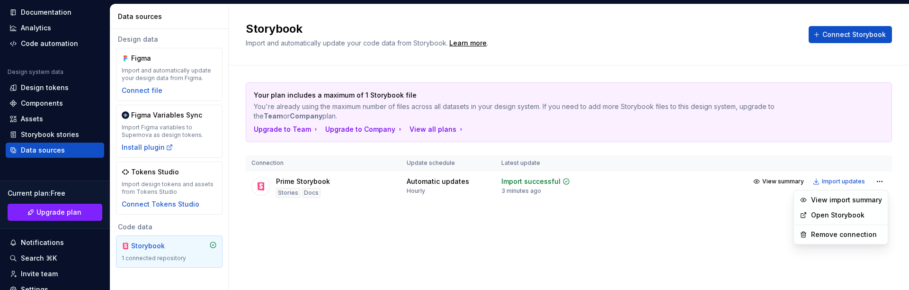
click at [849, 181] on html "S Prime M Home Documentation Analytics Code automation Design system data Desig…" at bounding box center [454, 145] width 909 height 290
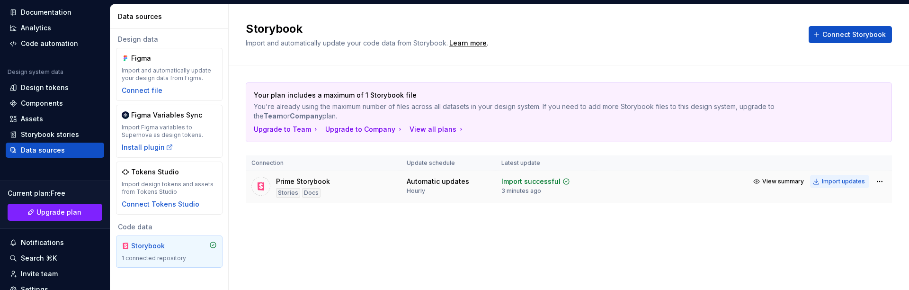
click at [835, 181] on div "Import updates" at bounding box center [843, 182] width 43 height 8
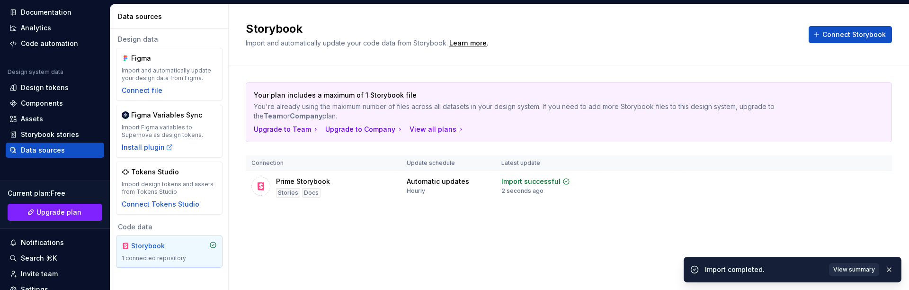
click at [846, 272] on span "View summary" at bounding box center [854, 270] width 42 height 8
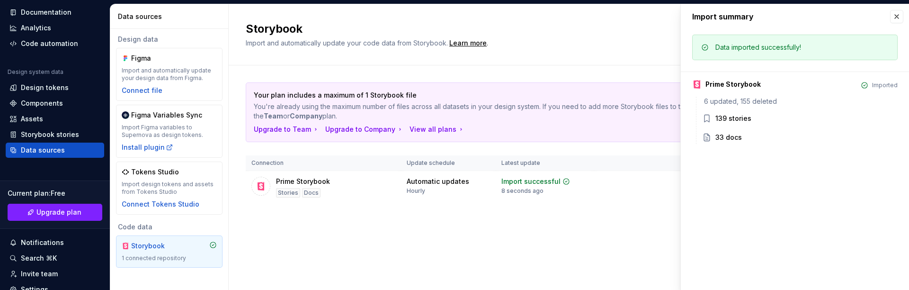
click at [726, 137] on div "33 docs" at bounding box center [728, 137] width 27 height 9
click at [729, 121] on div "139 stories" at bounding box center [733, 118] width 36 height 9
click at [647, 197] on td at bounding box center [635, 187] width 83 height 33
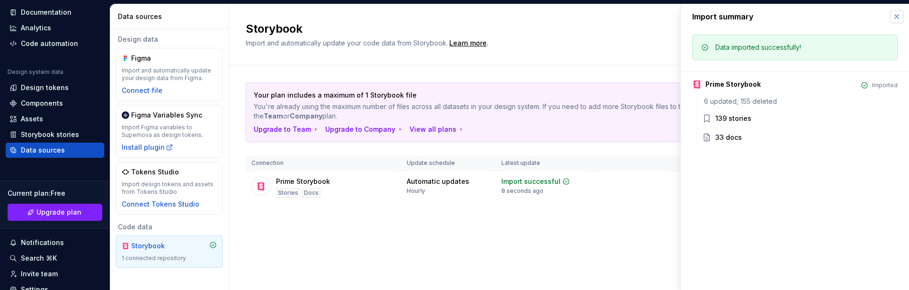
click at [896, 16] on button "button" at bounding box center [896, 16] width 13 height 13
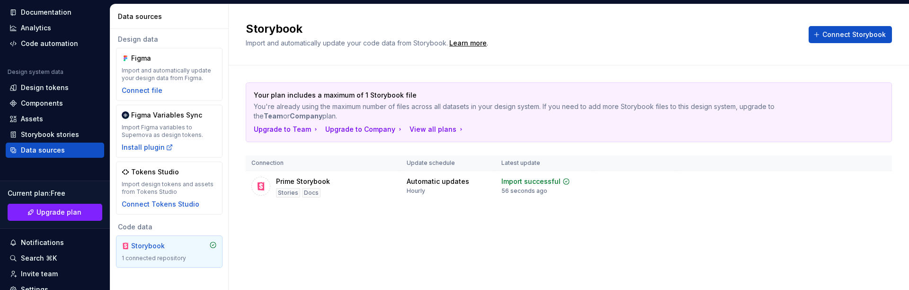
click at [61, 153] on div "Data sources" at bounding box center [43, 149] width 44 height 9
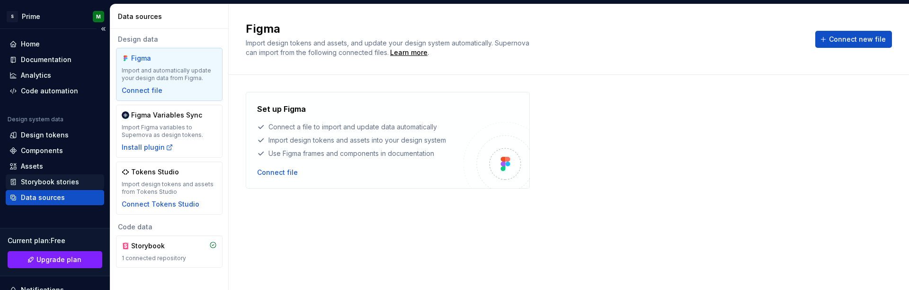
click at [49, 185] on div "Storybook stories" at bounding box center [50, 181] width 58 height 9
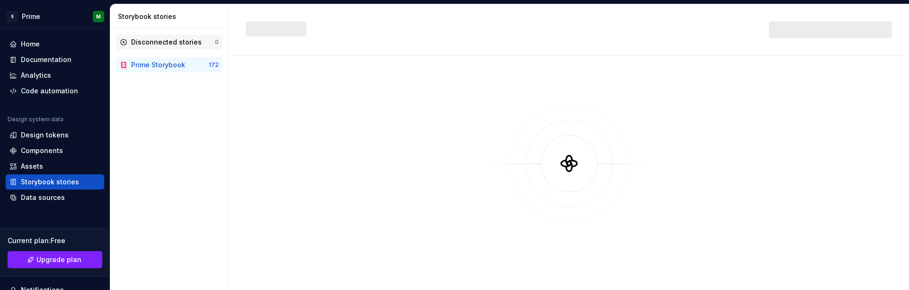
click at [163, 44] on div "Disconnected stories" at bounding box center [166, 41] width 71 height 9
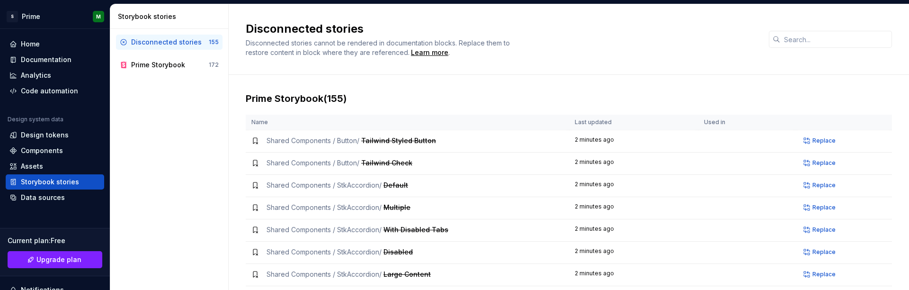
click at [144, 47] on div "Disconnected stories 155" at bounding box center [169, 42] width 107 height 15
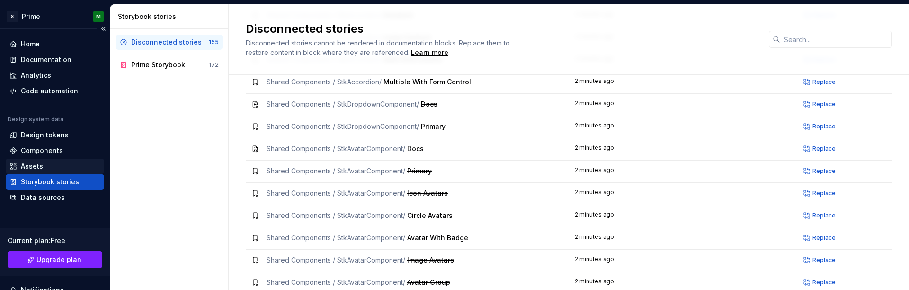
click at [48, 160] on div "Assets" at bounding box center [55, 166] width 98 height 15
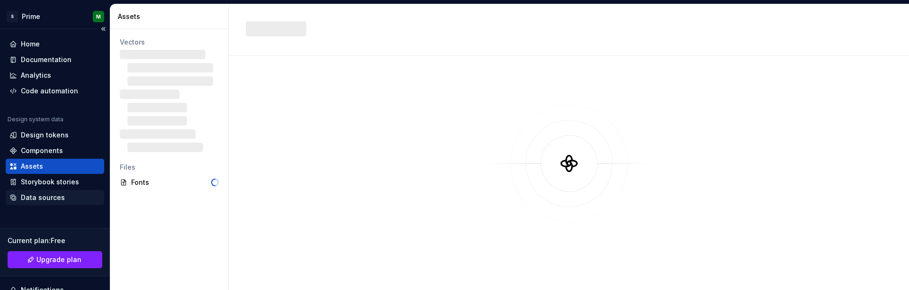
click at [45, 199] on div "Data sources" at bounding box center [43, 197] width 44 height 9
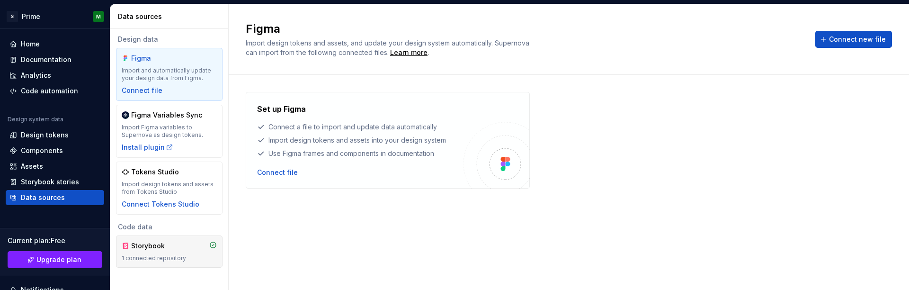
click at [204, 247] on div "Storybook" at bounding box center [169, 245] width 95 height 9
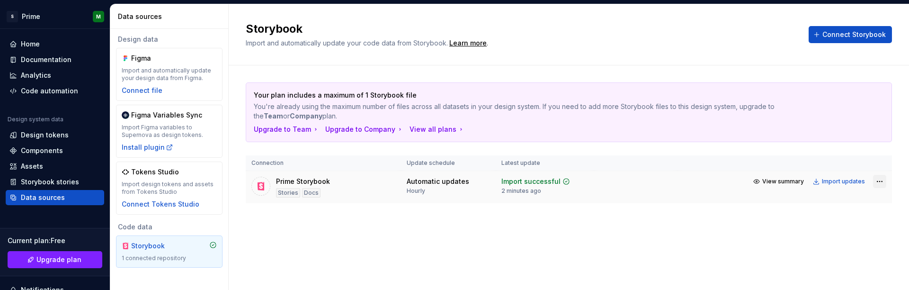
click at [877, 181] on html "S Prime M Home Documentation Analytics Code automation Design system data Desig…" at bounding box center [454, 145] width 909 height 290
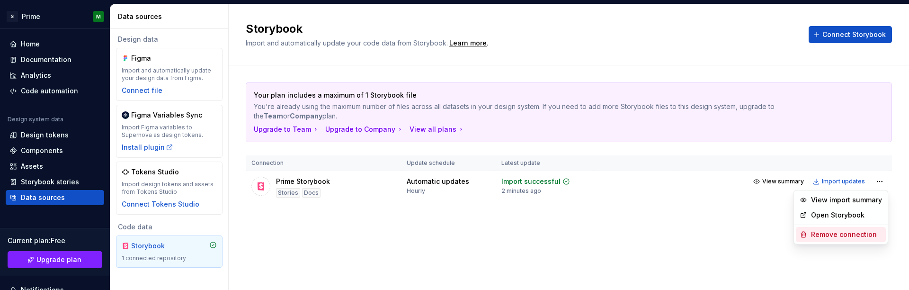
click at [841, 234] on div "Remove connection" at bounding box center [846, 234] width 71 height 9
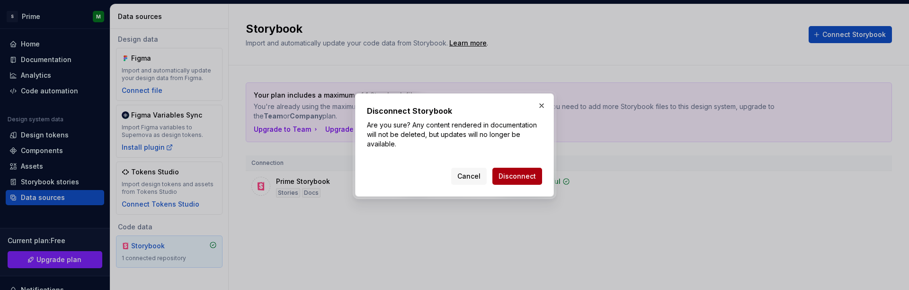
click at [517, 176] on span "Disconnect" at bounding box center [516, 175] width 37 height 9
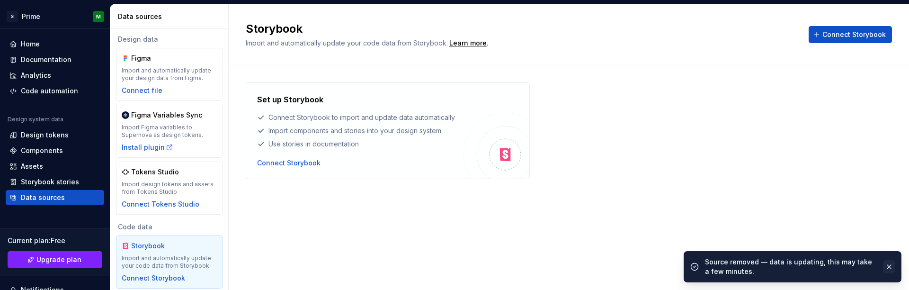
click at [891, 265] on button "button" at bounding box center [889, 266] width 12 height 13
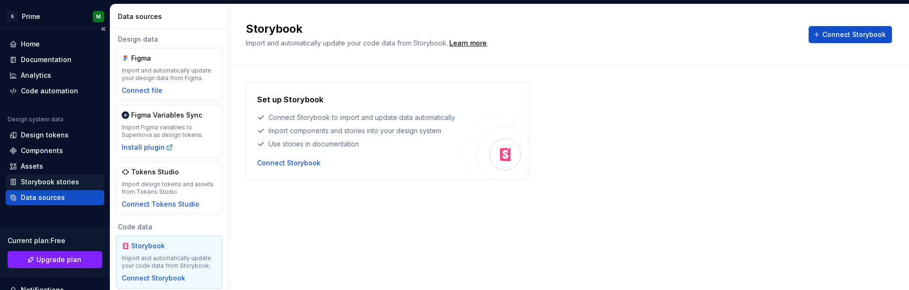
click at [59, 177] on div "Storybook stories" at bounding box center [55, 181] width 98 height 15
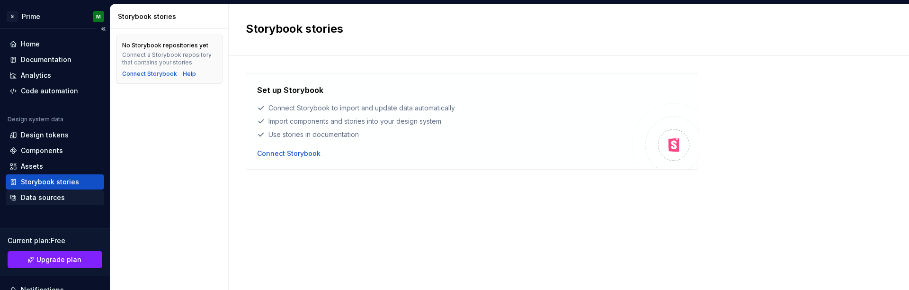
click at [51, 201] on div "Data sources" at bounding box center [43, 197] width 44 height 9
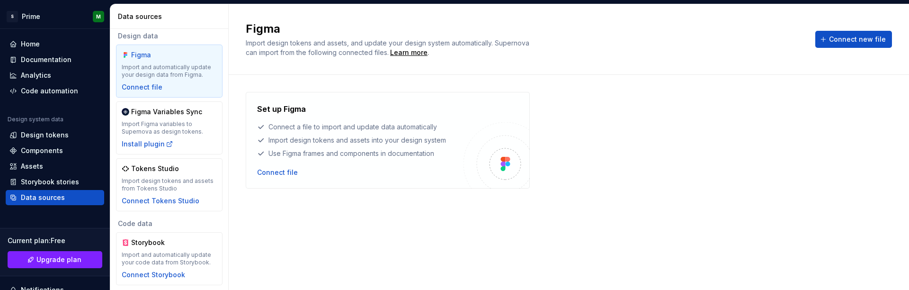
scroll to position [4, 0]
click at [143, 271] on div "Connect Storybook" at bounding box center [153, 273] width 63 height 9
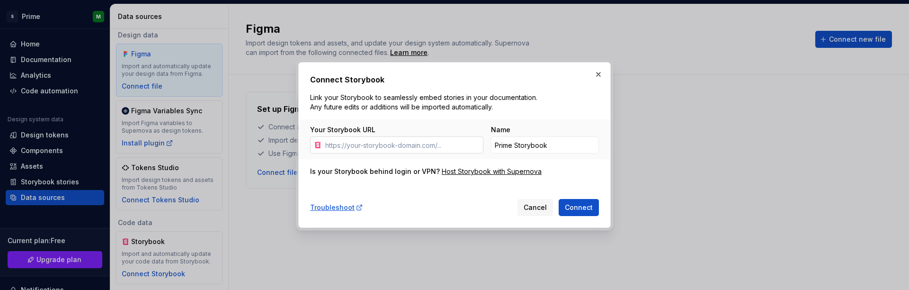
click at [376, 148] on input "Your Storybook URL" at bounding box center [402, 144] width 162 height 17
drag, startPoint x: 344, startPoint y: 145, endPoint x: 630, endPoint y: 152, distance: 286.0
click at [630, 152] on div "Connect Storybook Link your Storybook to seamlessly embed stories in your docum…" at bounding box center [454, 145] width 909 height 290
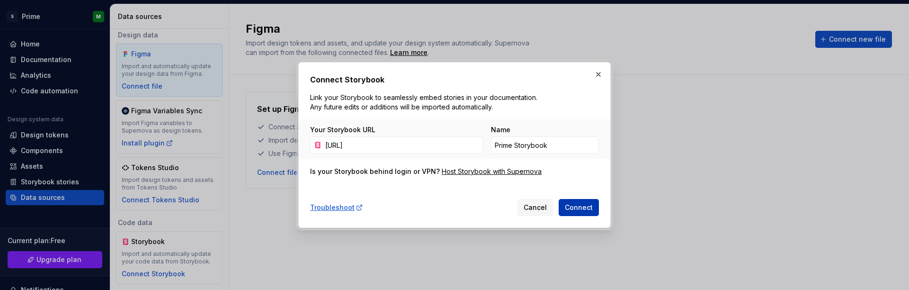
type input "https://localhost:6006/"
click at [574, 205] on span "Connect" at bounding box center [579, 207] width 28 height 9
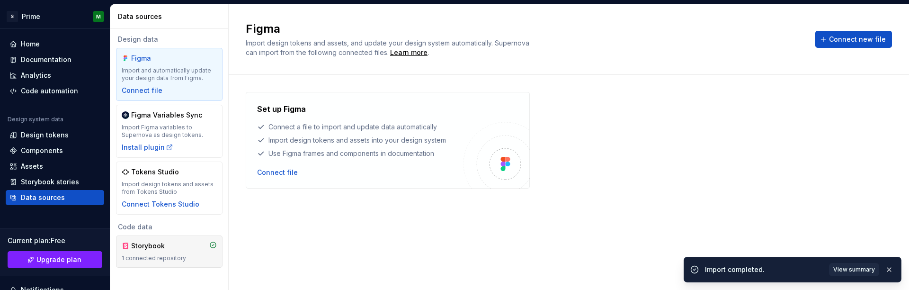
click at [159, 247] on div "Storybook" at bounding box center [153, 245] width 45 height 9
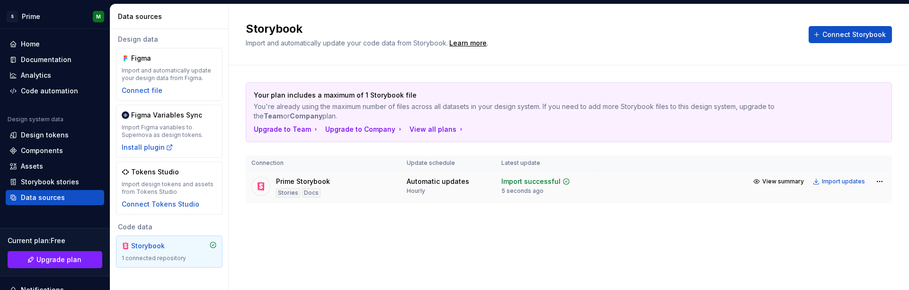
click at [434, 184] on div "Automatic updates" at bounding box center [438, 181] width 62 height 9
click at [879, 182] on html "S Prime M Home Documentation Analytics Code automation Design system data Desig…" at bounding box center [454, 145] width 909 height 290
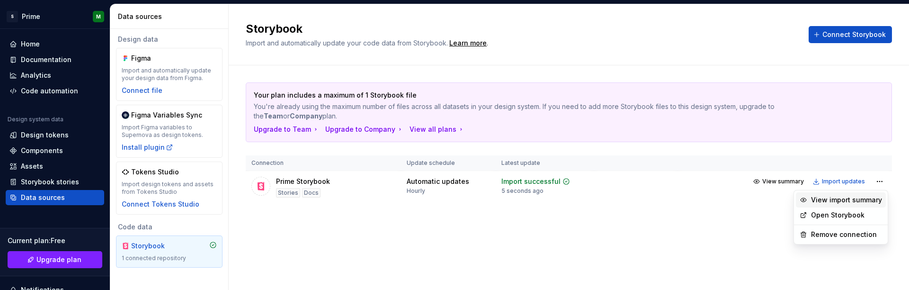
click at [865, 200] on div "View import summary" at bounding box center [846, 199] width 71 height 9
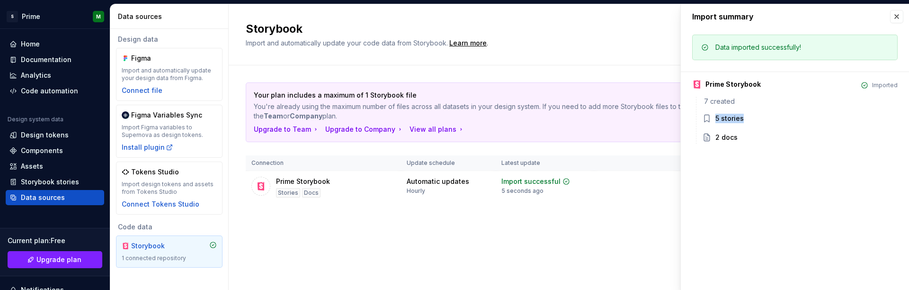
drag, startPoint x: 716, startPoint y: 118, endPoint x: 765, endPoint y: 121, distance: 49.3
click at [765, 121] on div "5 stories" at bounding box center [806, 118] width 182 height 9
click at [641, 187] on td at bounding box center [635, 187] width 83 height 33
click at [897, 16] on button "button" at bounding box center [896, 16] width 13 height 13
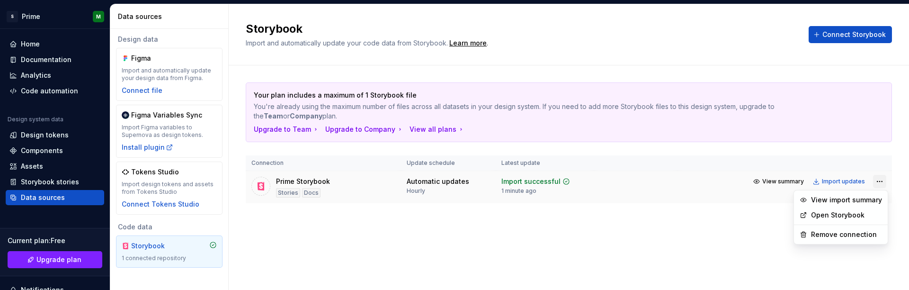
click at [884, 180] on html "S Prime M Home Documentation Analytics Code automation Design system data Desig…" at bounding box center [454, 145] width 909 height 290
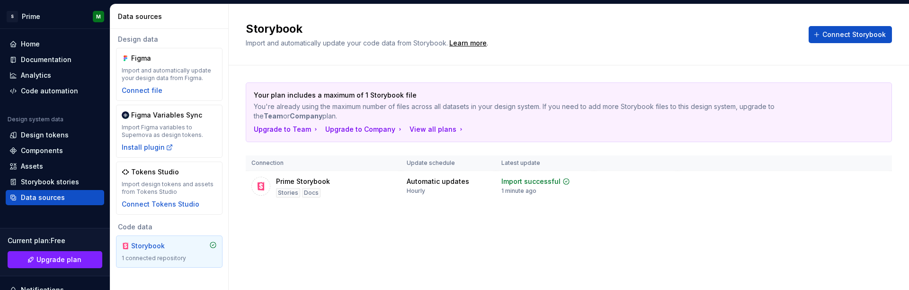
click at [845, 181] on html "S Prime M Home Documentation Analytics Code automation Design system data Desig…" at bounding box center [454, 145] width 909 height 290
click at [831, 180] on div "Import updates" at bounding box center [843, 182] width 43 height 8
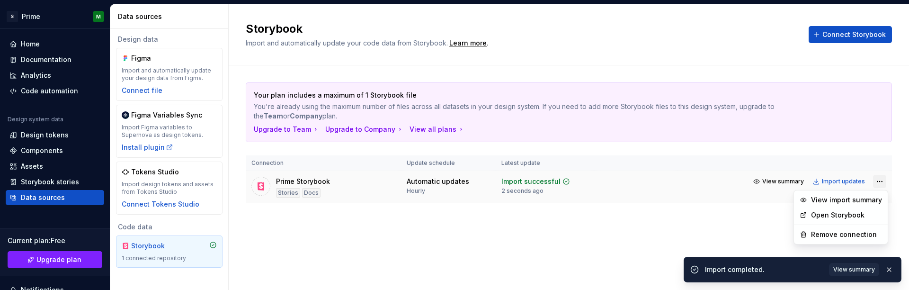
click at [877, 179] on html "S Prime M Home Documentation Analytics Code automation Design system data Desig…" at bounding box center [454, 145] width 909 height 290
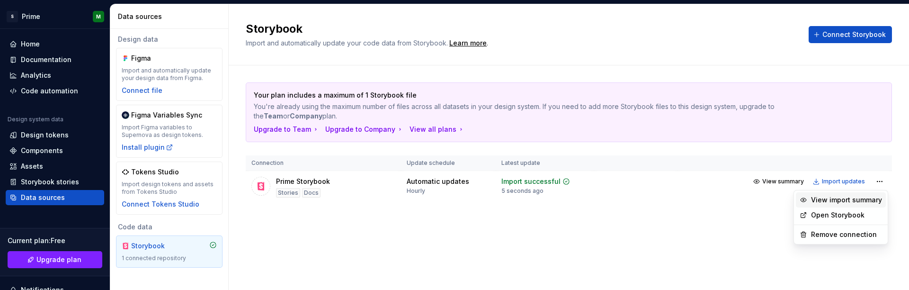
click at [858, 199] on div "View import summary" at bounding box center [846, 199] width 71 height 9
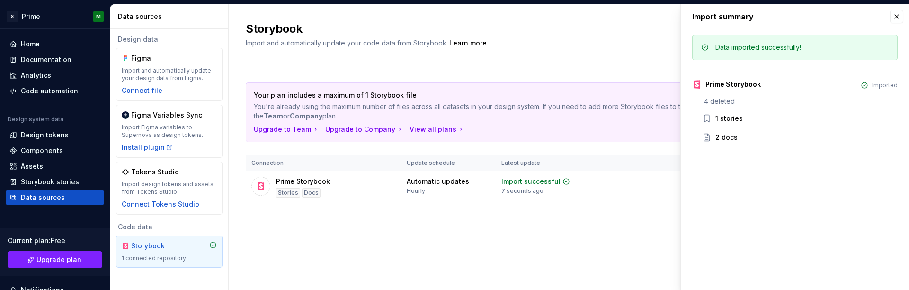
click at [616, 158] on th at bounding box center [635, 163] width 83 height 16
click at [897, 20] on button "button" at bounding box center [896, 16] width 13 height 13
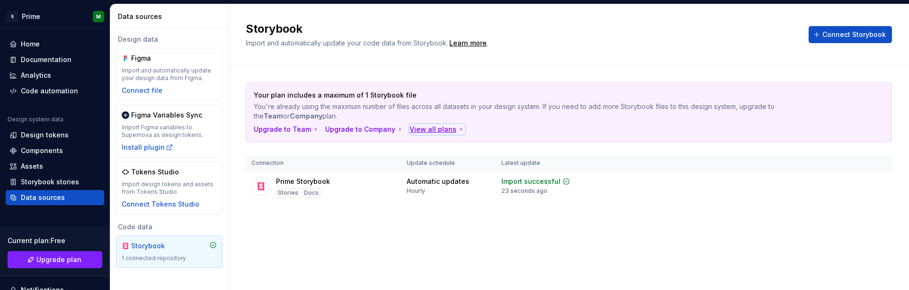
click at [441, 132] on div "View all plans" at bounding box center [436, 129] width 55 height 9
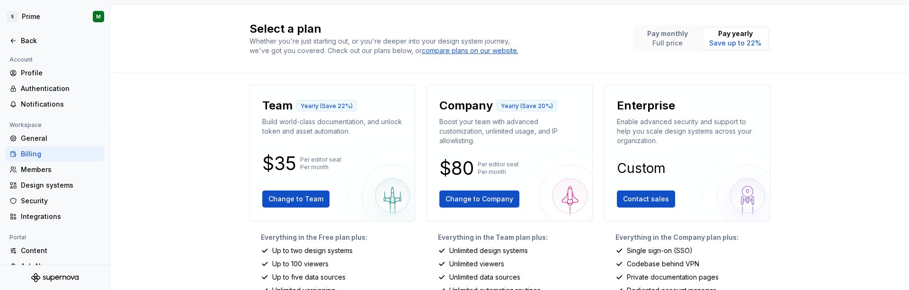
scroll to position [248, 0]
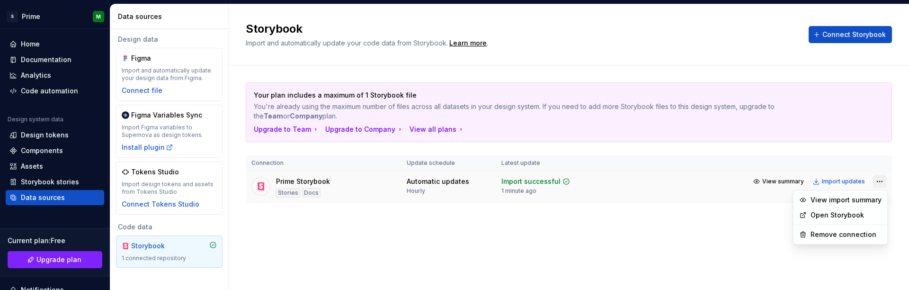
click at [882, 184] on html "S Prime M Home Documentation Analytics Code automation Design system data Desig…" at bounding box center [454, 145] width 909 height 290
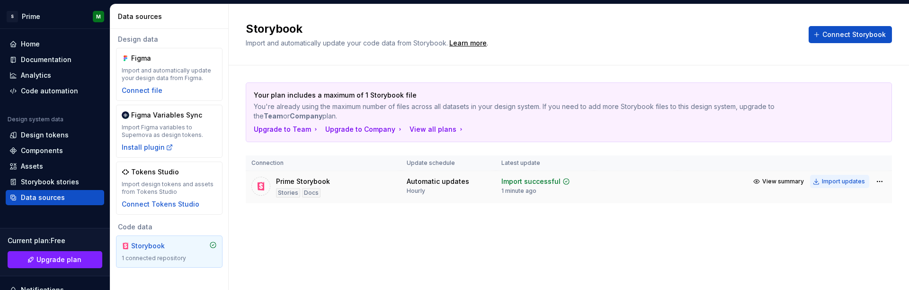
click at [833, 184] on html "S Prime M Home Documentation Analytics Code automation Design system data Desig…" at bounding box center [454, 145] width 909 height 290
click at [833, 180] on div "Import updates" at bounding box center [843, 182] width 43 height 8
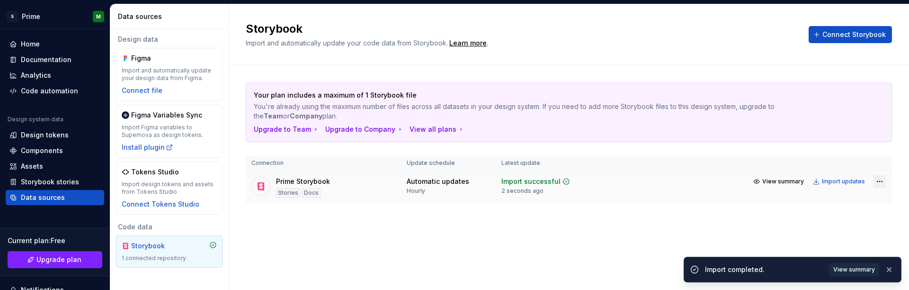
click at [885, 182] on html "S Prime M Home Documentation Analytics Code automation Design system data Desig…" at bounding box center [454, 145] width 909 height 290
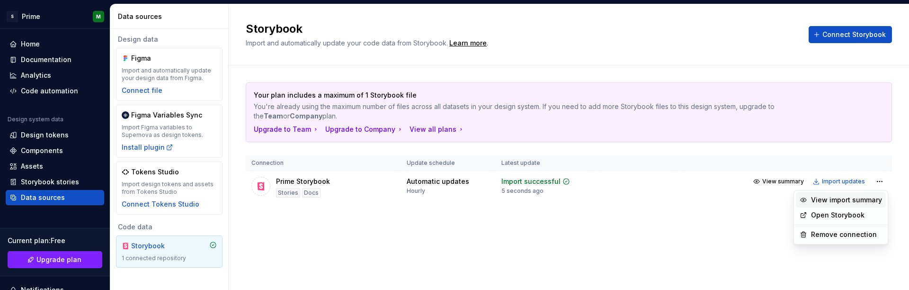
click at [845, 199] on div "View import summary" at bounding box center [846, 199] width 71 height 9
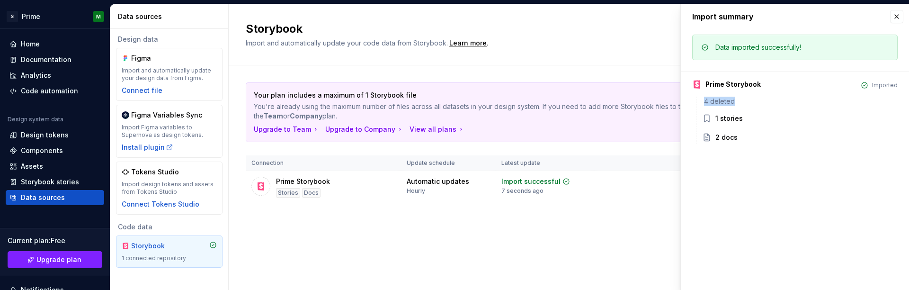
drag, startPoint x: 704, startPoint y: 100, endPoint x: 747, endPoint y: 102, distance: 43.1
click at [747, 102] on div "4 deleted" at bounding box center [800, 101] width 196 height 9
click at [664, 188] on td at bounding box center [635, 187] width 83 height 33
click at [899, 17] on button "button" at bounding box center [896, 16] width 13 height 13
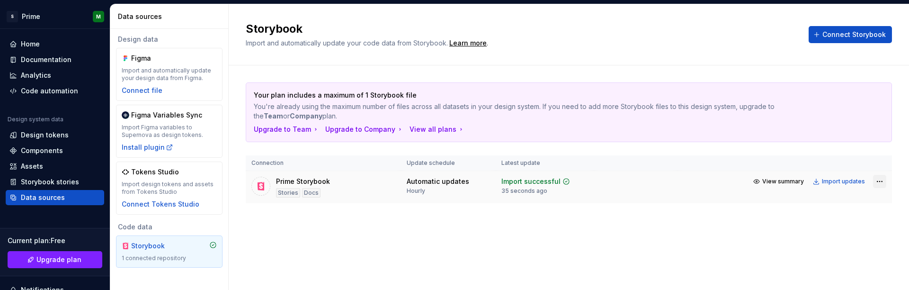
click at [881, 182] on html "S Prime M Home Documentation Analytics Code automation Design system data Desig…" at bounding box center [454, 145] width 909 height 290
click at [849, 180] on html "S Prime M Home Documentation Analytics Code automation Design system data Desig…" at bounding box center [454, 145] width 909 height 290
click at [834, 182] on div "Import updates" at bounding box center [843, 182] width 43 height 8
click at [885, 182] on html "S Prime M Home Documentation Analytics Code automation Design system data Desig…" at bounding box center [454, 145] width 909 height 290
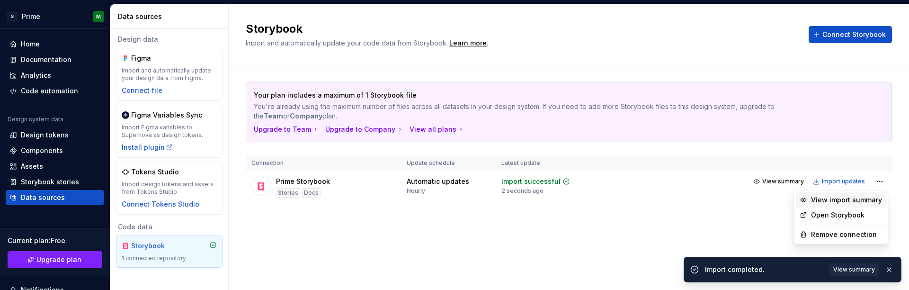
click at [873, 196] on div "View import summary" at bounding box center [846, 199] width 71 height 9
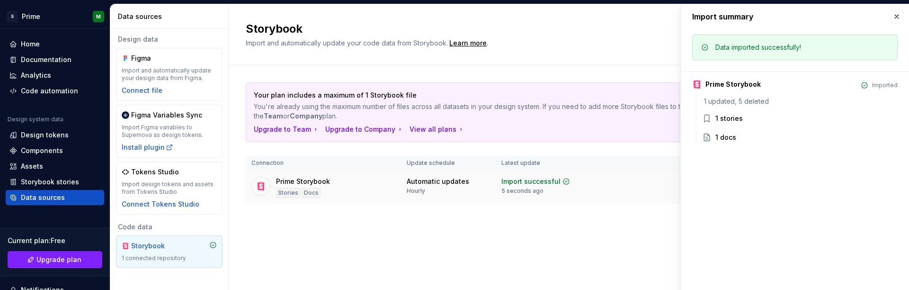
click at [617, 197] on td at bounding box center [635, 187] width 83 height 33
click at [49, 176] on div "Storybook stories" at bounding box center [55, 181] width 98 height 15
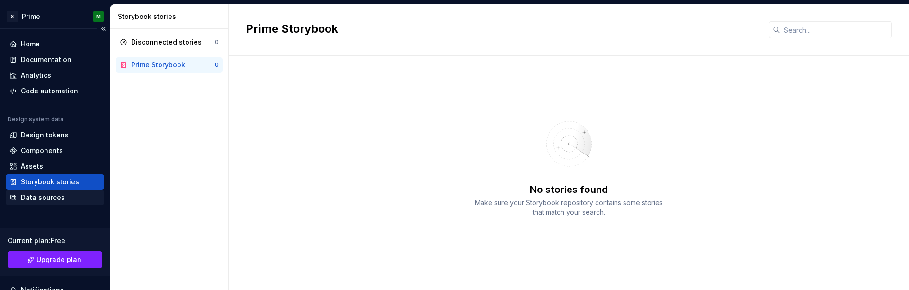
click at [62, 190] on div "Data sources" at bounding box center [55, 197] width 98 height 15
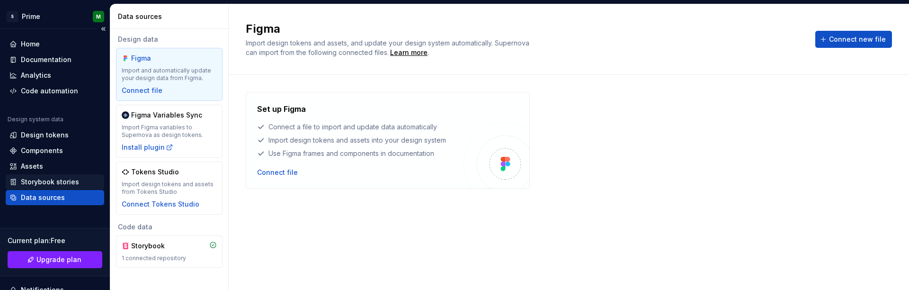
click at [65, 179] on div "Storybook stories" at bounding box center [50, 181] width 58 height 9
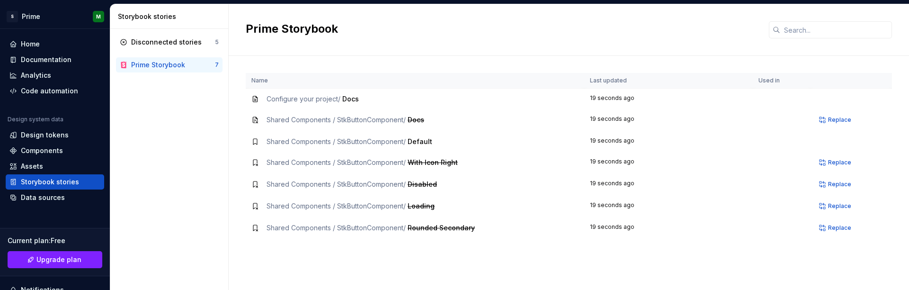
click at [358, 99] on span "Docs" at bounding box center [350, 99] width 17 height 8
click at [346, 99] on span "Docs" at bounding box center [350, 99] width 17 height 8
click at [844, 121] on span "Replace" at bounding box center [839, 120] width 23 height 8
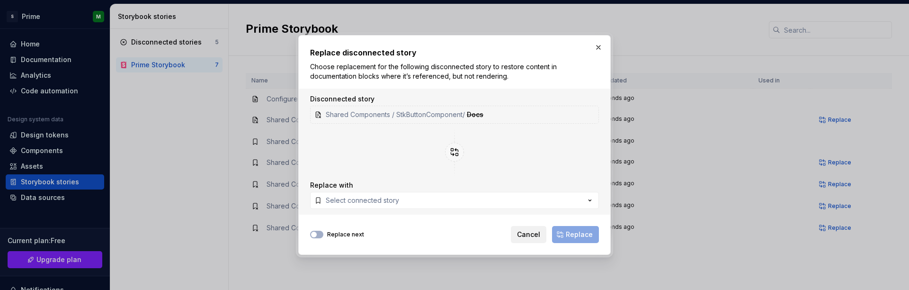
click at [532, 234] on span "Cancel" at bounding box center [528, 234] width 23 height 9
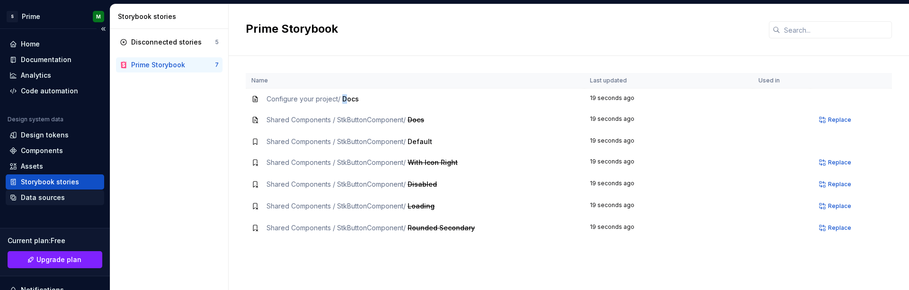
click at [56, 195] on div "Data sources" at bounding box center [43, 197] width 44 height 9
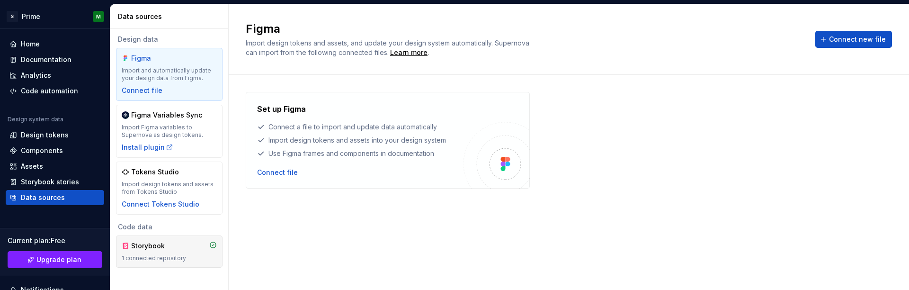
click at [158, 245] on div "Storybook" at bounding box center [153, 245] width 45 height 9
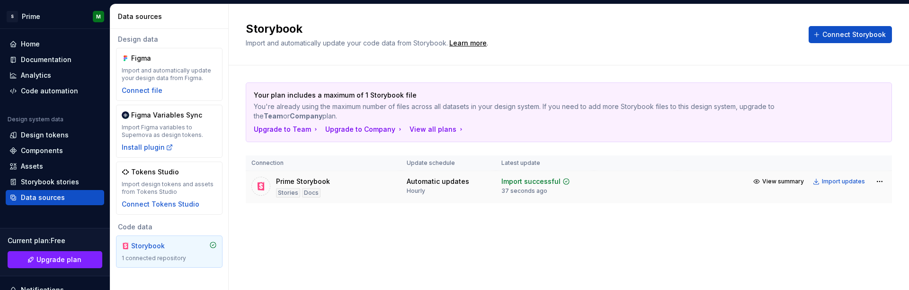
click at [453, 192] on div "Automatic updates Hourly" at bounding box center [438, 186] width 62 height 18
click at [317, 184] on div "Prime Storybook" at bounding box center [303, 181] width 54 height 9
drag, startPoint x: 317, startPoint y: 184, endPoint x: 343, endPoint y: 185, distance: 26.1
click at [321, 184] on div "Prime Storybook" at bounding box center [303, 181] width 54 height 9
click at [884, 181] on html "S Prime M Home Documentation Analytics Code automation Design system data Desig…" at bounding box center [454, 145] width 909 height 290
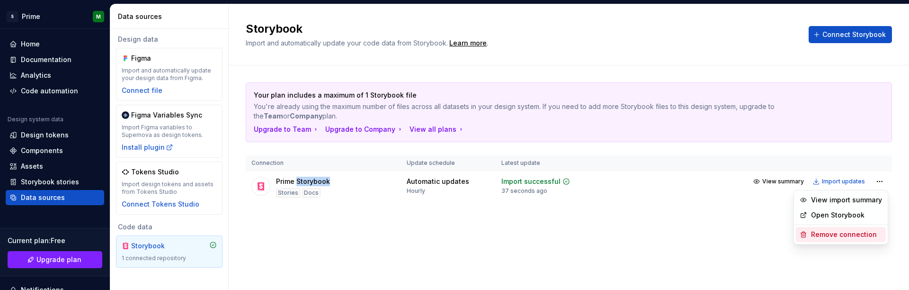
click at [827, 235] on div "Remove connection" at bounding box center [846, 234] width 71 height 9
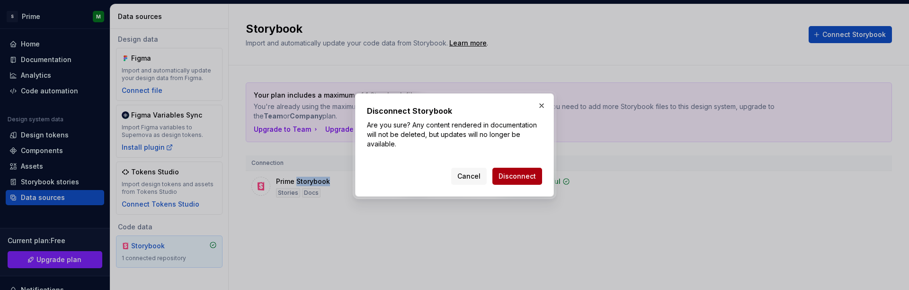
click at [519, 178] on span "Disconnect" at bounding box center [516, 175] width 37 height 9
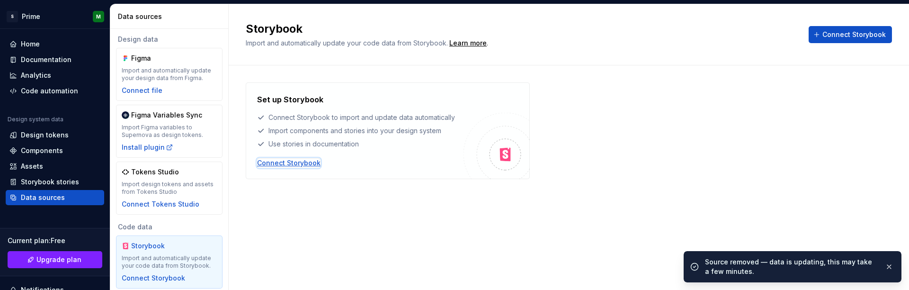
click at [301, 162] on div "Connect Storybook" at bounding box center [288, 162] width 63 height 9
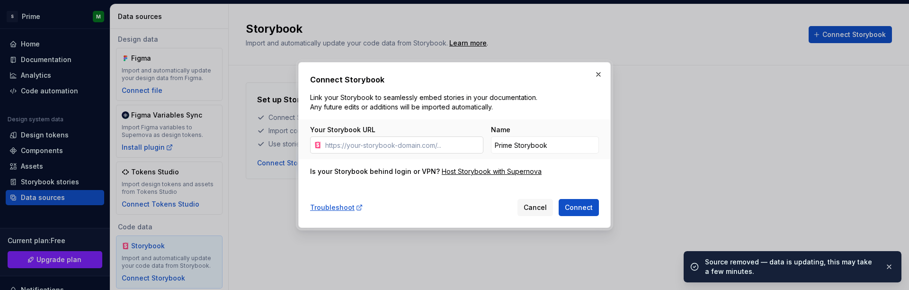
click at [405, 143] on input "Your Storybook URL" at bounding box center [402, 144] width 162 height 17
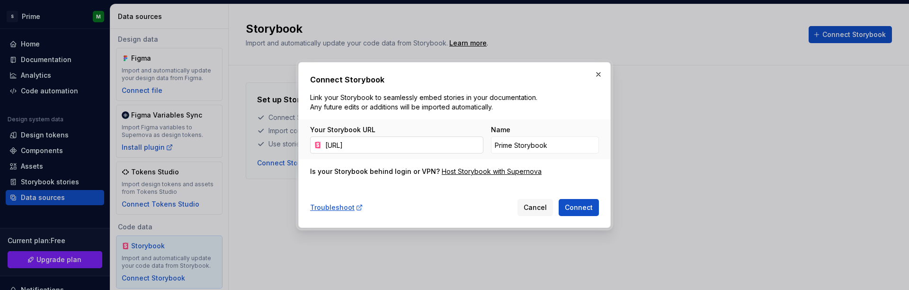
scroll to position [0, 52]
drag, startPoint x: 342, startPoint y: 146, endPoint x: 587, endPoint y: 144, distance: 245.2
click at [587, 144] on div "Your Storybook URL https://localhost:6006/?path=/docs/configure-your-project--d…" at bounding box center [454, 139] width 289 height 28
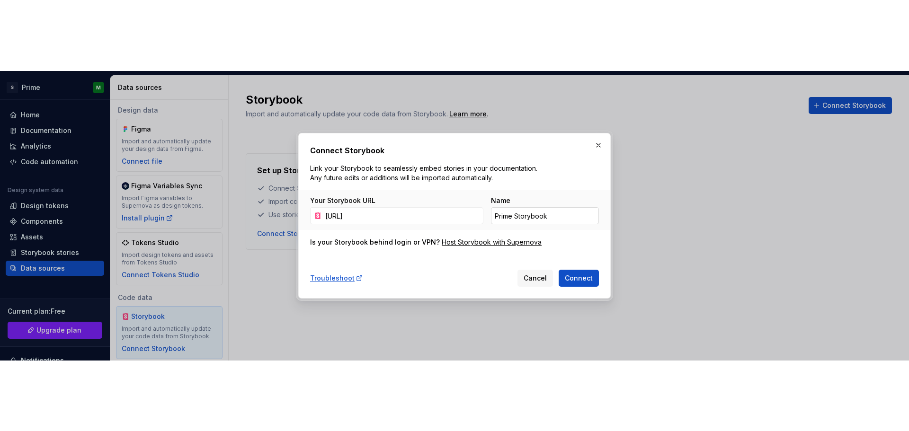
scroll to position [0, 0]
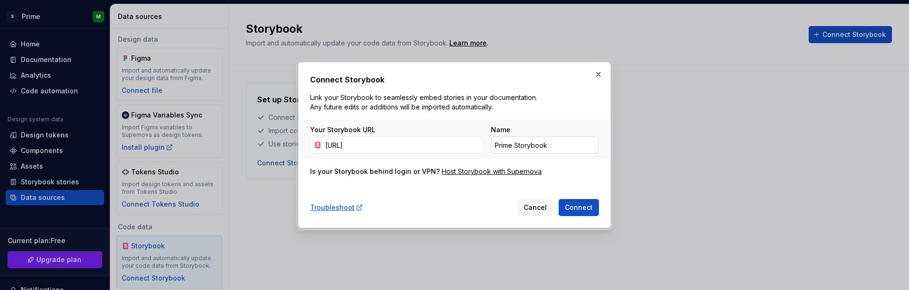
type input "https://localhost:6006/"
click at [559, 199] on button "Connect" at bounding box center [579, 207] width 40 height 17
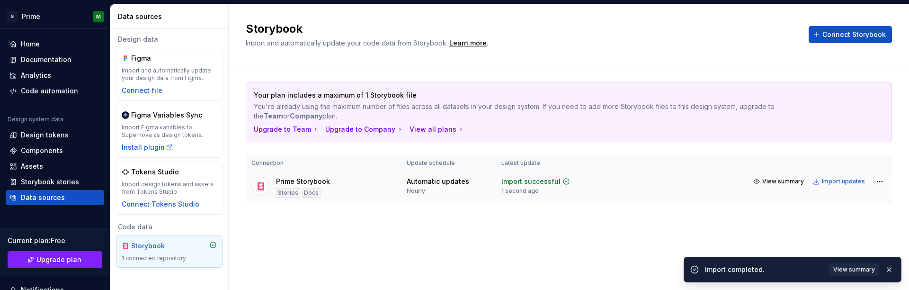
click at [480, 183] on div "Automatic updates Hourly" at bounding box center [448, 186] width 83 height 18
click at [861, 270] on span "View summary" at bounding box center [854, 270] width 42 height 8
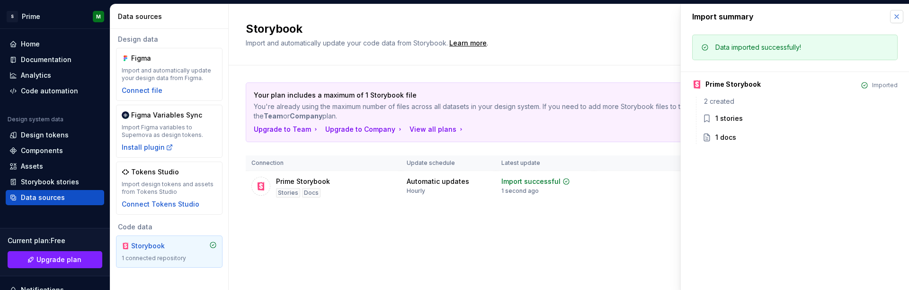
click at [896, 17] on button "button" at bounding box center [896, 16] width 13 height 13
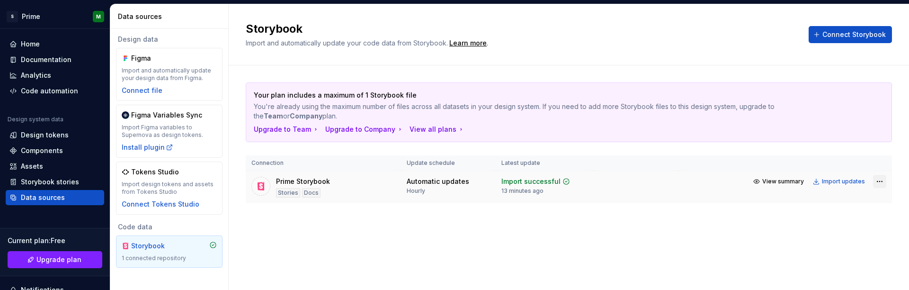
click at [881, 184] on html "S Prime M Home Documentation Analytics Code automation Design system data Desig…" at bounding box center [454, 145] width 909 height 290
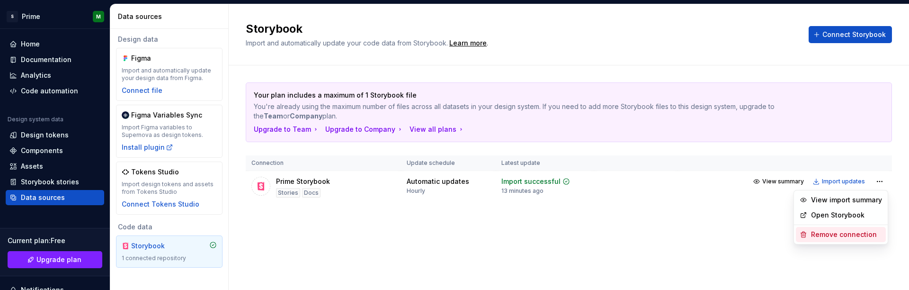
click at [838, 233] on div "Remove connection" at bounding box center [846, 234] width 71 height 9
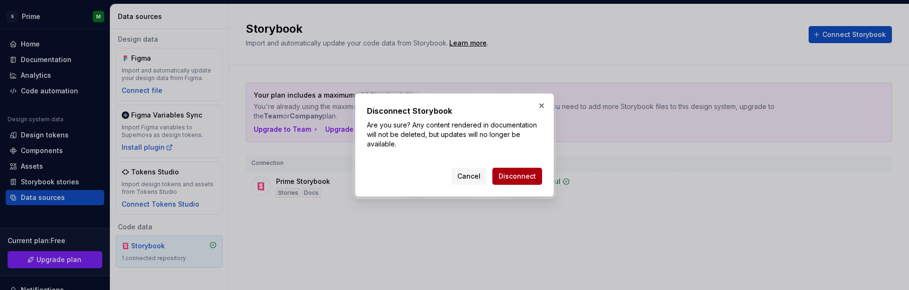
click at [528, 178] on span "Disconnect" at bounding box center [516, 175] width 37 height 9
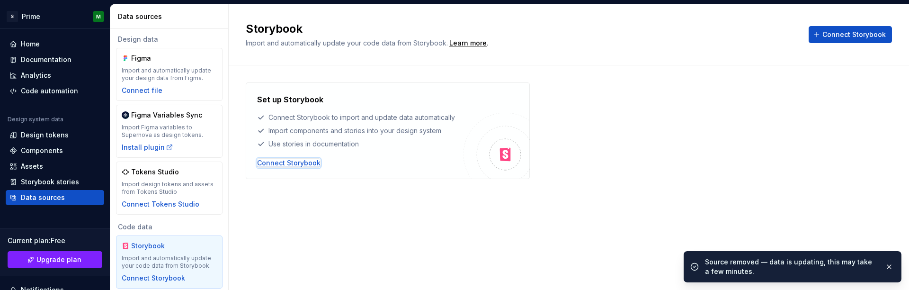
click at [295, 163] on div "Connect Storybook" at bounding box center [288, 162] width 63 height 9
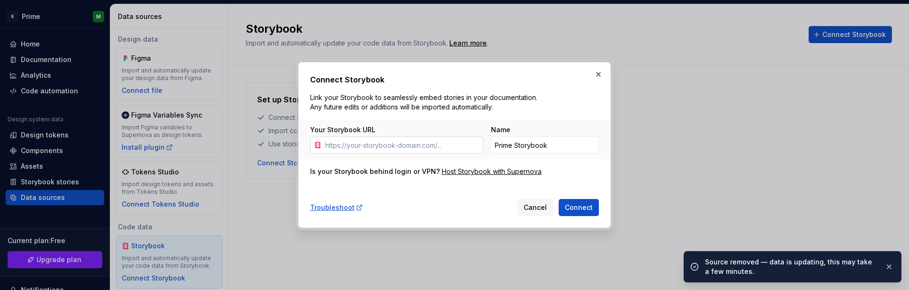
click at [442, 147] on input "Your Storybook URL" at bounding box center [402, 144] width 162 height 17
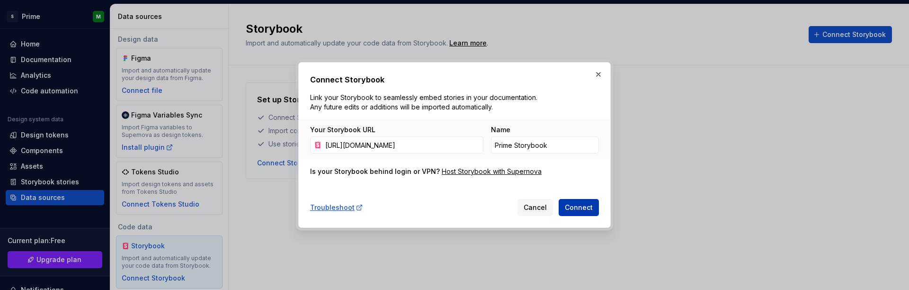
click at [570, 205] on span "Connect" at bounding box center [579, 207] width 28 height 9
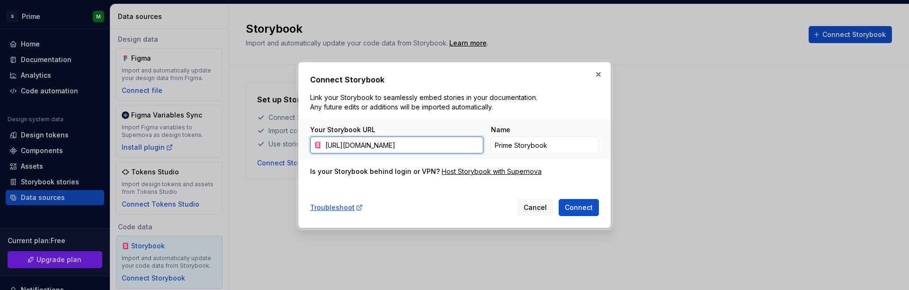
drag, startPoint x: 443, startPoint y: 145, endPoint x: 211, endPoint y: 149, distance: 232.5
click at [211, 149] on div "Connect Storybook Link your Storybook to seamlessly embed stories in your docum…" at bounding box center [454, 145] width 909 height 290
paste input "carbon-components-react.netlify.app/"
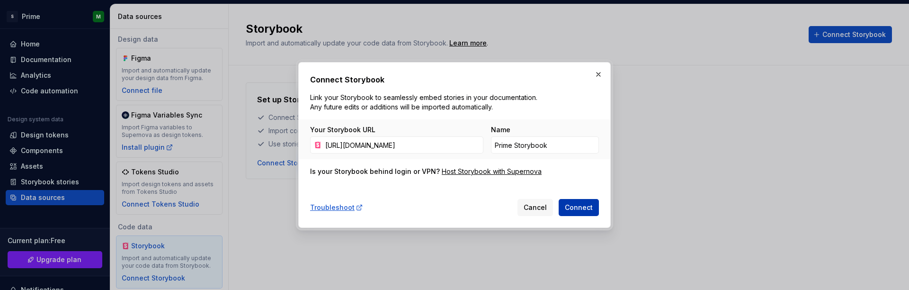
click at [581, 204] on span "Connect" at bounding box center [579, 207] width 28 height 9
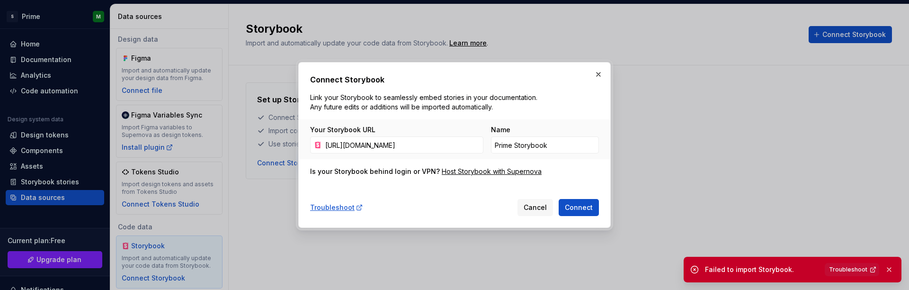
click at [594, 64] on div "Connect Storybook Link your Storybook to seamlessly embed stories in your docum…" at bounding box center [454, 145] width 312 height 166
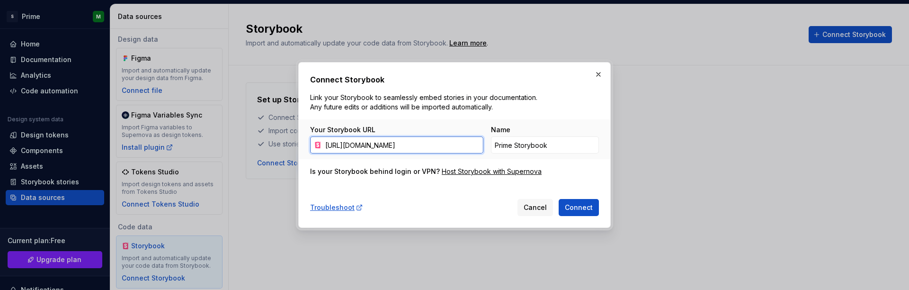
click at [405, 143] on input "https://carbon-components-react.netlify.app/" at bounding box center [402, 144] width 162 height 17
click at [447, 141] on input "https://carbon-components-react.netlify.app/" at bounding box center [402, 144] width 162 height 17
click at [366, 144] on input "https://carbon-components-react.netlify.app/" at bounding box center [402, 144] width 162 height 17
paste input "localhost:6006"
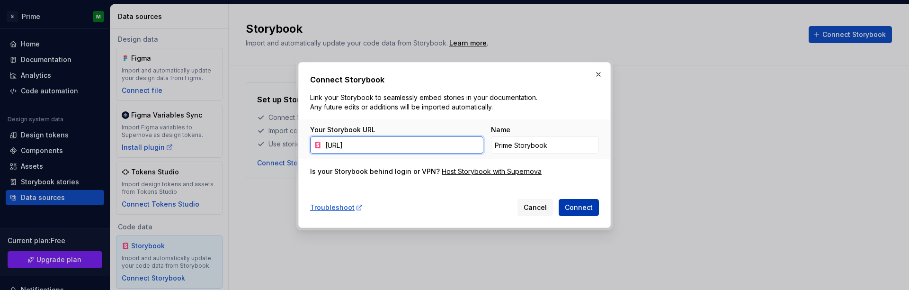
type input "https://localhost:6006/"
click at [572, 213] on button "Connect" at bounding box center [579, 207] width 40 height 17
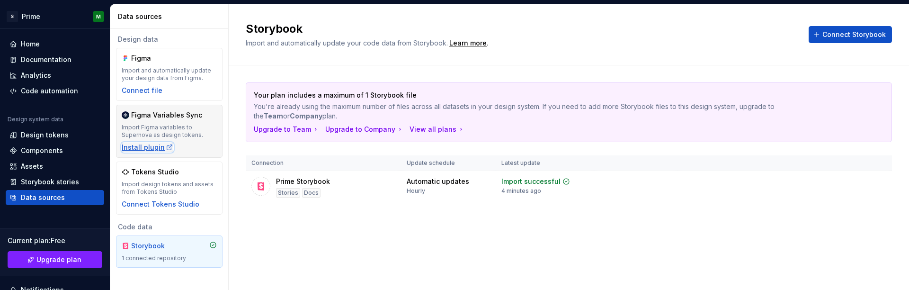
click at [146, 148] on div "Install plugin" at bounding box center [148, 146] width 52 height 9
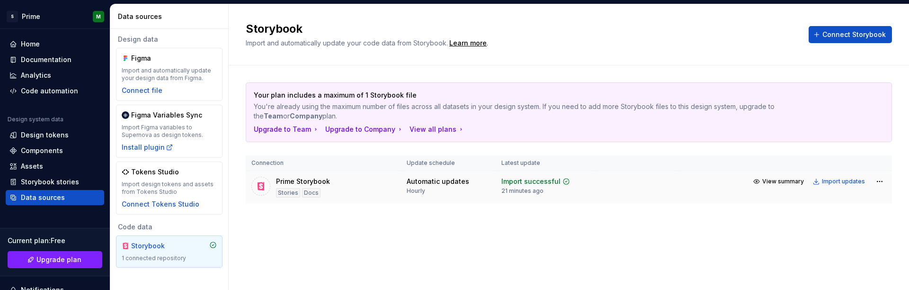
click at [306, 189] on div "Docs" at bounding box center [311, 192] width 18 height 9
click at [873, 22] on div "Storybook Import and automatically update your code data from Storybook. Learn …" at bounding box center [569, 34] width 646 height 27
click at [866, 37] on span "Connect Storybook" at bounding box center [853, 34] width 63 height 9
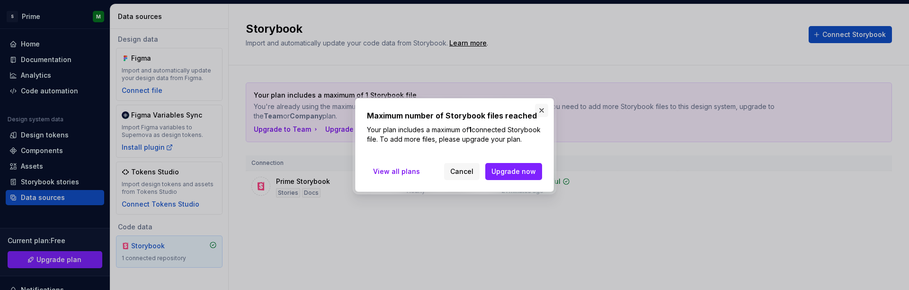
click at [544, 104] on button "button" at bounding box center [541, 110] width 13 height 13
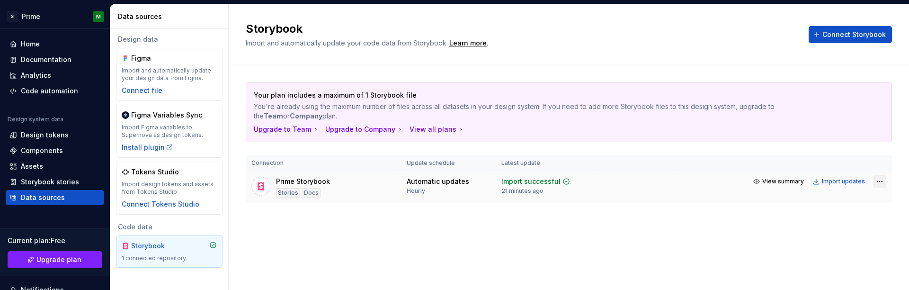
click at [878, 184] on html "S Prime M Home Documentation Analytics Code automation Design system data Desig…" at bounding box center [454, 145] width 909 height 290
click at [48, 187] on html "S Prime M Home Documentation Analytics Code automation Design system data Desig…" at bounding box center [454, 145] width 909 height 290
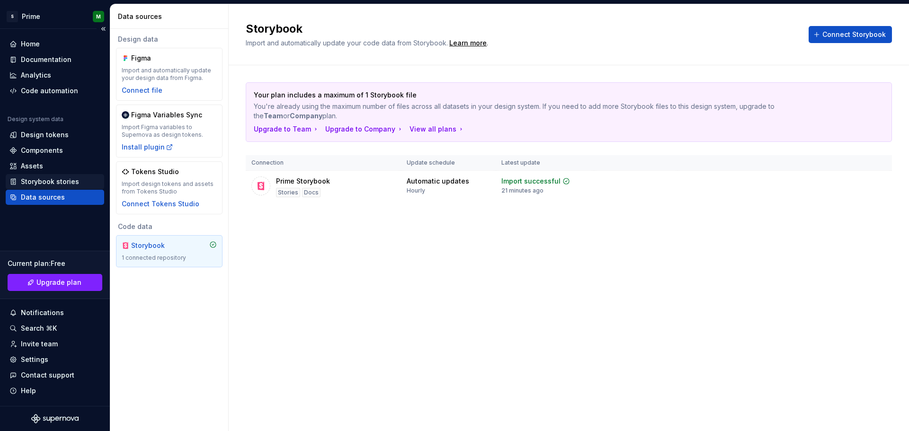
click at [66, 179] on div "Storybook stories" at bounding box center [50, 181] width 58 height 9
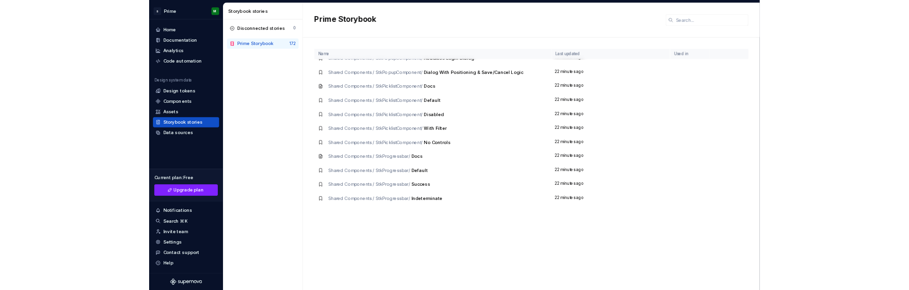
scroll to position [1610, 0]
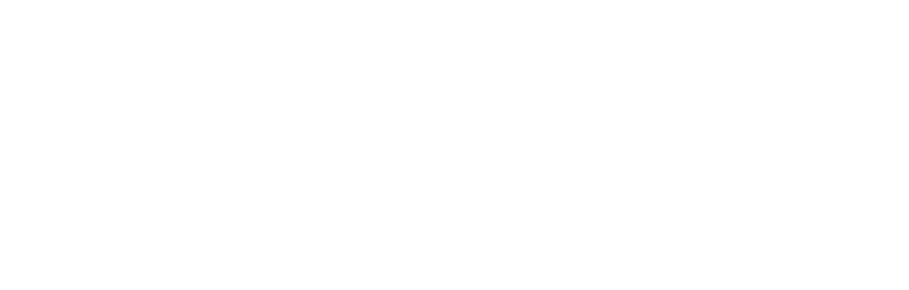
click at [466, 232] on body at bounding box center [454, 145] width 909 height 290
